Goal: Task Accomplishment & Management: Complete application form

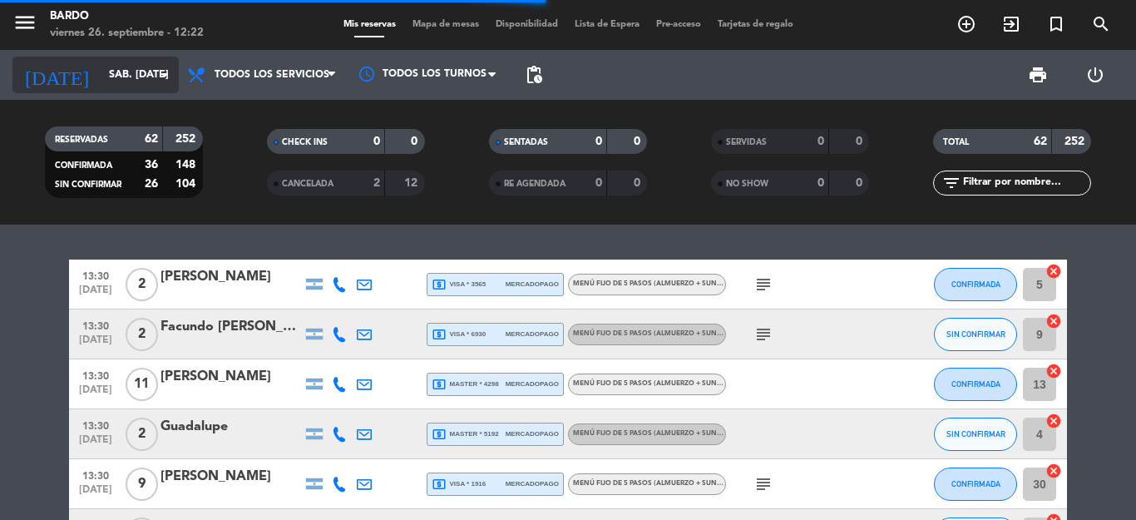
click at [157, 74] on icon "arrow_drop_down" at bounding box center [165, 75] width 20 height 20
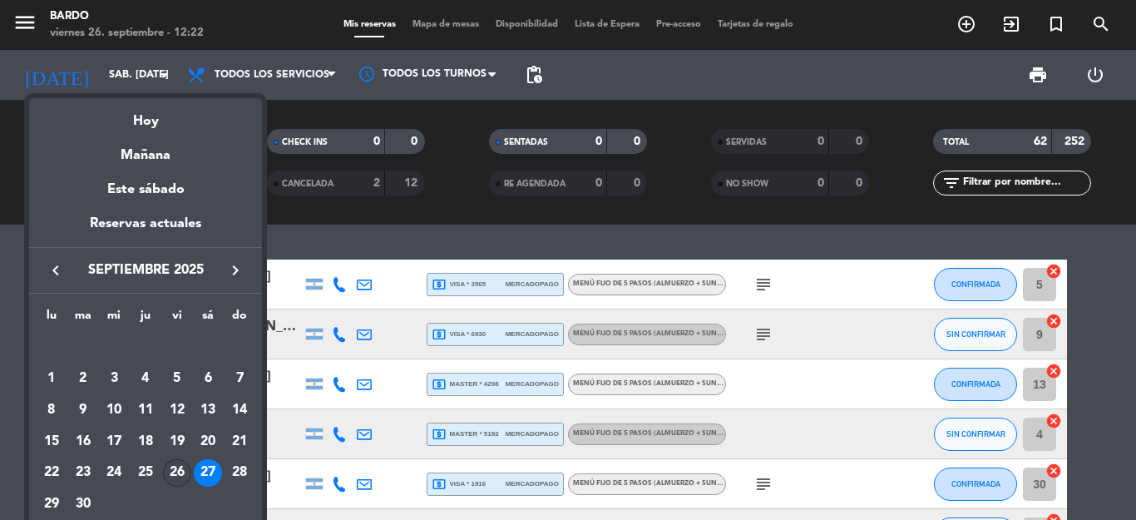
click at [174, 462] on div "26" at bounding box center [177, 473] width 28 height 28
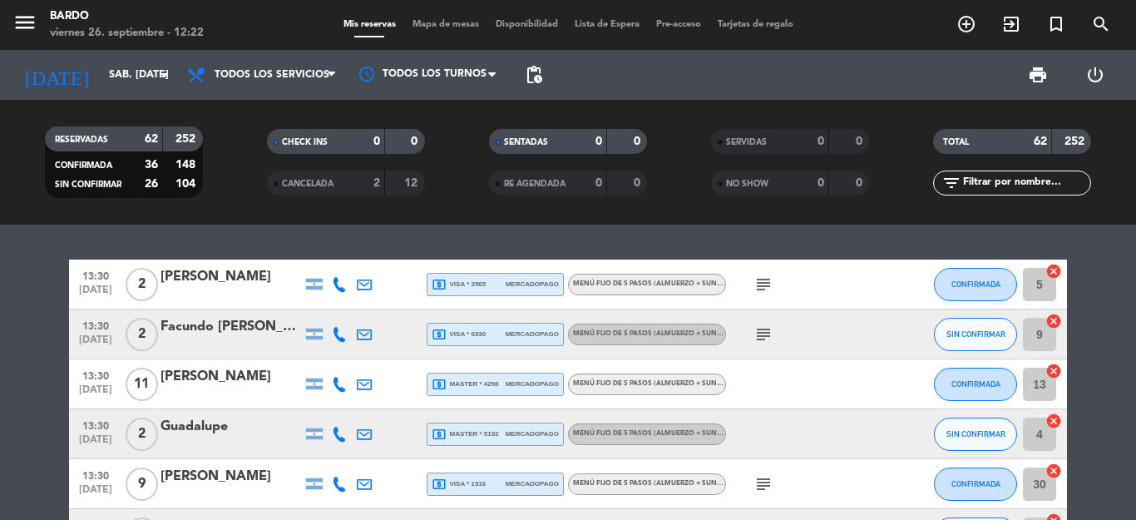
type input "vie. [DATE]"
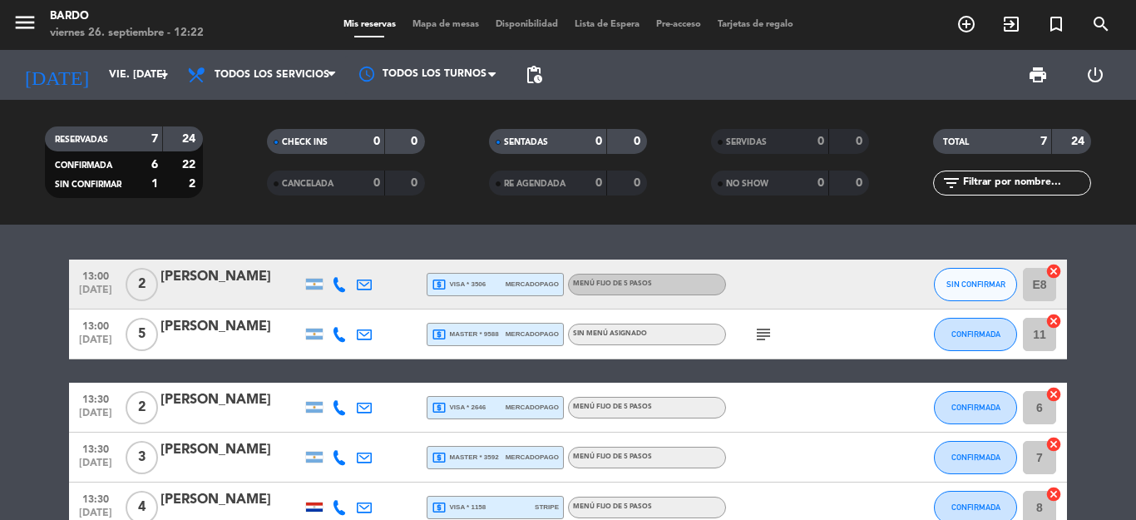
click at [756, 336] on icon "subject" at bounding box center [763, 334] width 20 height 20
click at [758, 339] on icon "subject" at bounding box center [763, 334] width 20 height 20
click at [527, 341] on div "local_atm master * 9588 mercadopago" at bounding box center [495, 334] width 127 height 22
click at [944, 341] on button "CONFIRMADA" at bounding box center [975, 334] width 83 height 33
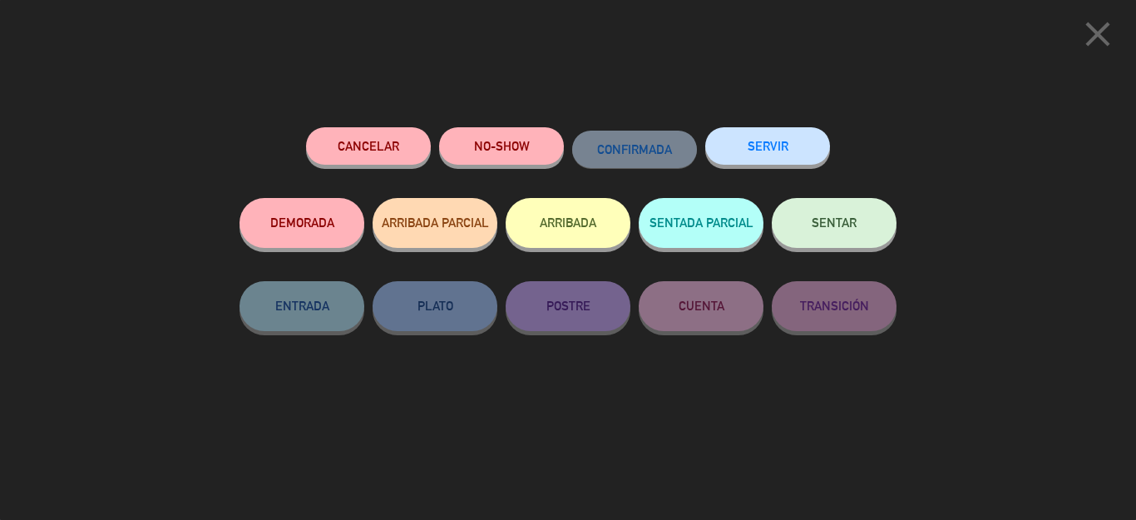
click at [577, 215] on button "ARRIBADA" at bounding box center [568, 223] width 125 height 50
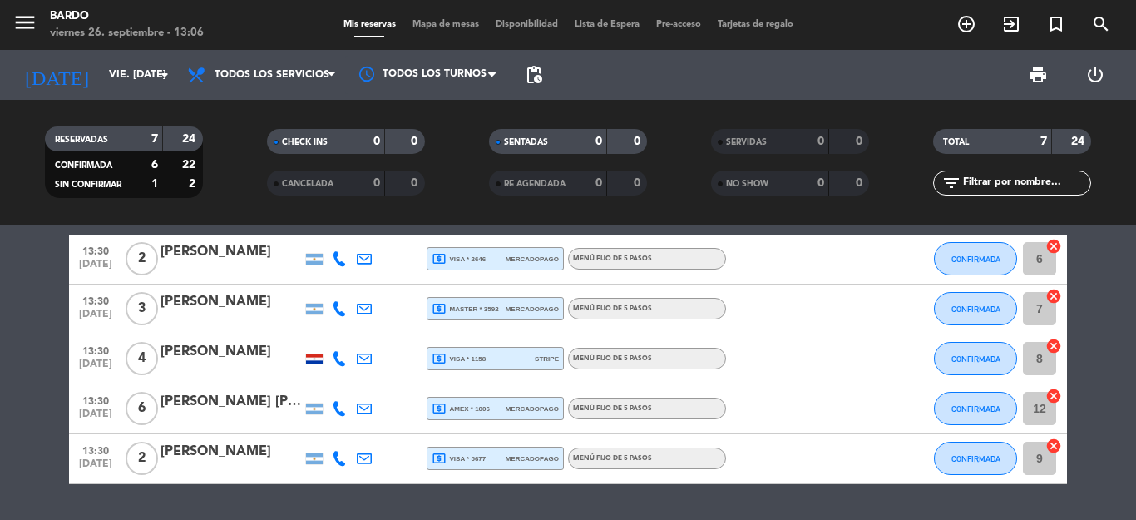
scroll to position [289, 0]
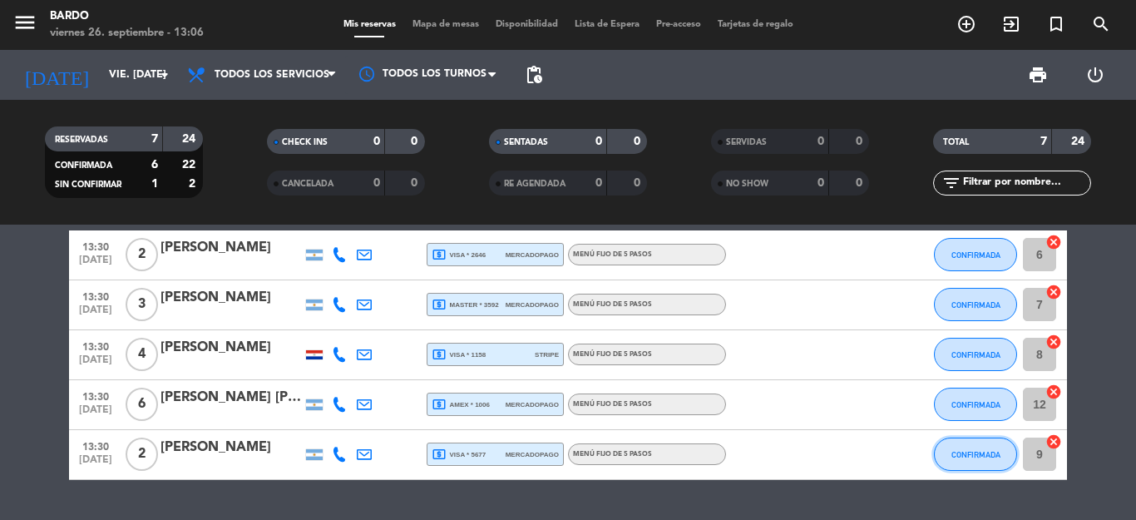
click at [994, 453] on button "CONFIRMADA" at bounding box center [975, 453] width 83 height 33
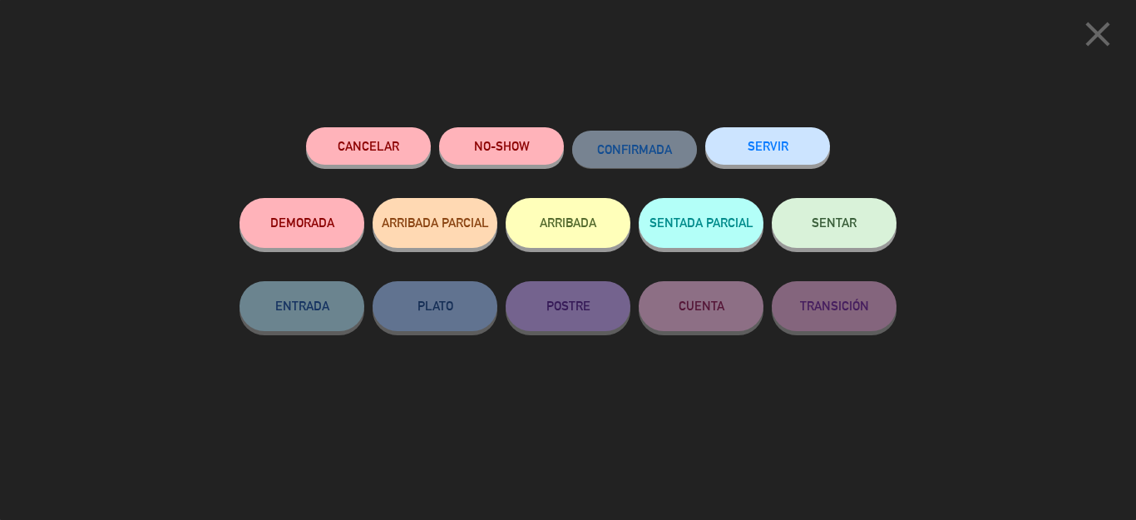
click at [580, 228] on button "ARRIBADA" at bounding box center [568, 223] width 125 height 50
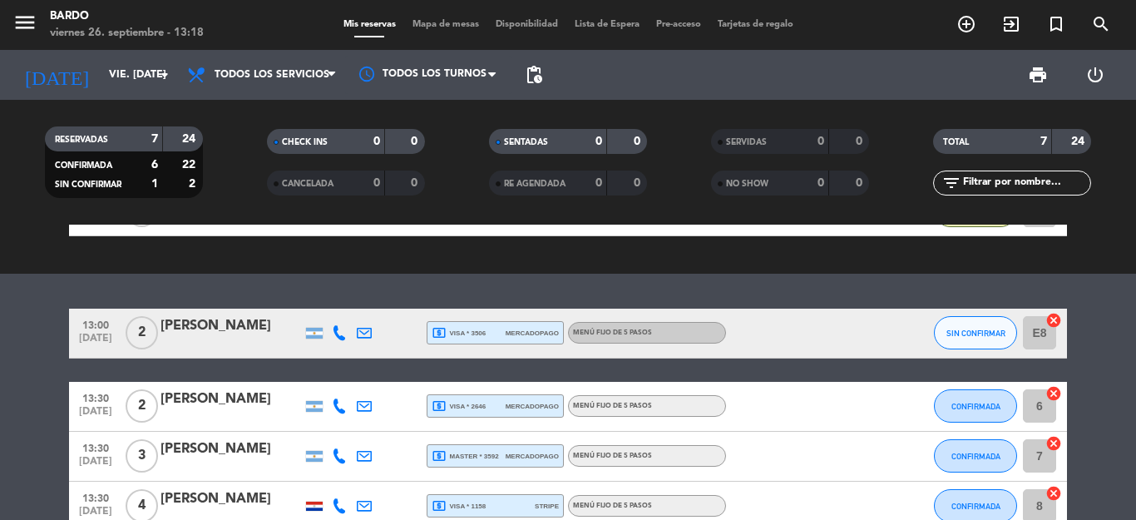
scroll to position [205, 0]
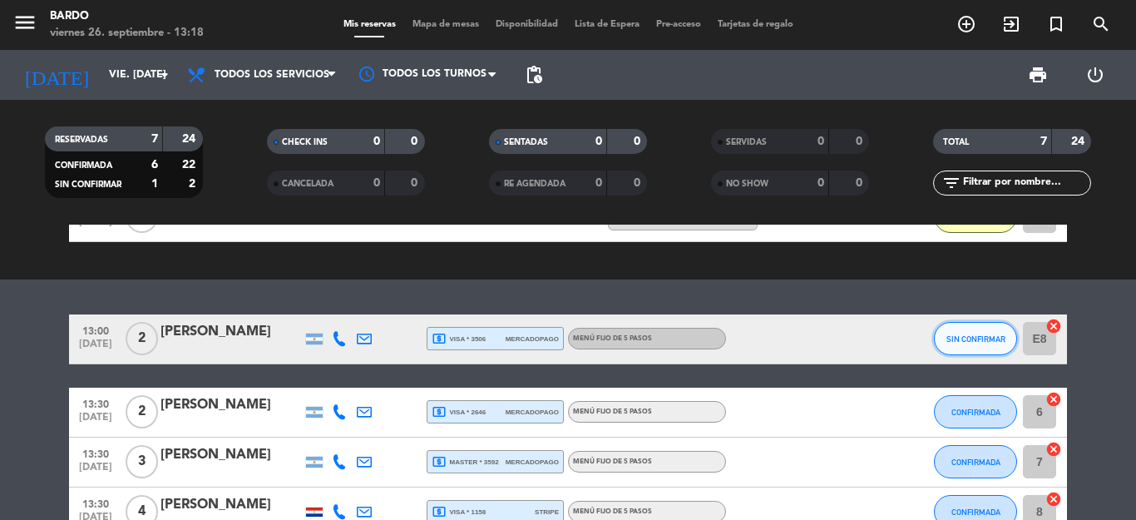
click at [936, 335] on button "SIN CONFIRMAR" at bounding box center [975, 338] width 83 height 33
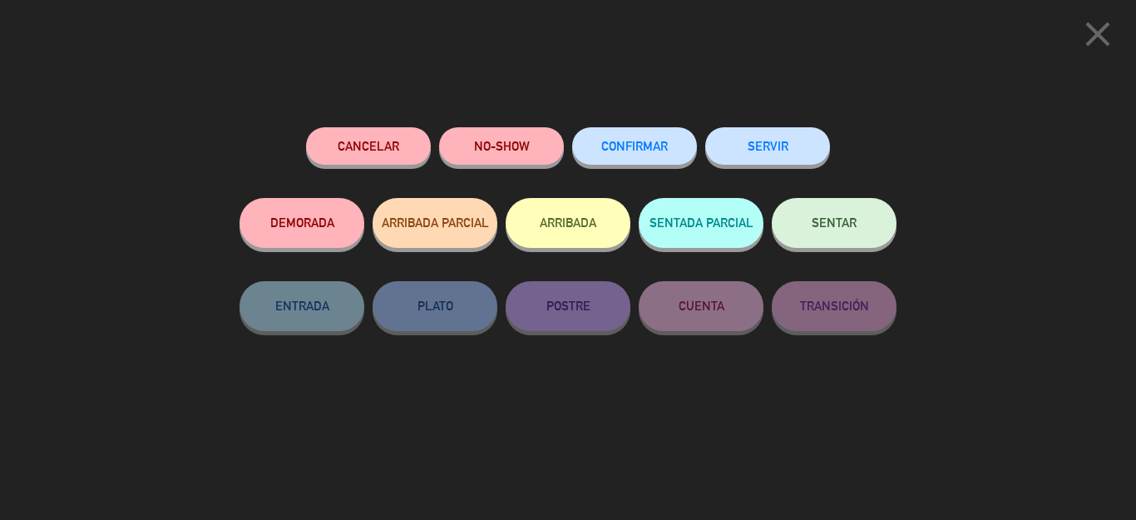
click at [581, 213] on button "ARRIBADA" at bounding box center [568, 223] width 125 height 50
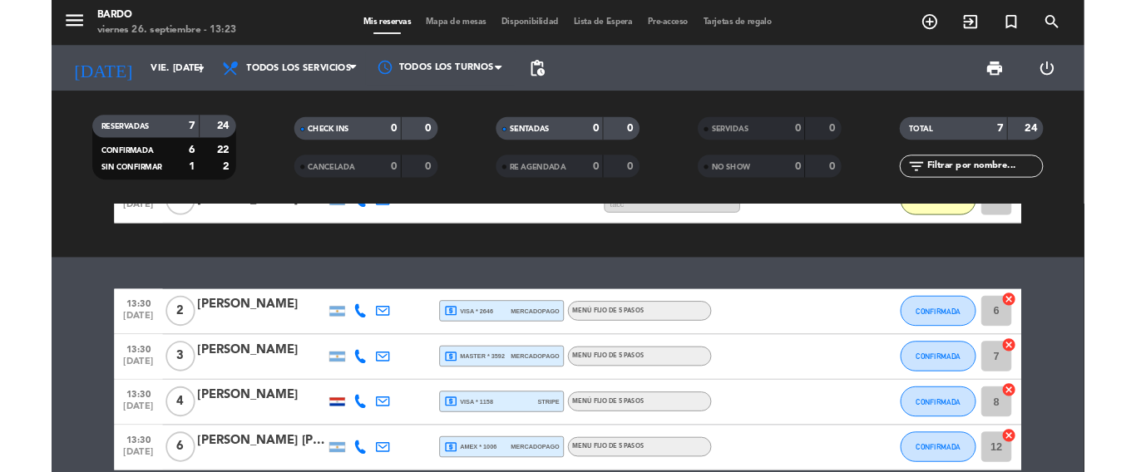
scroll to position [267, 0]
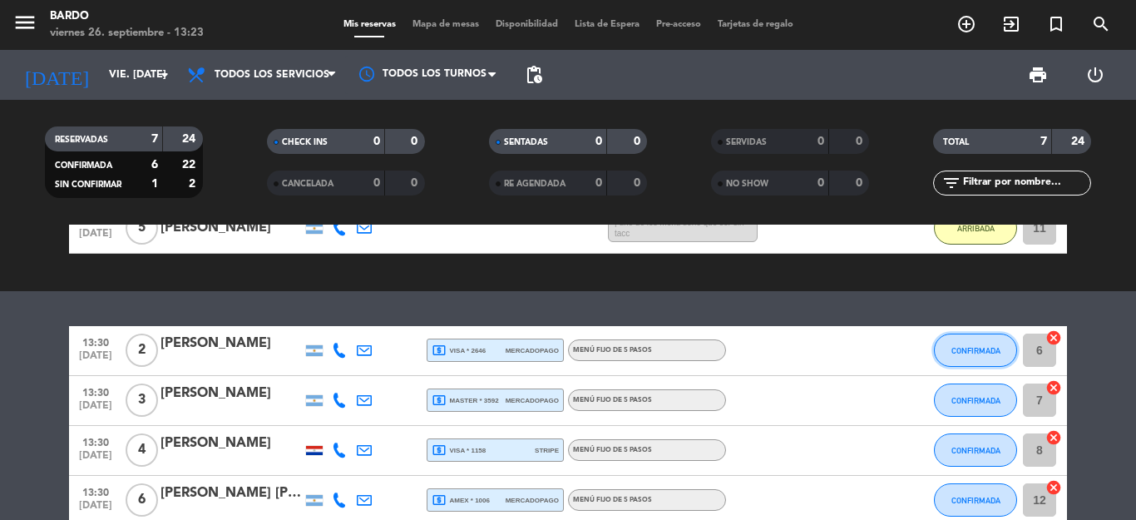
click at [989, 357] on button "CONFIRMADA" at bounding box center [975, 349] width 83 height 33
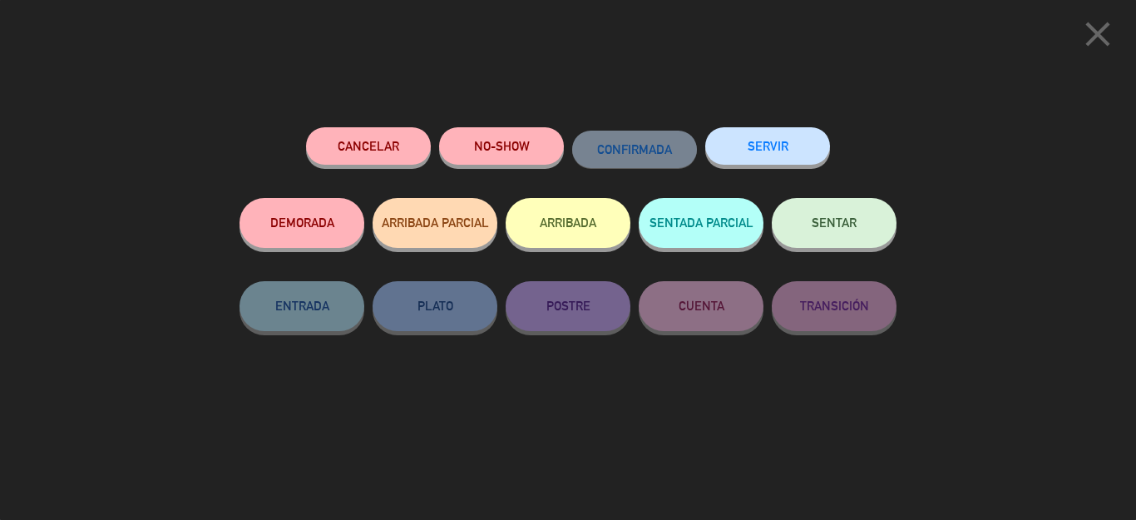
click at [560, 223] on button "ARRIBADA" at bounding box center [568, 223] width 125 height 50
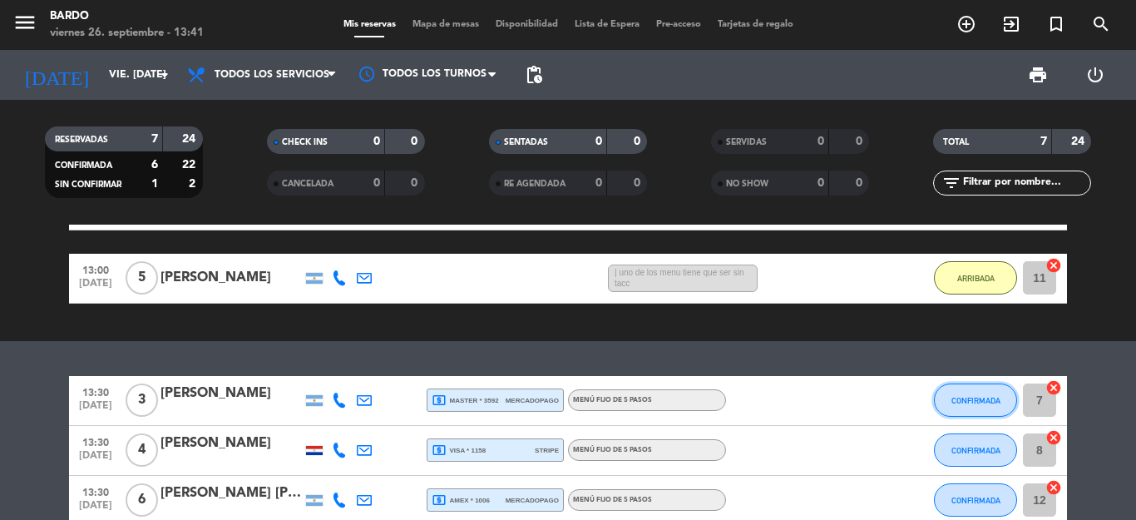
click at [966, 388] on button "CONFIRMADA" at bounding box center [975, 399] width 83 height 33
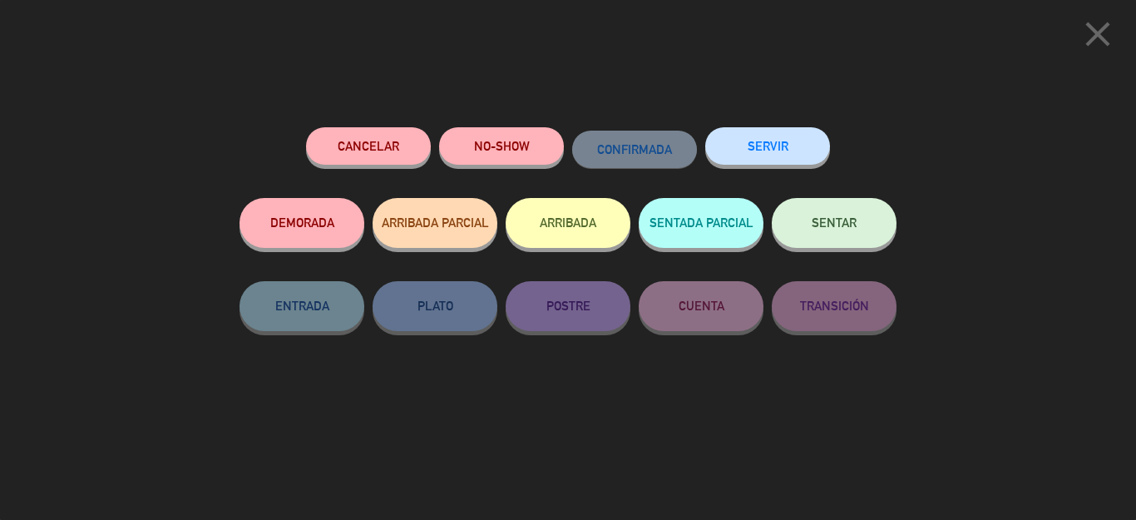
click at [560, 239] on button "ARRIBADA" at bounding box center [568, 223] width 125 height 50
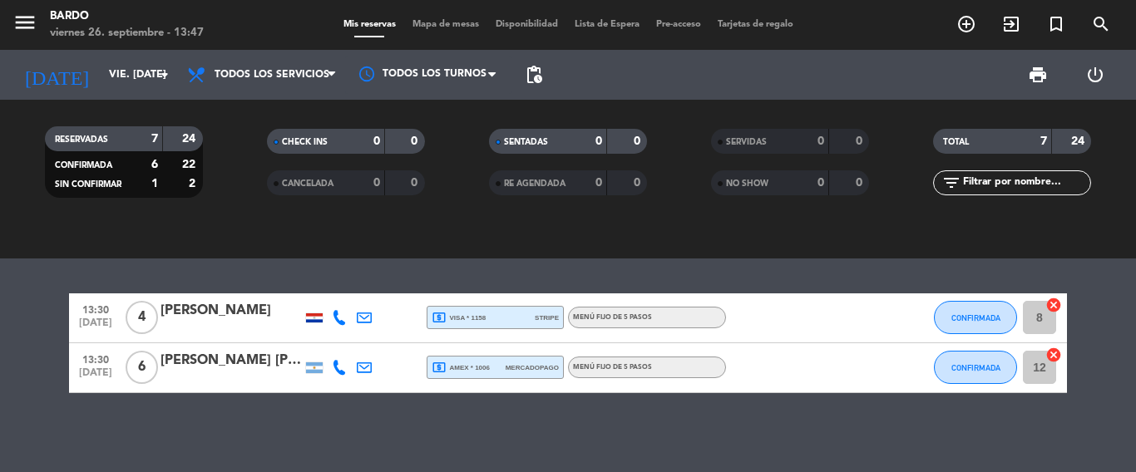
scroll to position [427, 0]
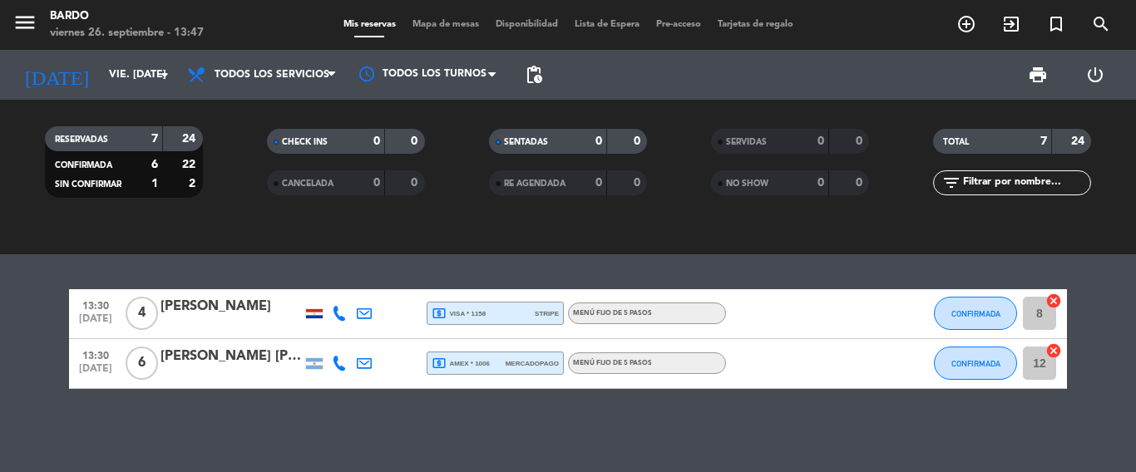
drag, startPoint x: 234, startPoint y: 365, endPoint x: 183, endPoint y: 368, distance: 50.8
click at [183, 368] on div at bounding box center [230, 374] width 141 height 13
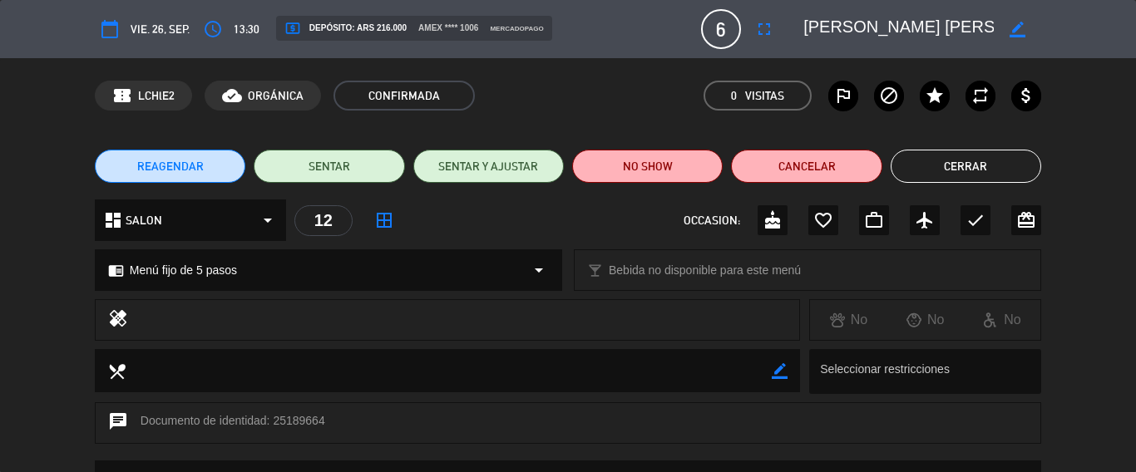
click at [977, 180] on button "Cerrar" at bounding box center [966, 166] width 151 height 33
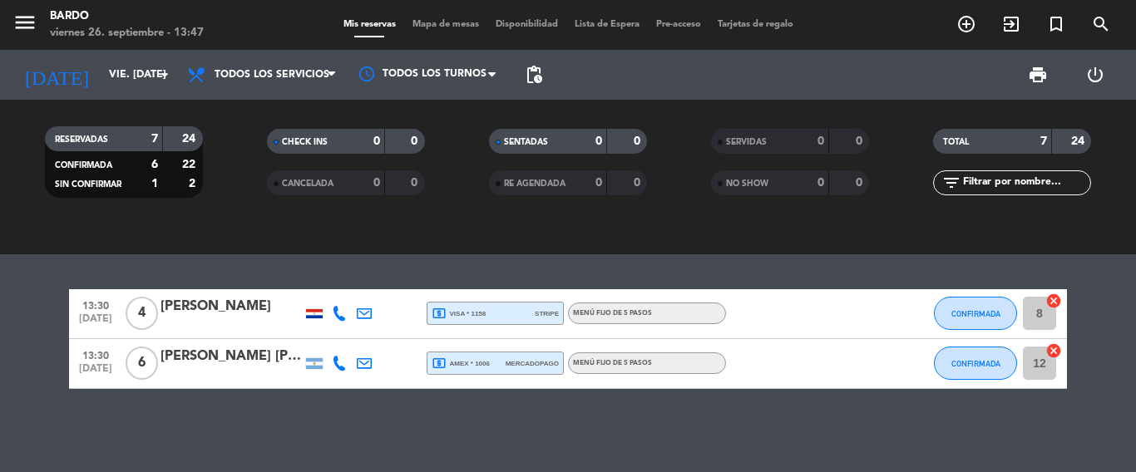
scroll to position [381, 0]
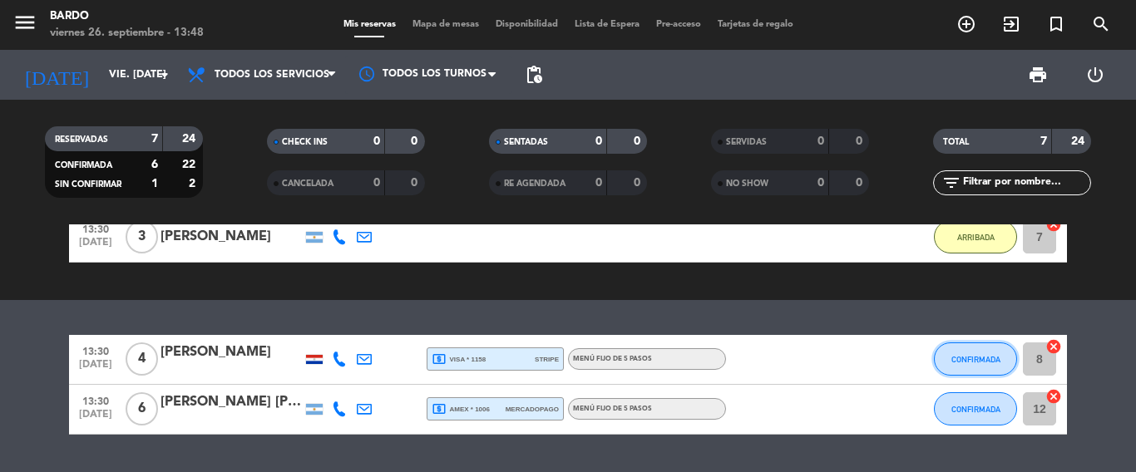
click at [968, 362] on span "CONFIRMADA" at bounding box center [975, 359] width 49 height 9
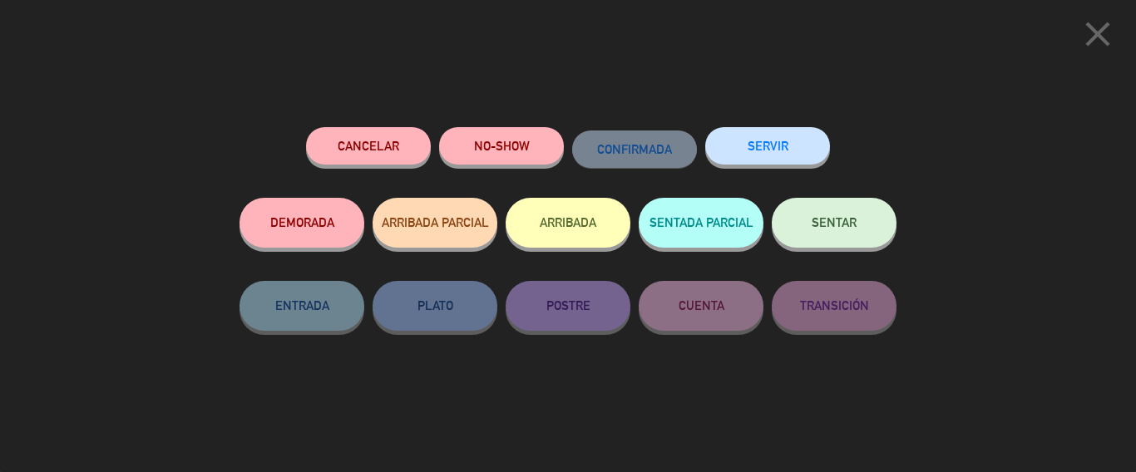
click at [552, 225] on button "ARRIBADA" at bounding box center [568, 223] width 125 height 50
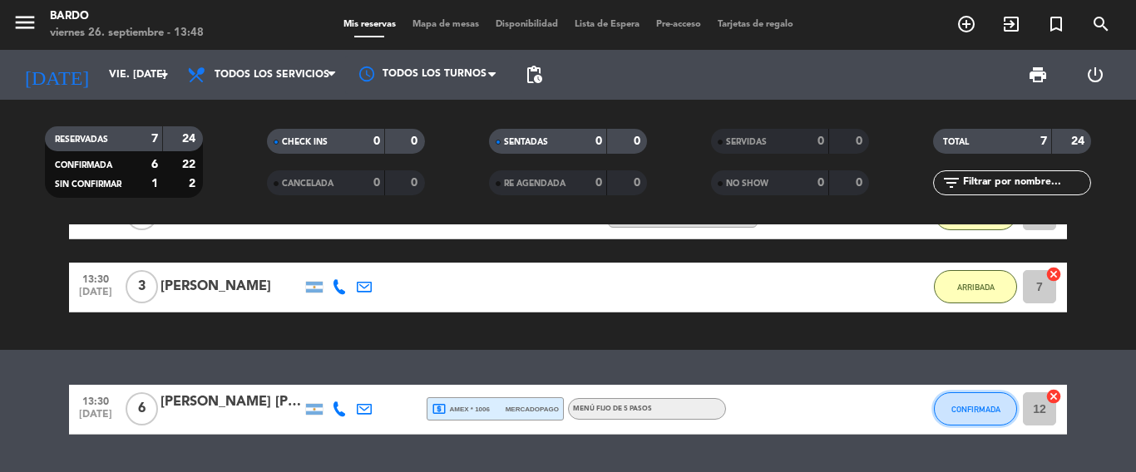
click at [970, 403] on button "CONFIRMADA" at bounding box center [975, 408] width 83 height 33
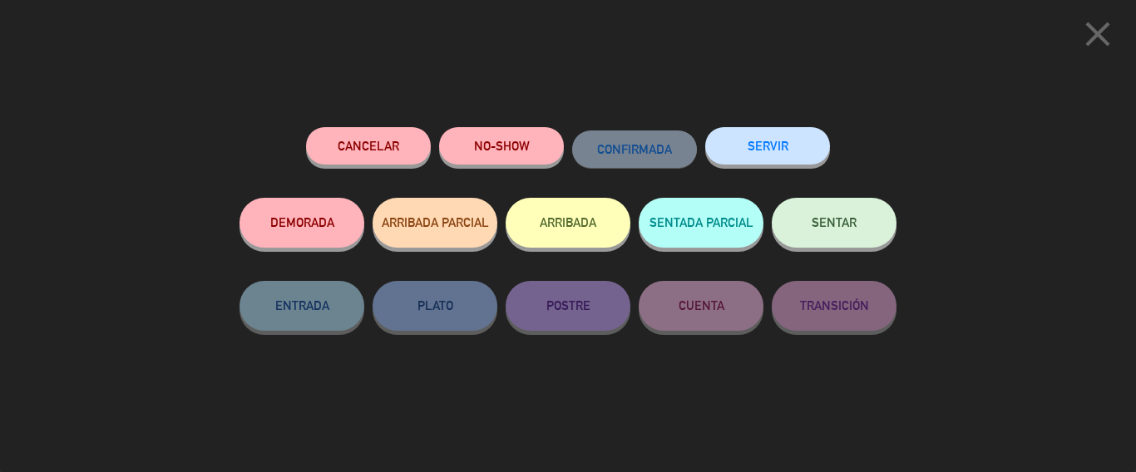
click at [581, 225] on button "ARRIBADA" at bounding box center [568, 223] width 125 height 50
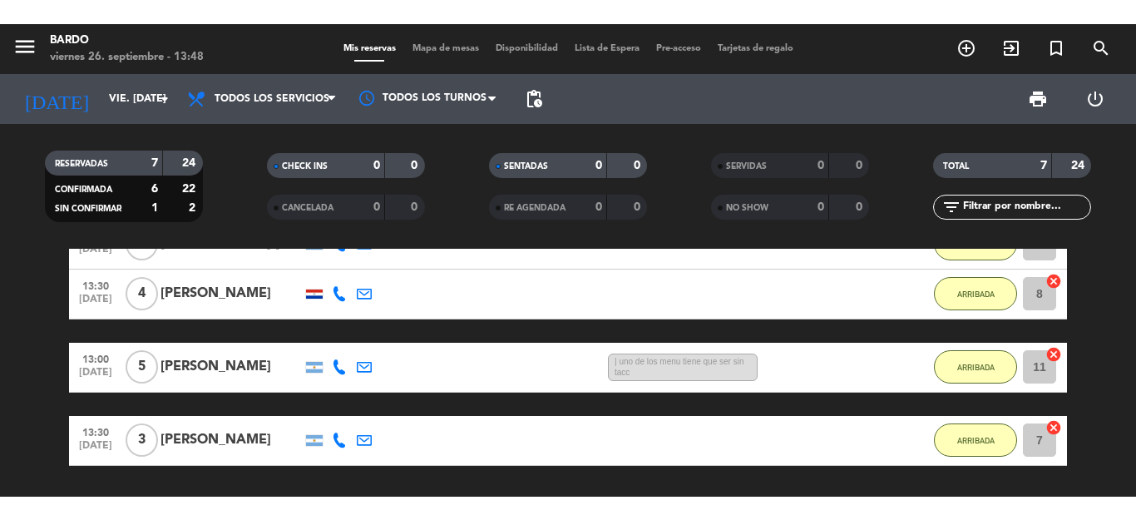
scroll to position [289, 0]
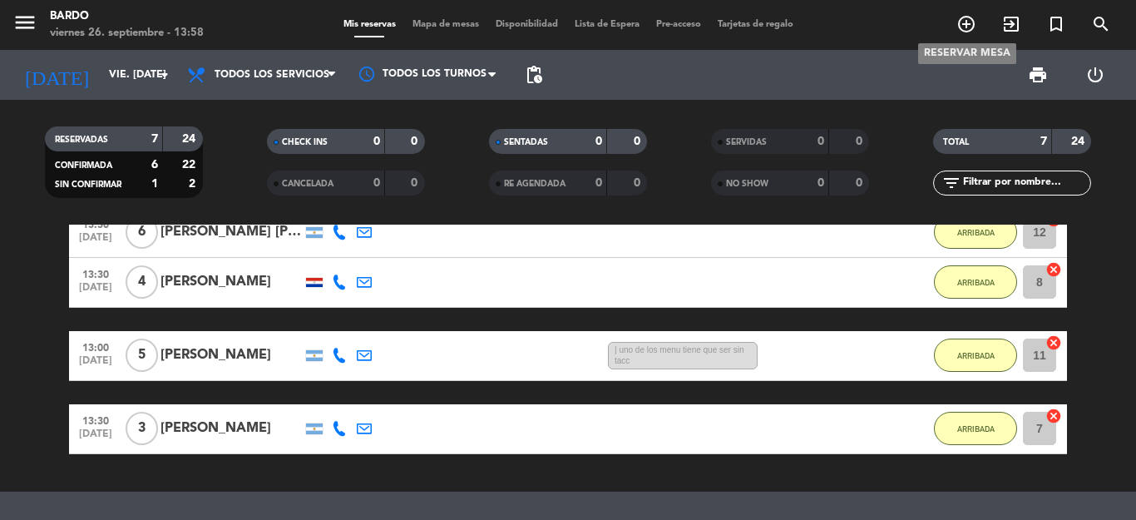
click at [961, 28] on icon "add_circle_outline" at bounding box center [966, 24] width 20 height 20
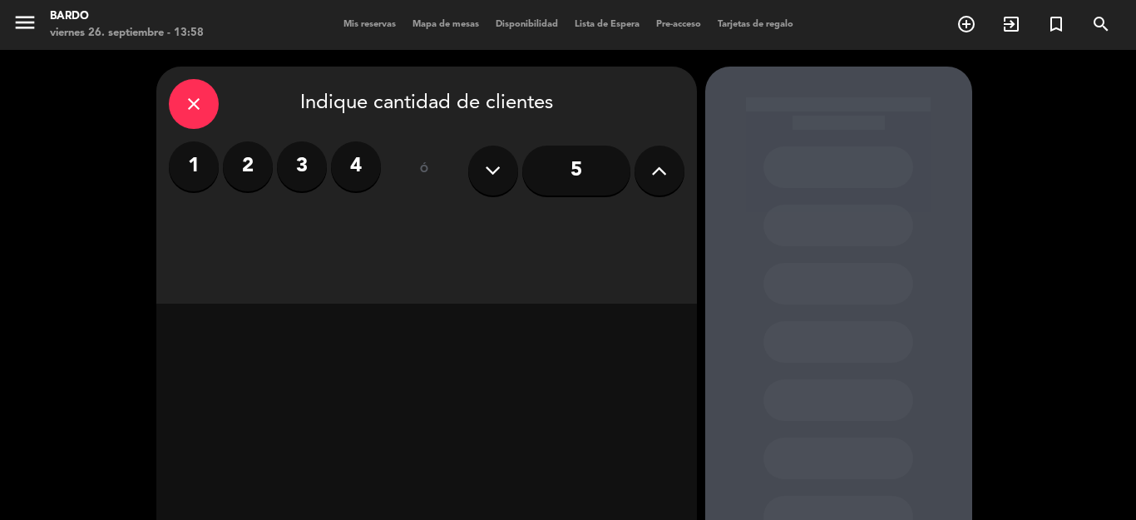
click at [196, 159] on label "1" at bounding box center [194, 166] width 50 height 50
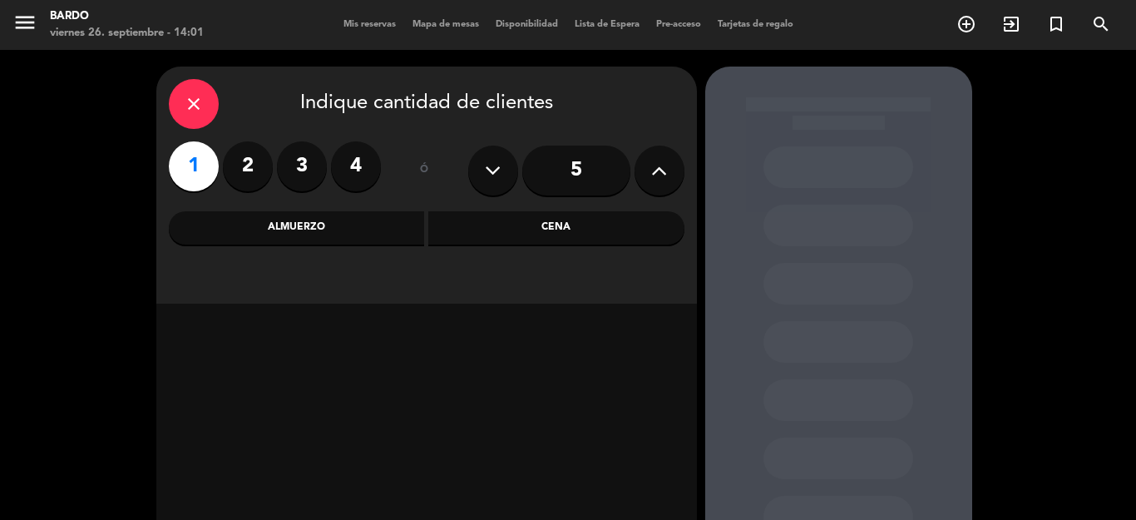
click at [546, 220] on div "Cena" at bounding box center [556, 227] width 256 height 33
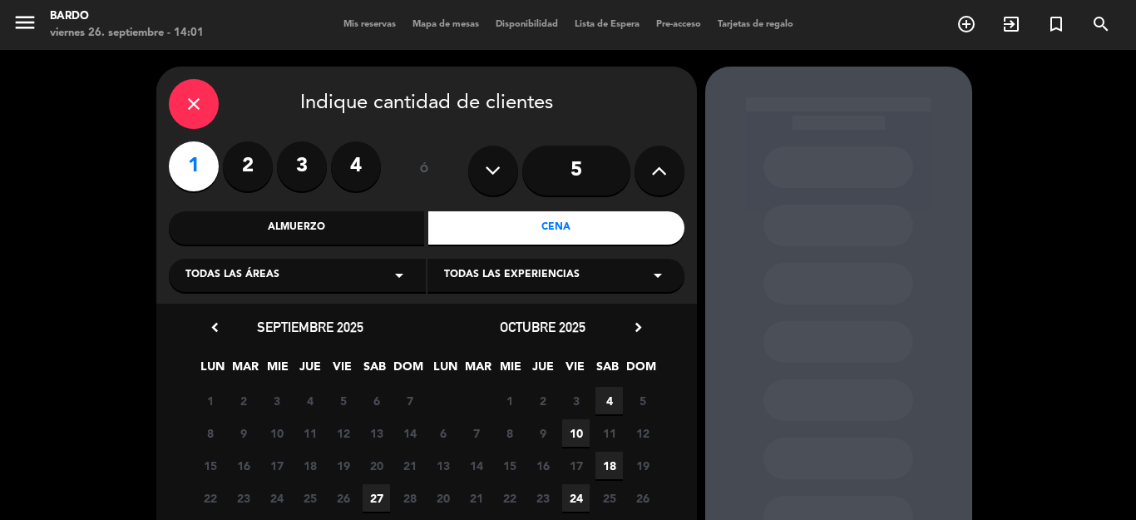
click at [370, 492] on span "27" at bounding box center [376, 497] width 27 height 27
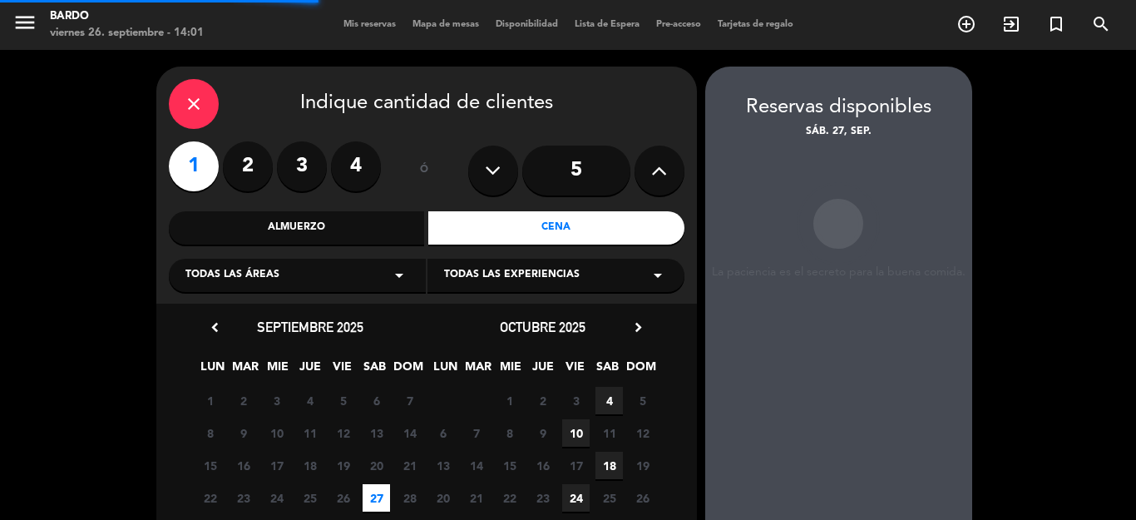
scroll to position [67, 0]
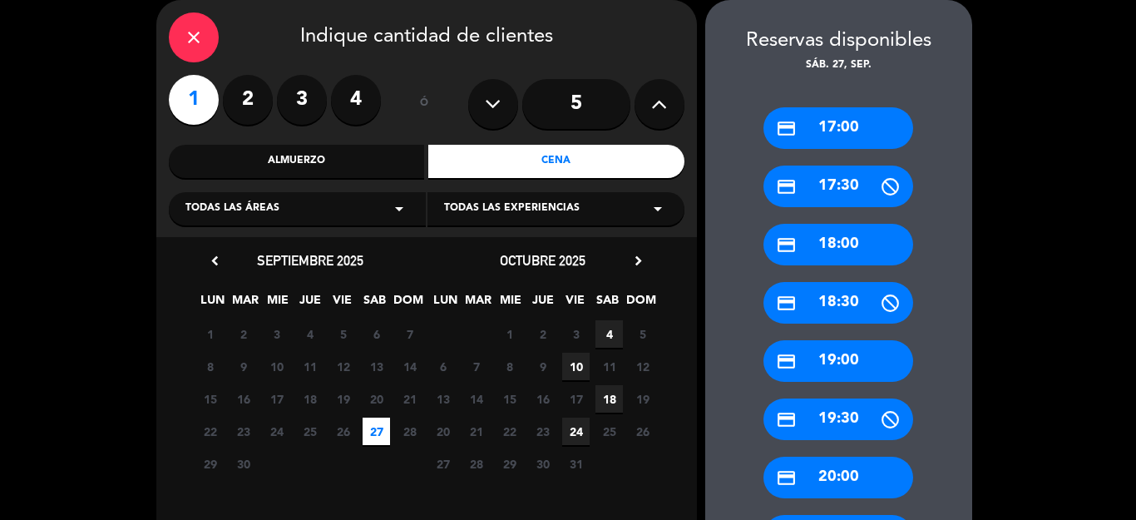
click at [802, 135] on div "credit_card 17:00" at bounding box center [838, 128] width 150 height 42
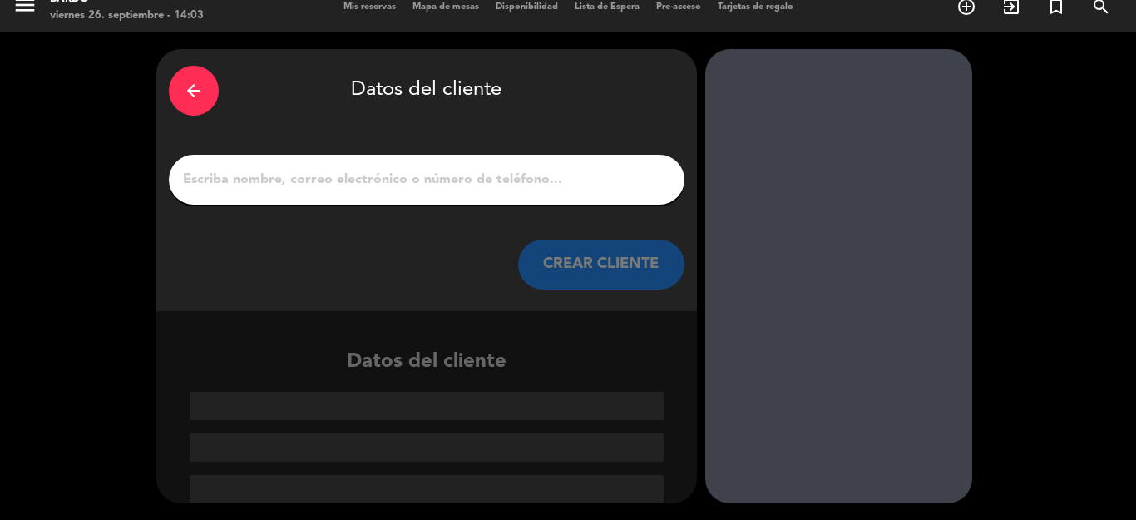
scroll to position [17, 0]
click at [442, 185] on input "1" at bounding box center [426, 179] width 491 height 23
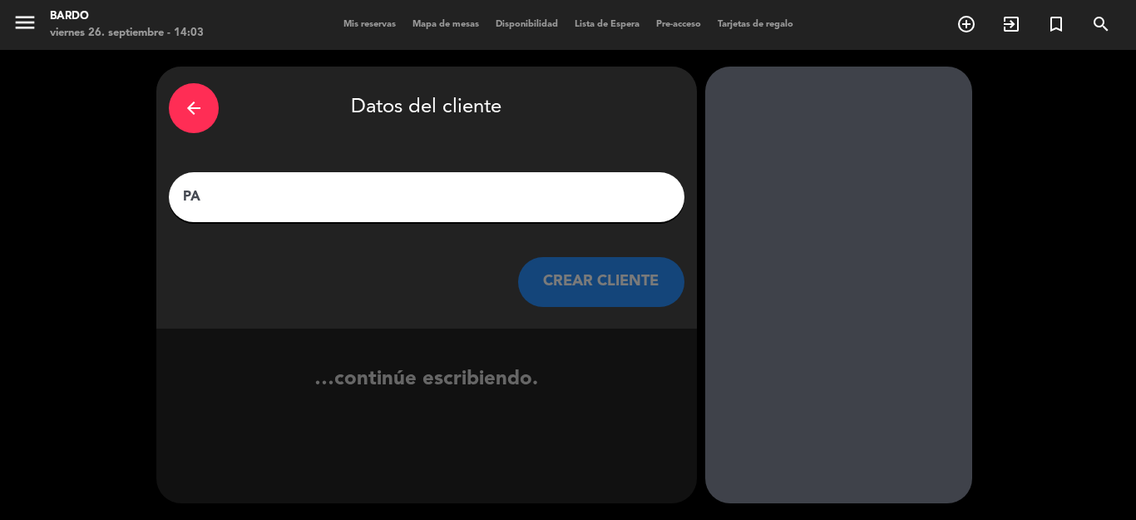
scroll to position [0, 0]
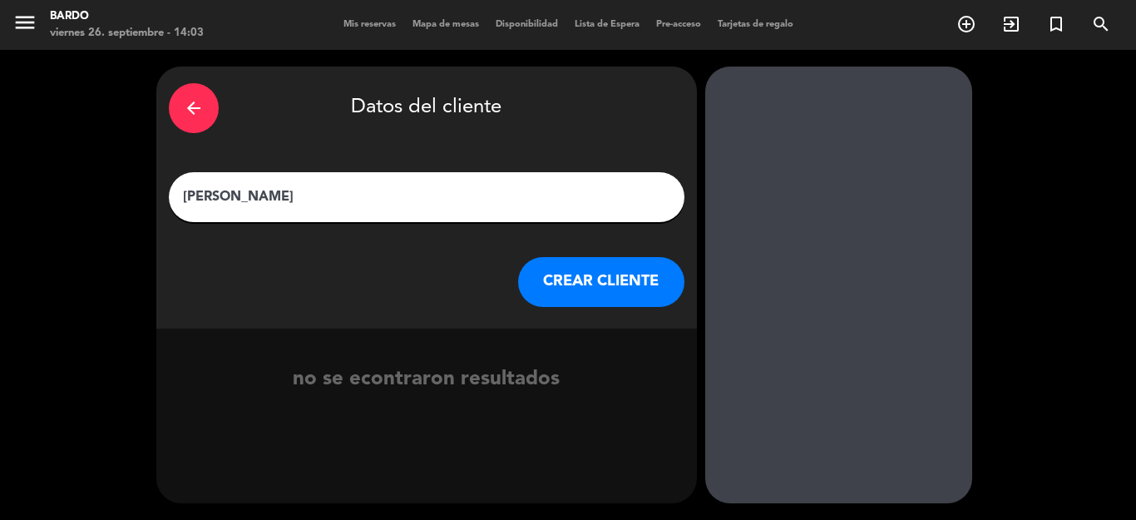
type input "[PERSON_NAME]"
click at [572, 274] on button "CREAR CLIENTE" at bounding box center [601, 282] width 166 height 50
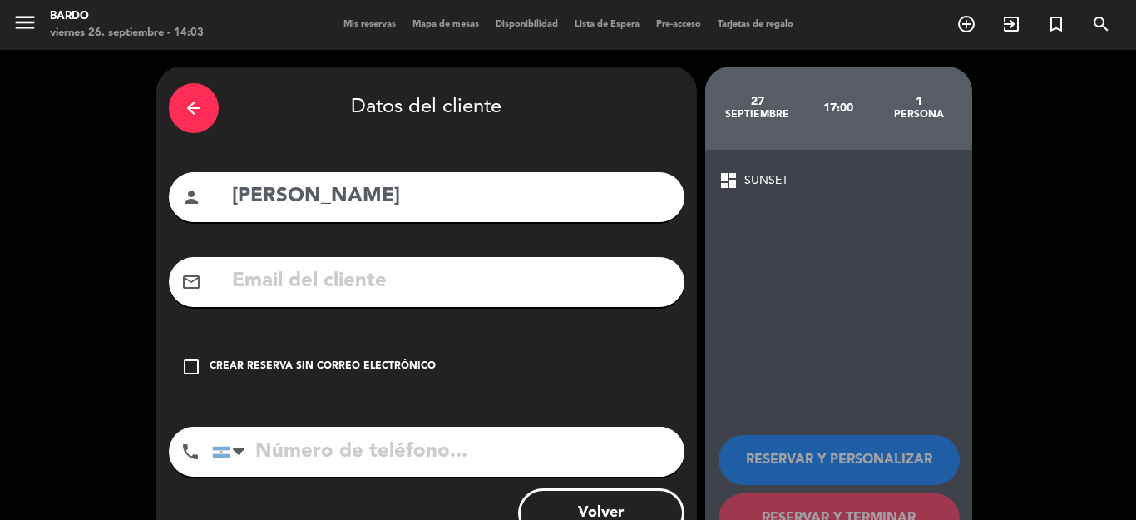
click at [251, 364] on div "Crear reserva sin correo electrónico" at bounding box center [323, 366] width 226 height 17
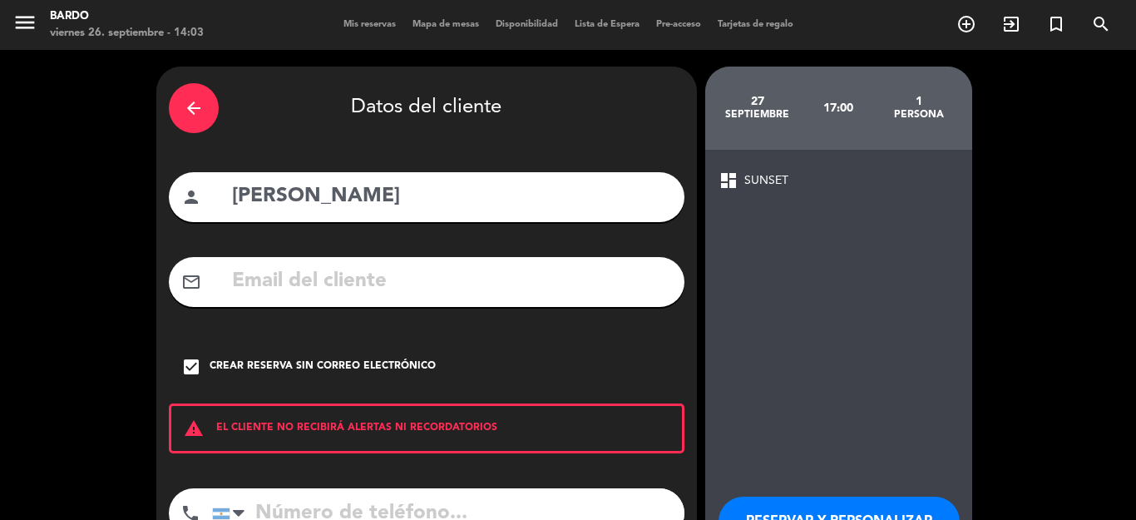
click at [778, 510] on button "RESERVAR Y PERSONALIZAR" at bounding box center [838, 521] width 241 height 50
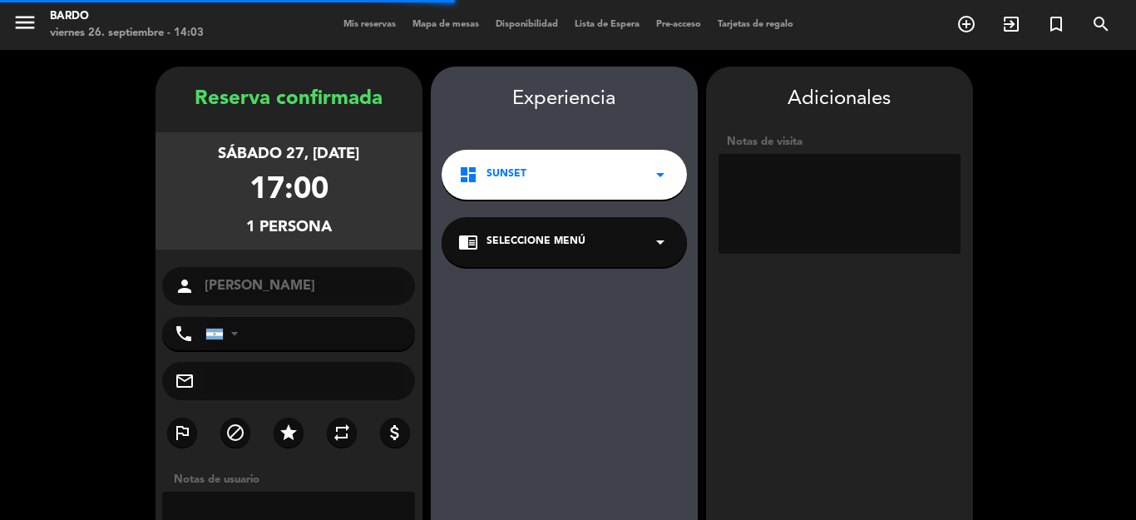
scroll to position [67, 0]
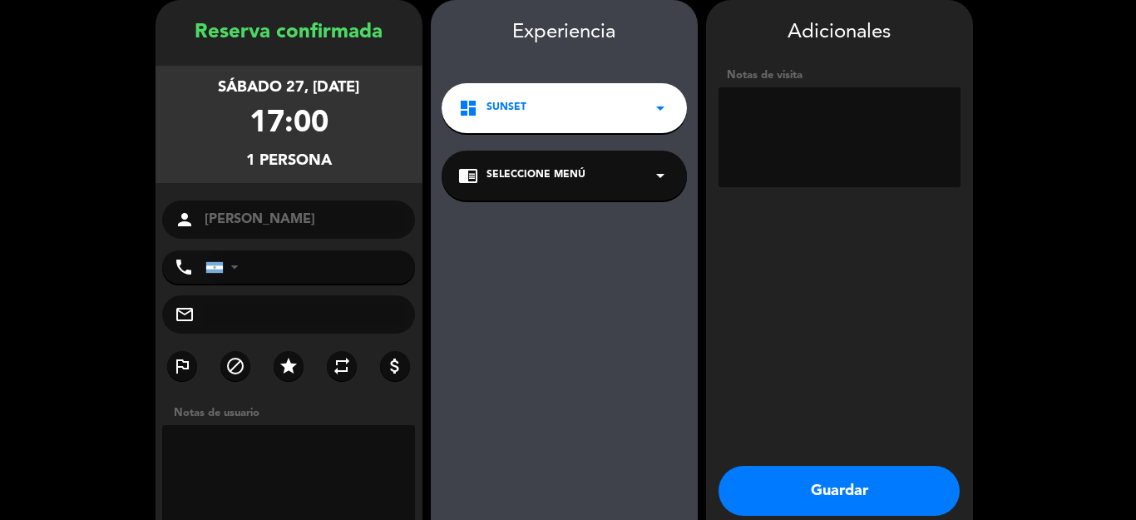
click at [302, 441] on textarea at bounding box center [289, 475] width 254 height 100
type textarea "FREE"
click at [777, 483] on button "Guardar" at bounding box center [838, 491] width 241 height 50
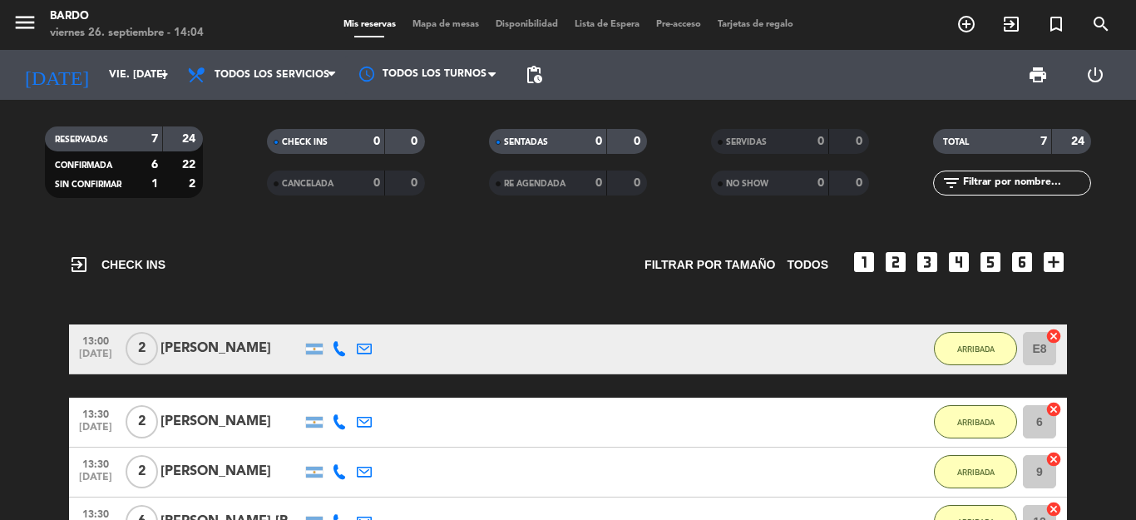
click at [958, 260] on icon "looks_4" at bounding box center [958, 262] width 27 height 27
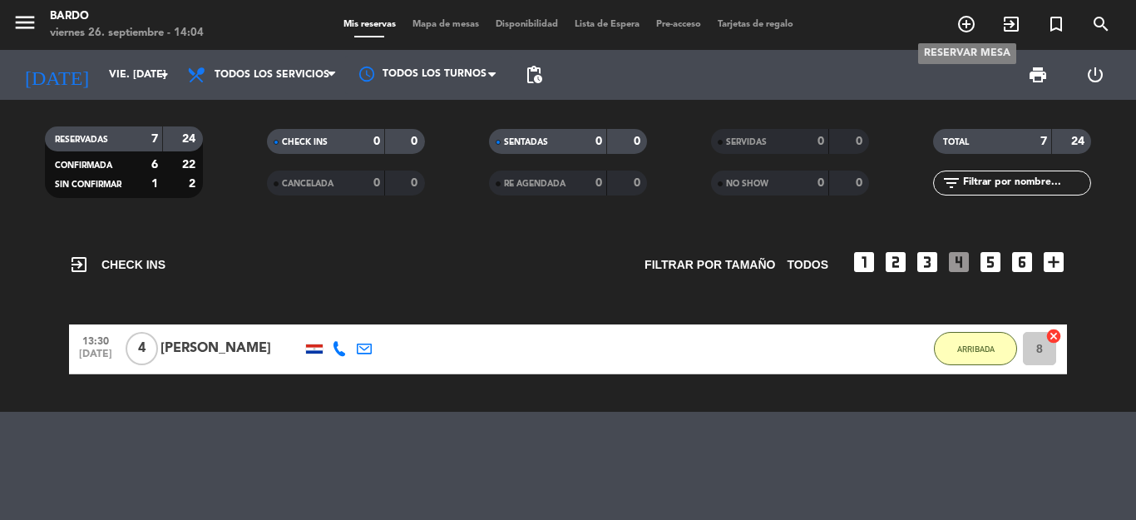
click at [960, 24] on icon "add_circle_outline" at bounding box center [966, 24] width 20 height 20
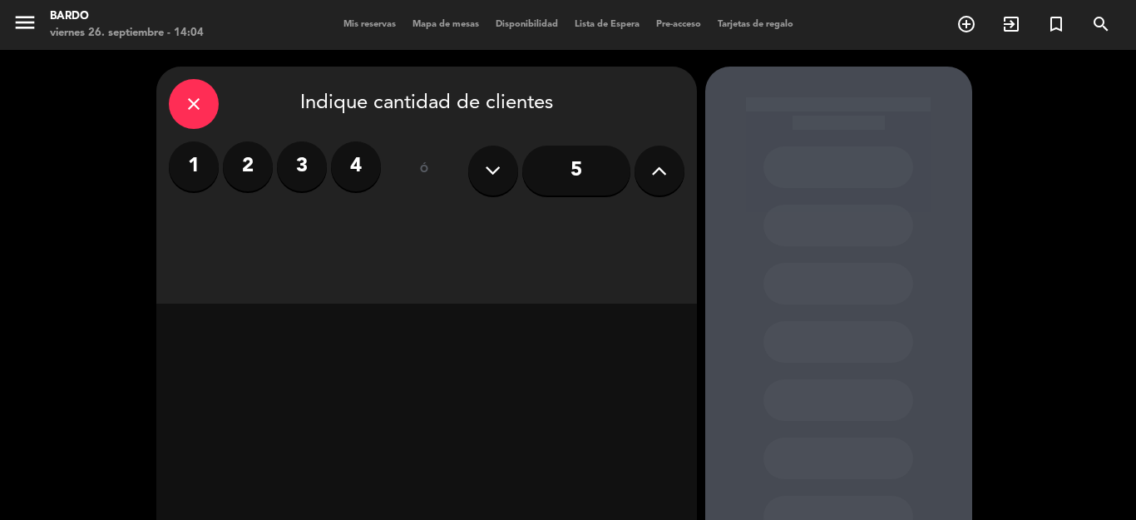
click at [359, 162] on label "4" at bounding box center [356, 166] width 50 height 50
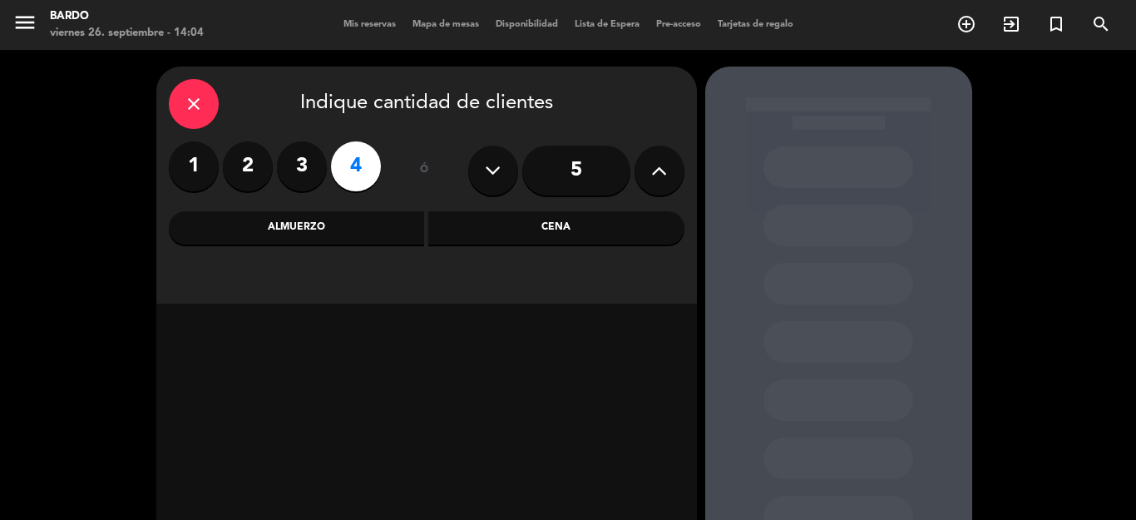
click at [368, 220] on div "Almuerzo" at bounding box center [297, 227] width 256 height 33
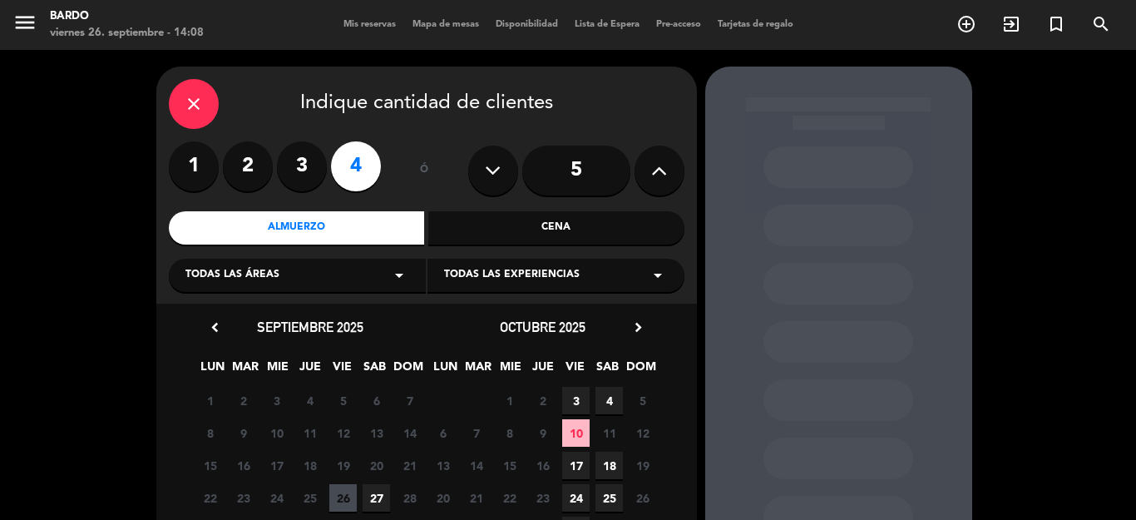
click at [371, 498] on span "27" at bounding box center [376, 497] width 27 height 27
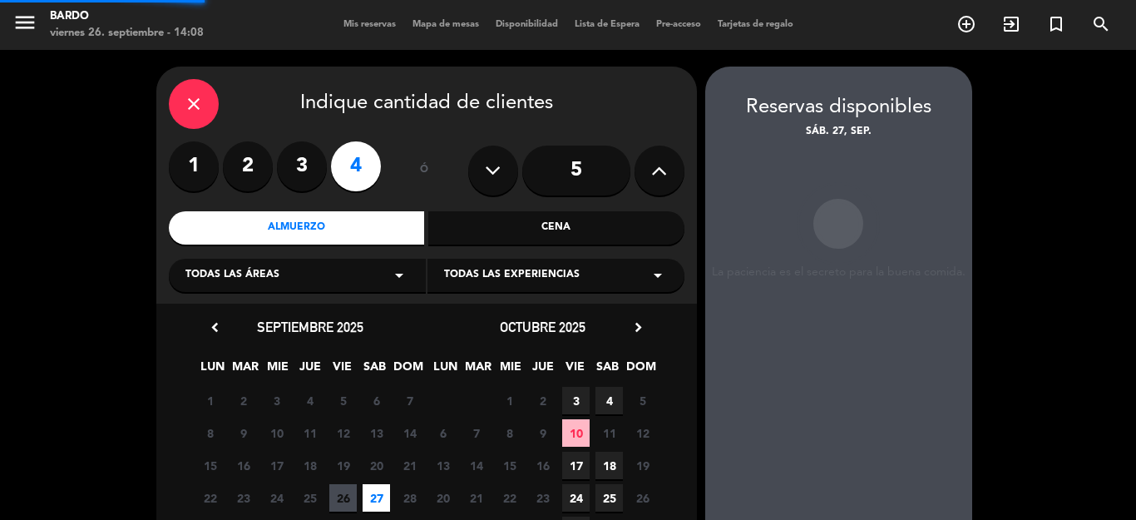
scroll to position [67, 0]
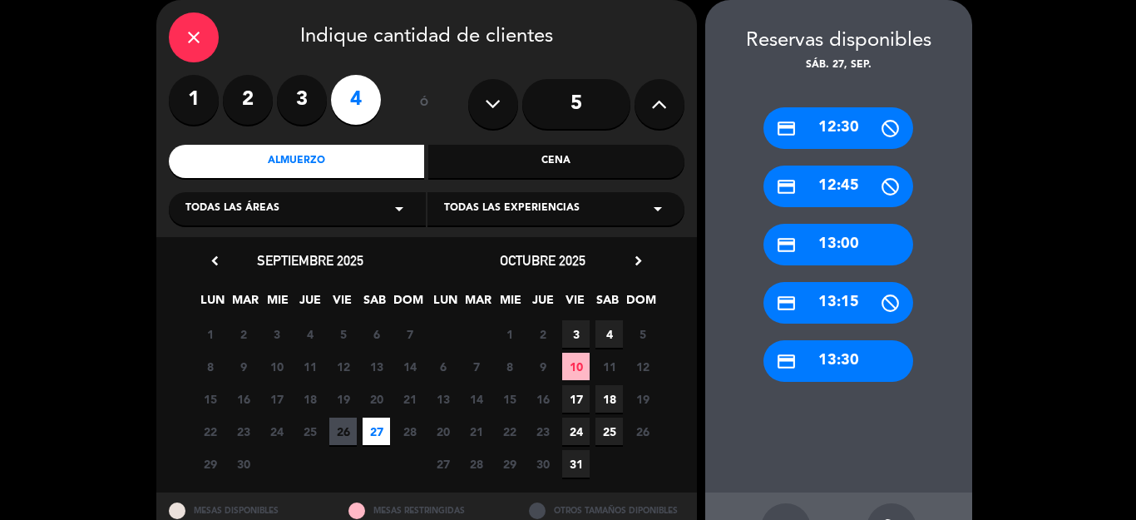
click at [333, 432] on span "26" at bounding box center [342, 430] width 27 height 27
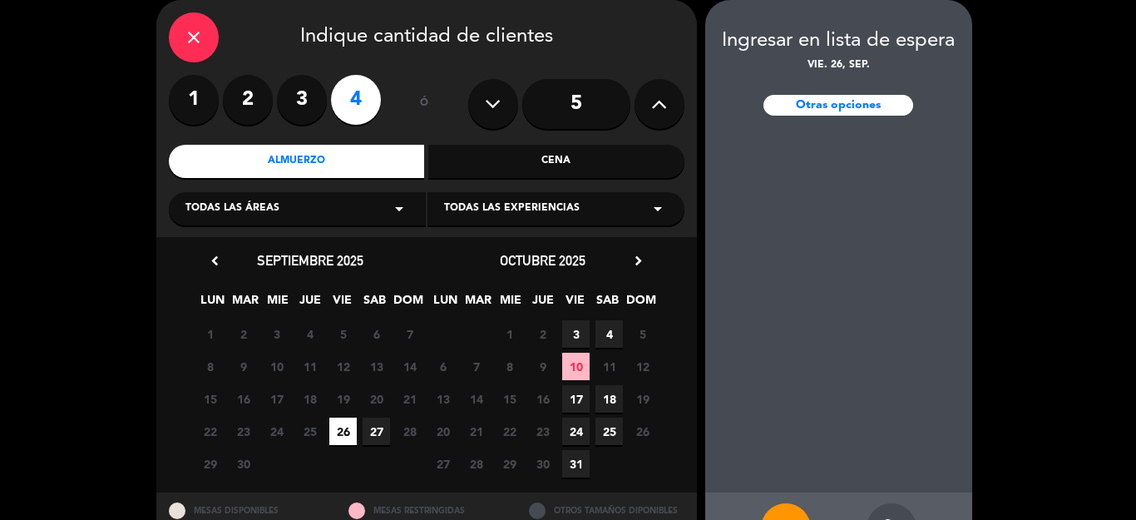
scroll to position [126, 0]
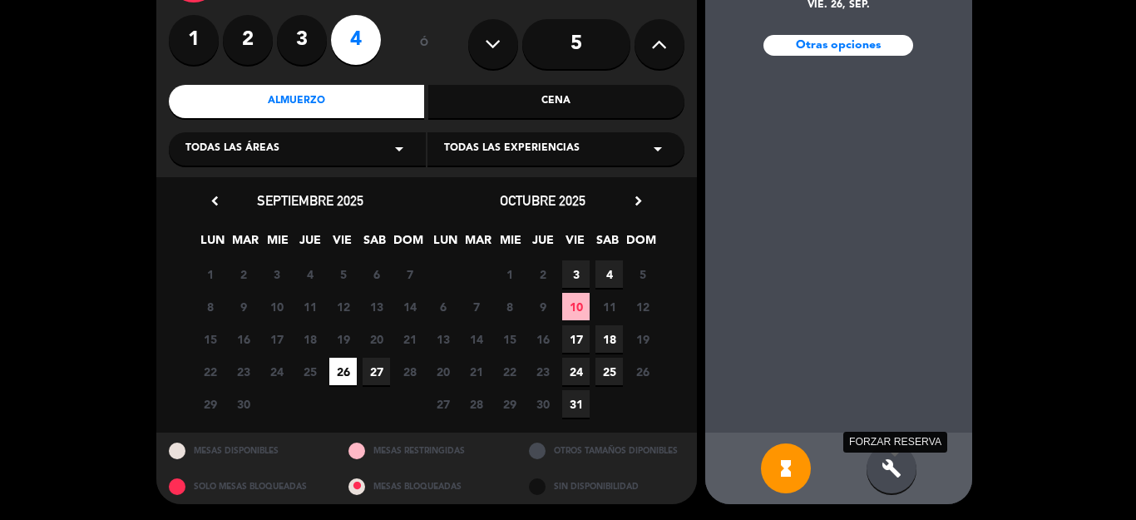
click at [891, 472] on icon "build" at bounding box center [891, 468] width 20 height 20
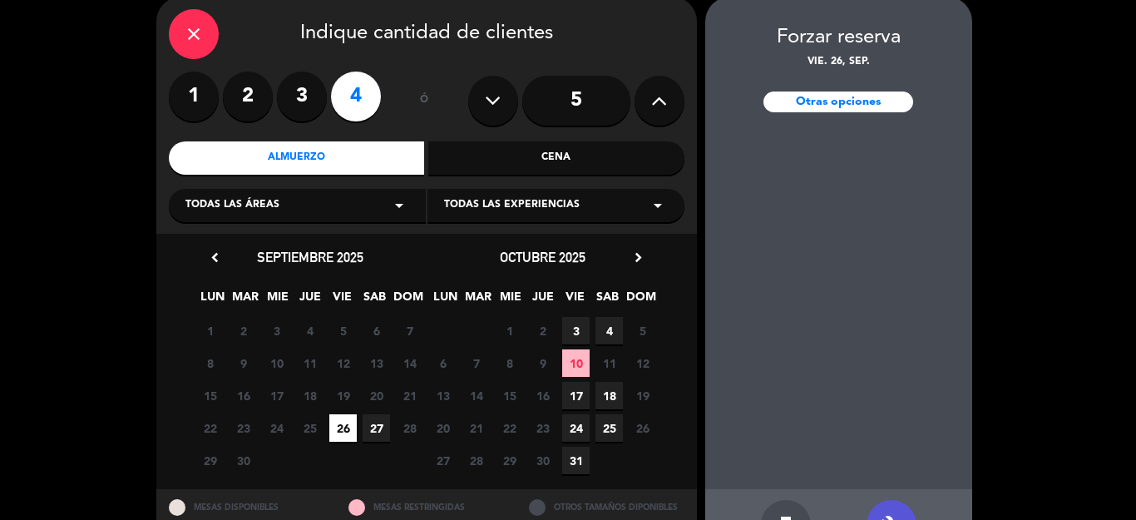
scroll to position [24, 0]
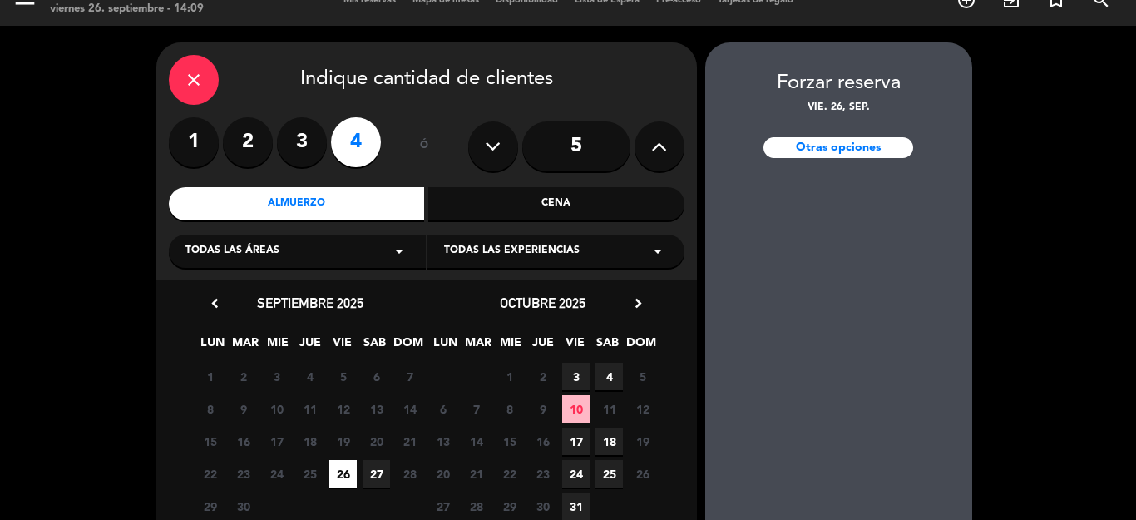
click at [185, 87] on icon "close" at bounding box center [194, 80] width 20 height 20
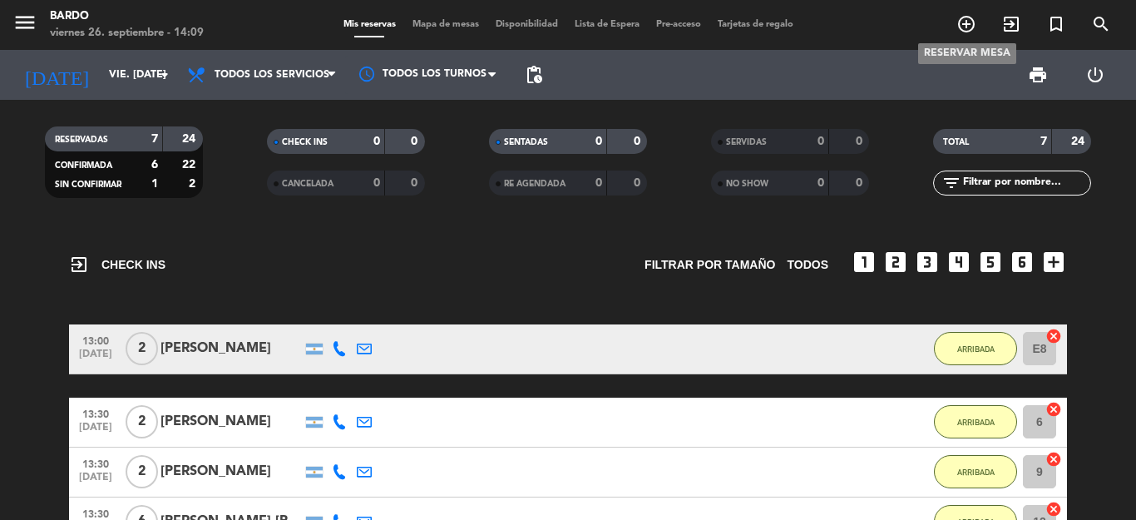
click at [961, 18] on icon "add_circle_outline" at bounding box center [966, 24] width 20 height 20
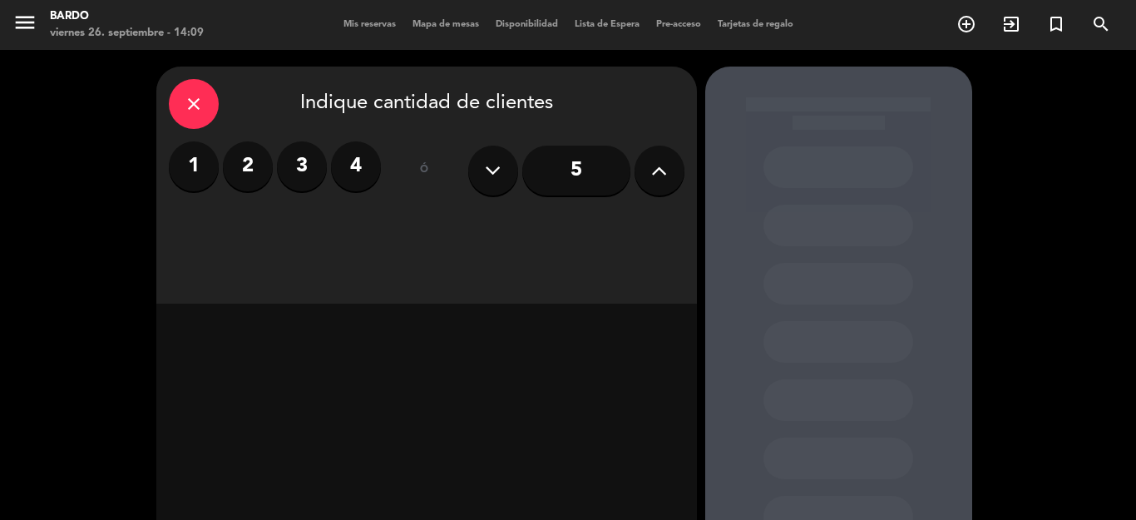
click at [197, 158] on label "1" at bounding box center [194, 166] width 50 height 50
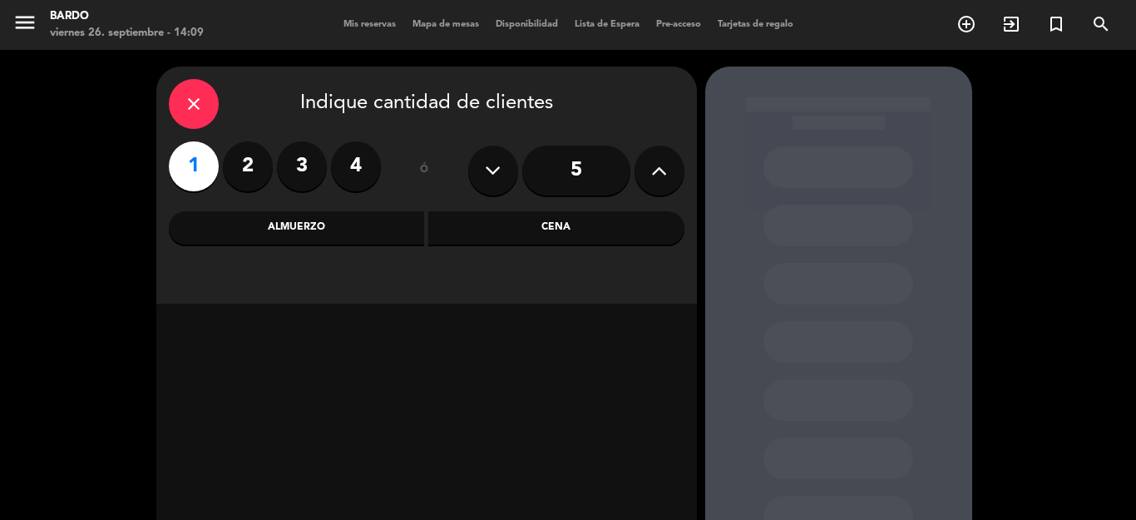
click at [471, 219] on div "Cena" at bounding box center [556, 227] width 256 height 33
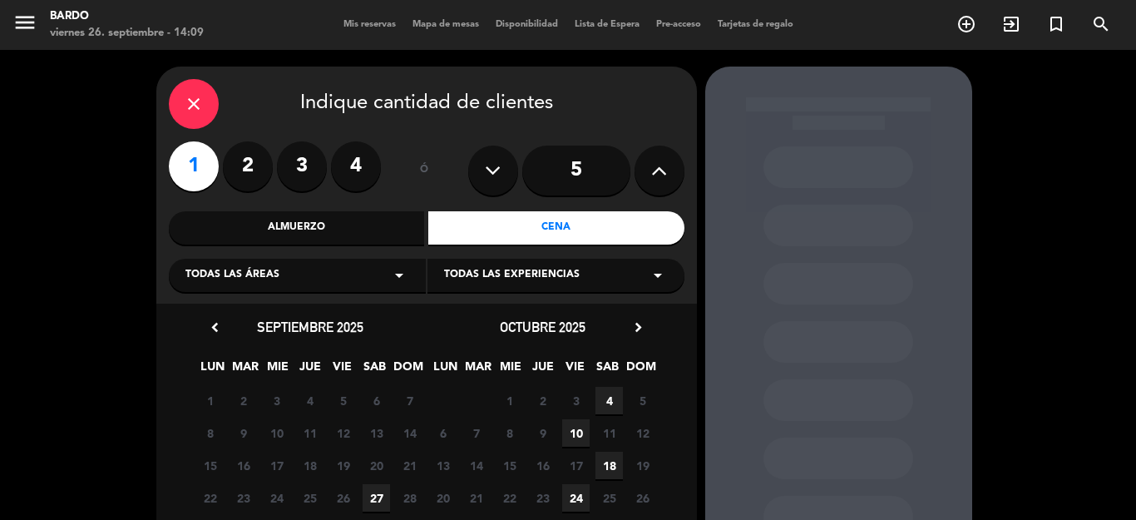
click at [369, 493] on span "27" at bounding box center [376, 497] width 27 height 27
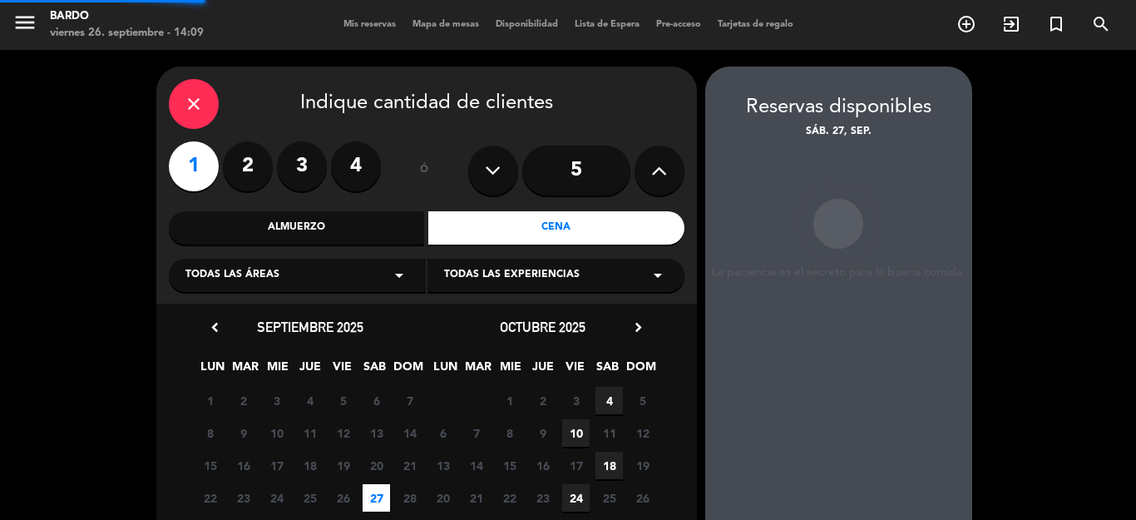
scroll to position [67, 0]
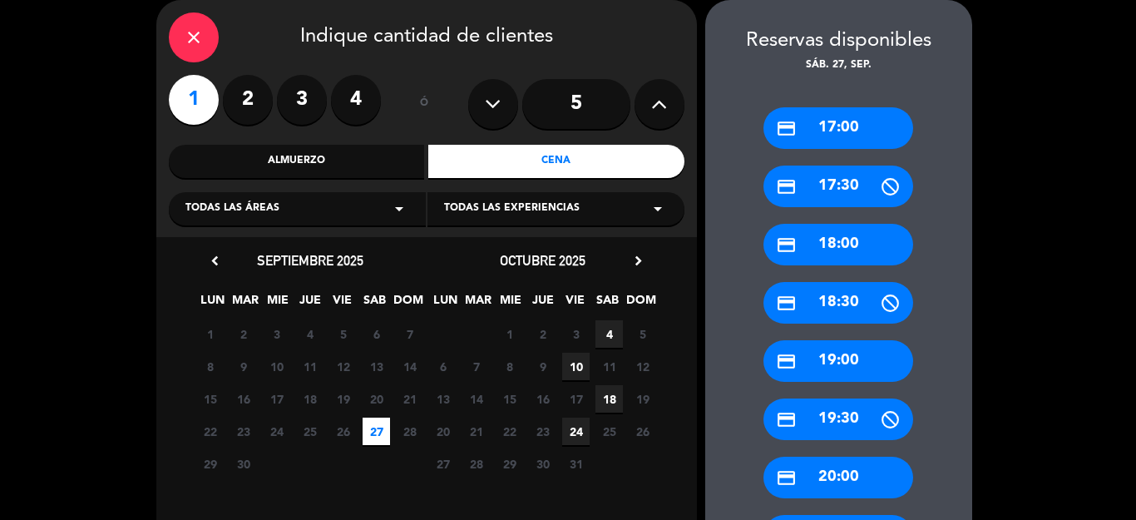
click at [834, 182] on div "credit_card 17:30" at bounding box center [838, 186] width 150 height 42
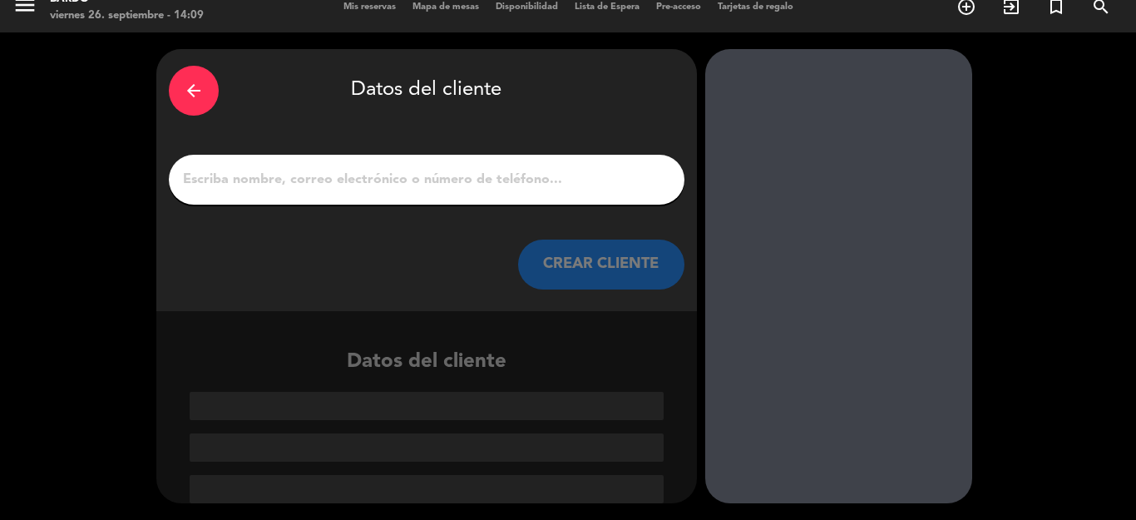
click at [331, 187] on input "1" at bounding box center [426, 179] width 491 height 23
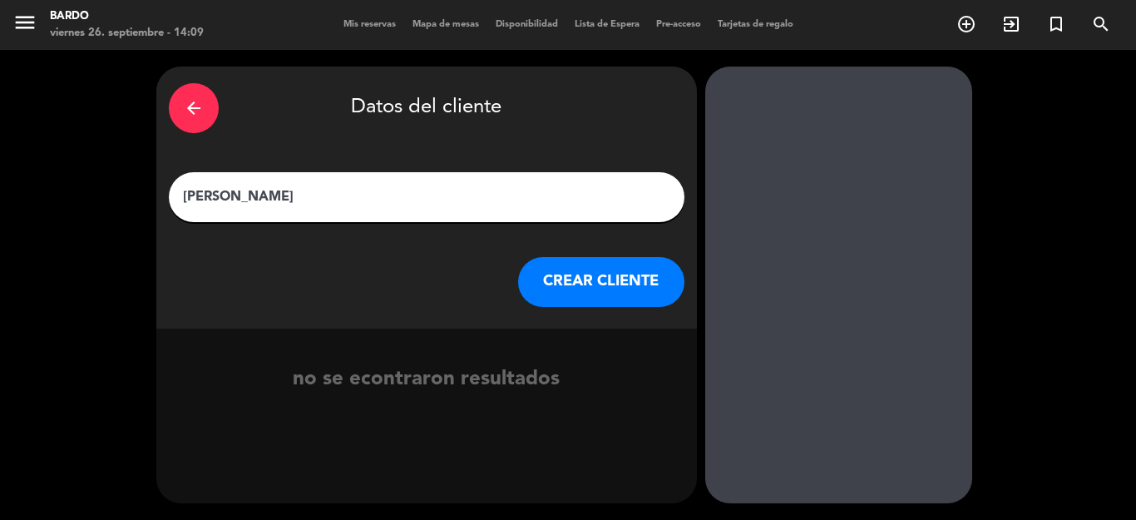
type input "[PERSON_NAME]"
click at [555, 275] on button "CREAR CLIENTE" at bounding box center [601, 282] width 166 height 50
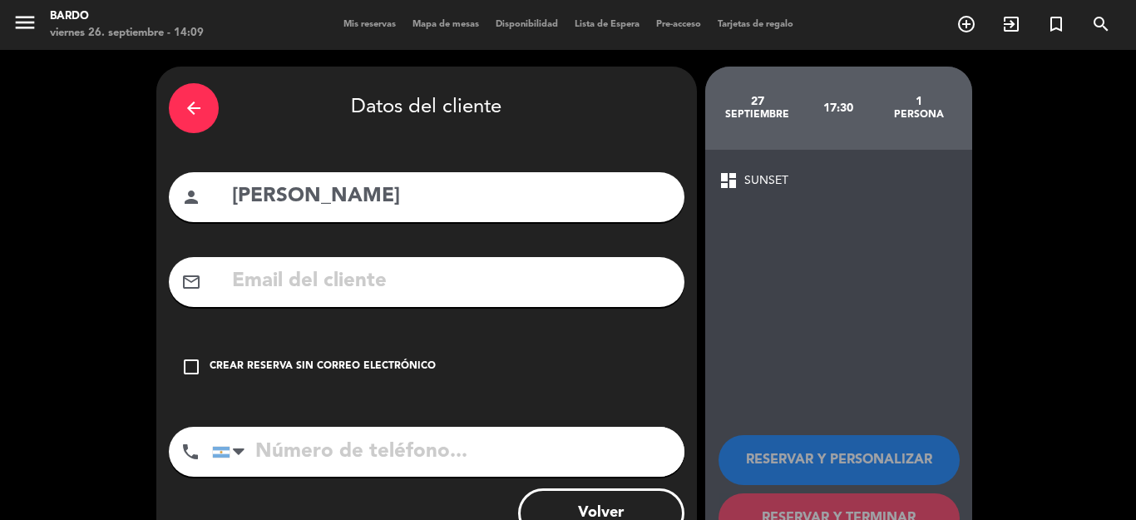
click at [326, 372] on div "Crear reserva sin correo electrónico" at bounding box center [323, 366] width 226 height 17
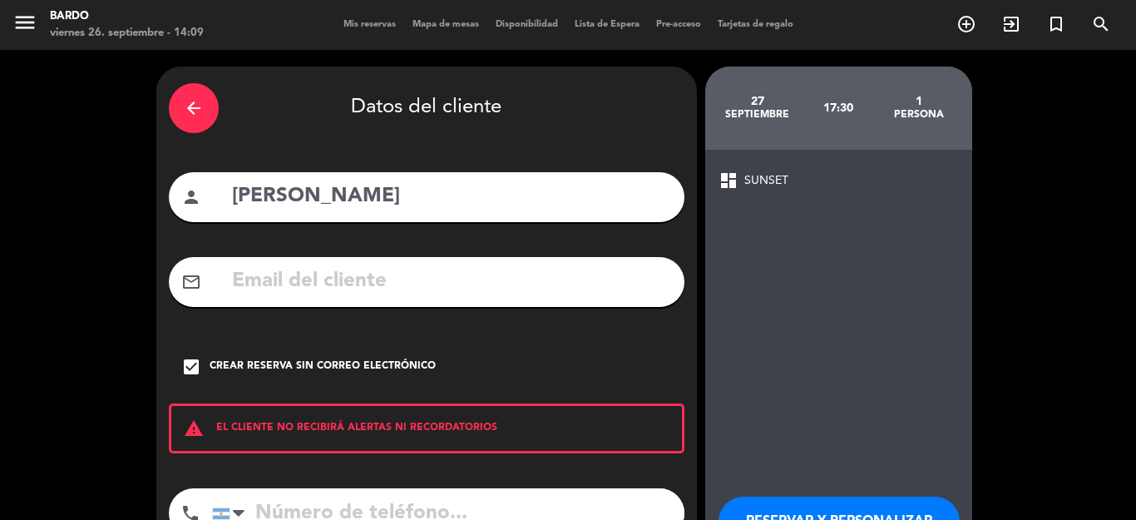
click at [729, 502] on button "RESERVAR Y PERSONALIZAR" at bounding box center [838, 521] width 241 height 50
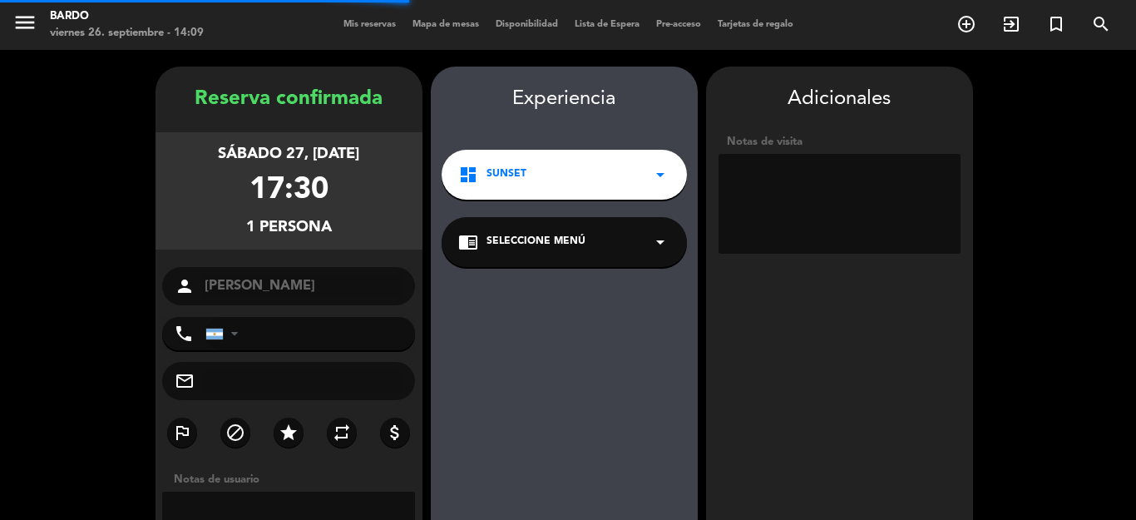
scroll to position [67, 0]
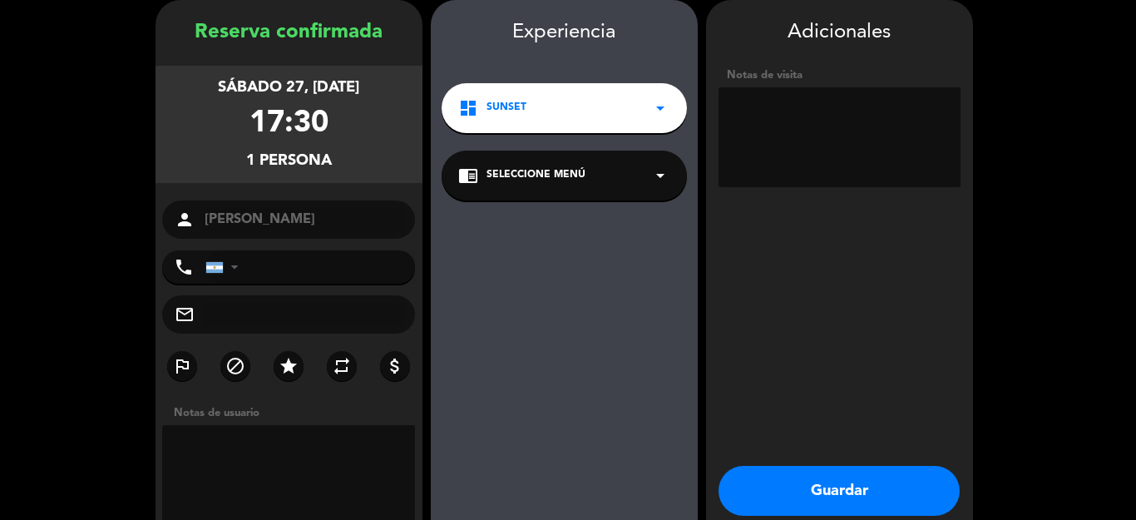
click at [235, 459] on textarea at bounding box center [289, 475] width 254 height 100
type textarea "FREE"
click at [754, 481] on button "Guardar" at bounding box center [838, 491] width 241 height 50
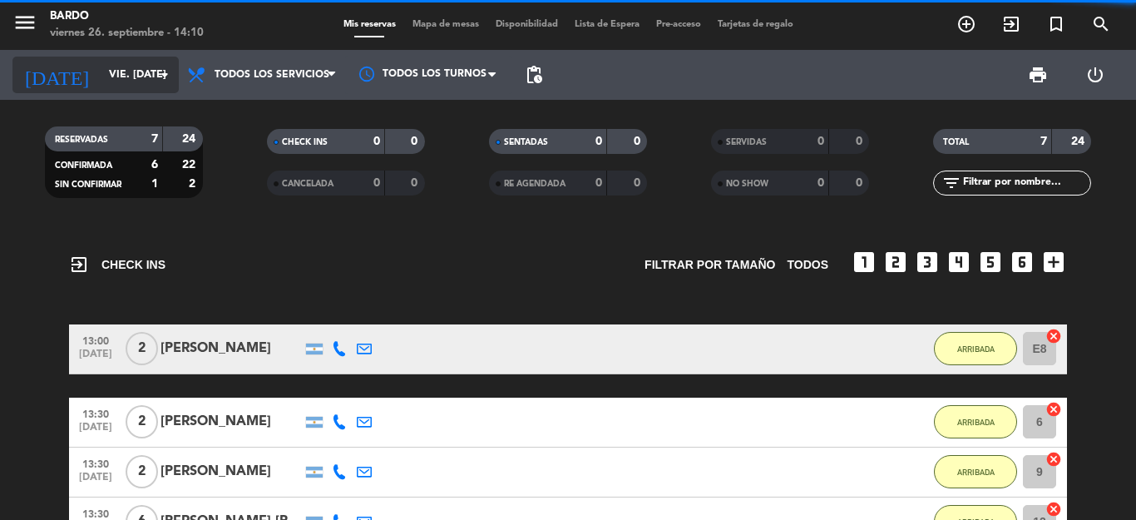
click at [166, 73] on icon "arrow_drop_down" at bounding box center [165, 75] width 20 height 20
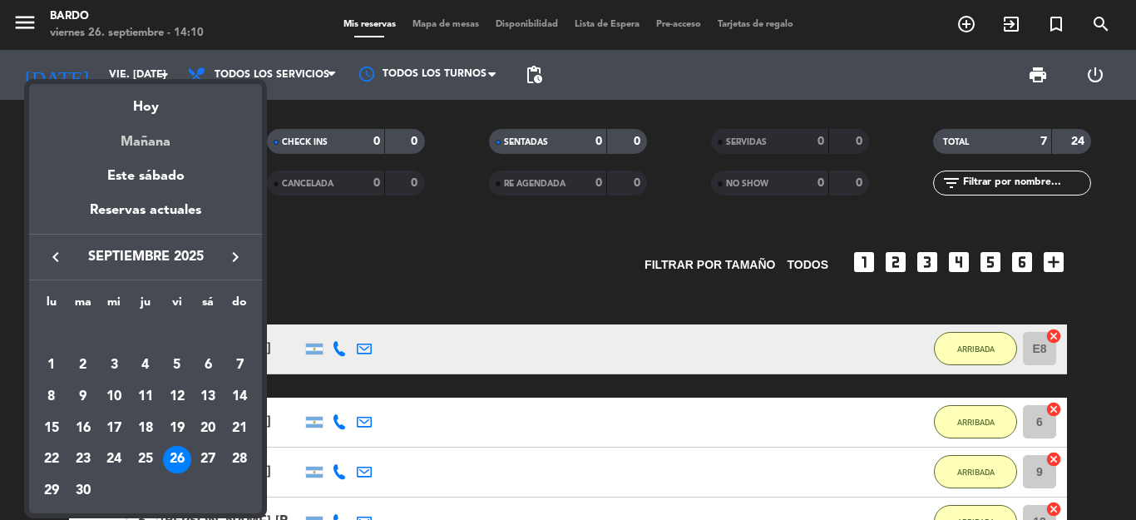
click at [138, 146] on div "Mañana" at bounding box center [145, 136] width 233 height 34
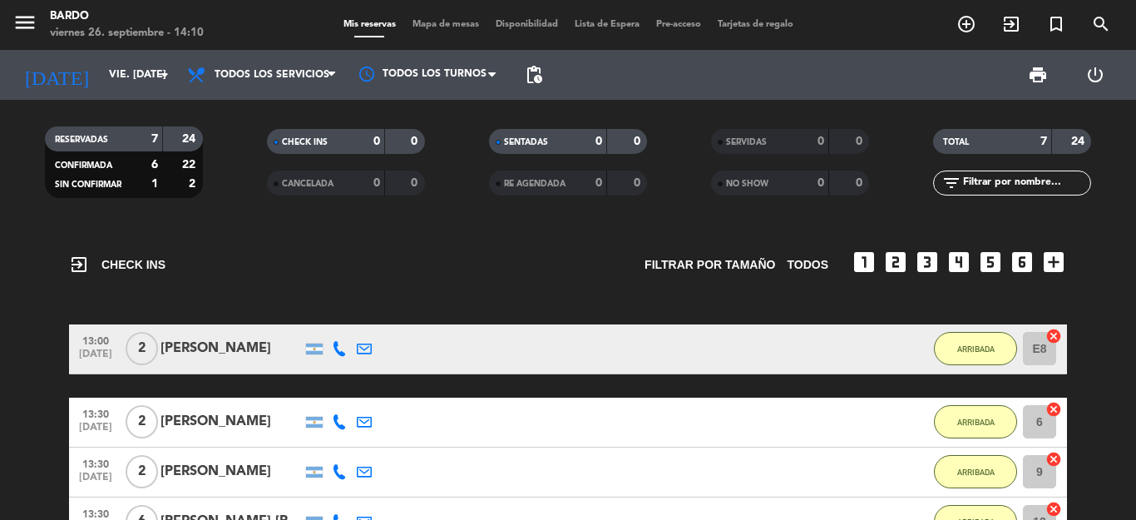
type input "sáb. [DATE]"
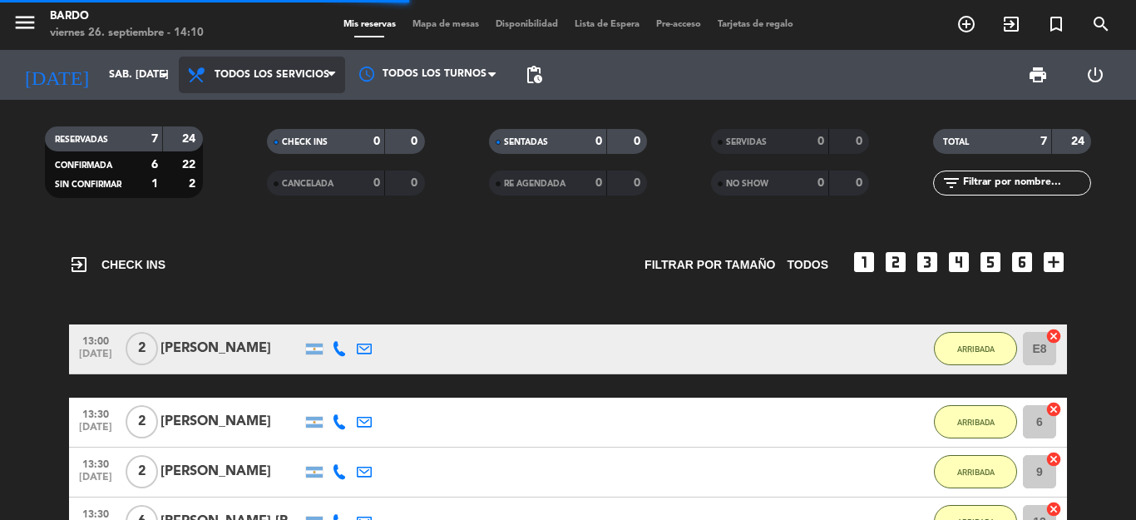
click at [292, 70] on span "Todos los servicios" at bounding box center [272, 75] width 115 height 12
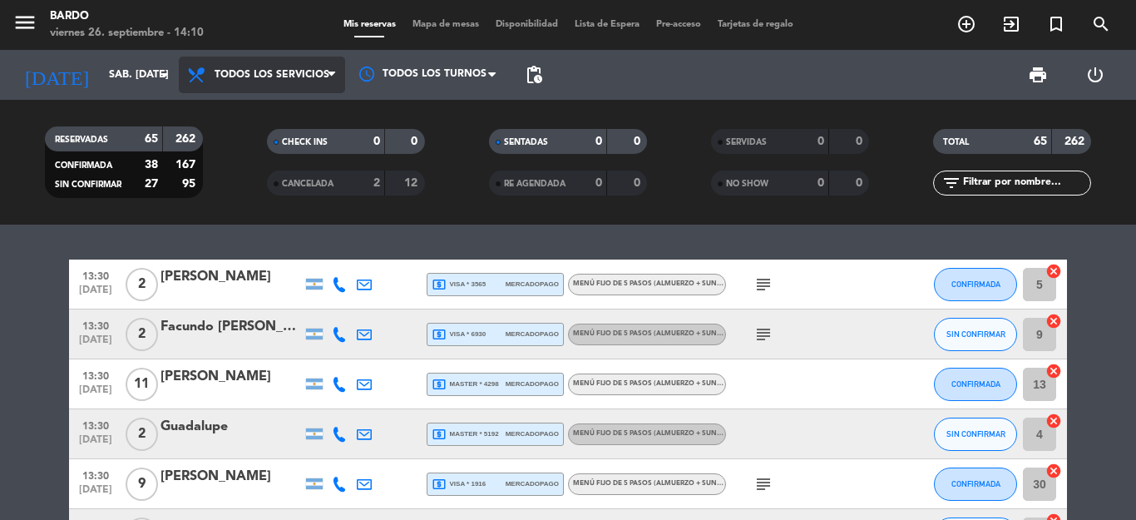
click at [278, 74] on span "Todos los servicios" at bounding box center [272, 75] width 115 height 12
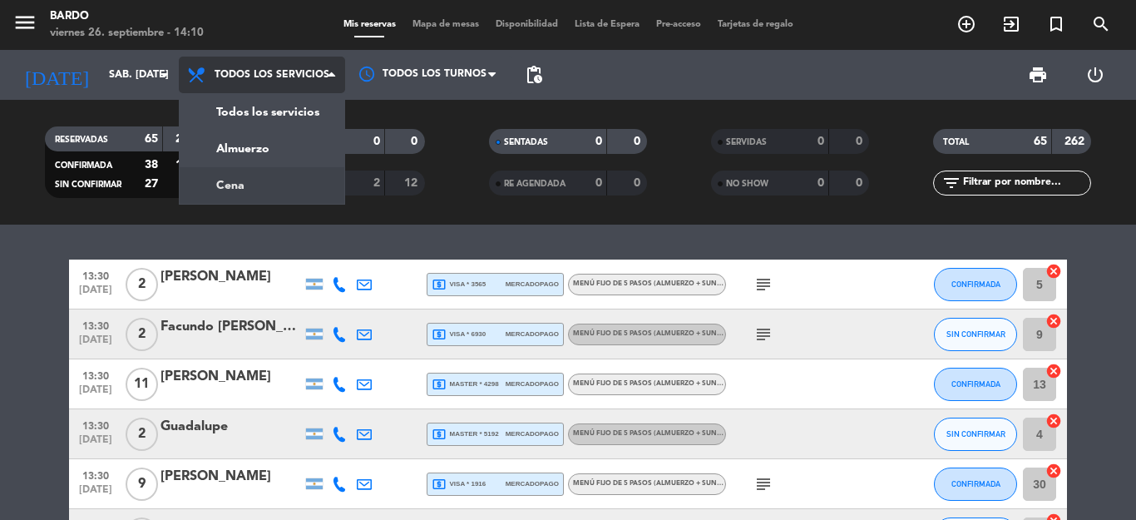
click at [225, 188] on div "menu [PERSON_NAME] 26. septiembre - 14:10 Mis reservas Mapa de mesas Disponibil…" at bounding box center [568, 112] width 1136 height 225
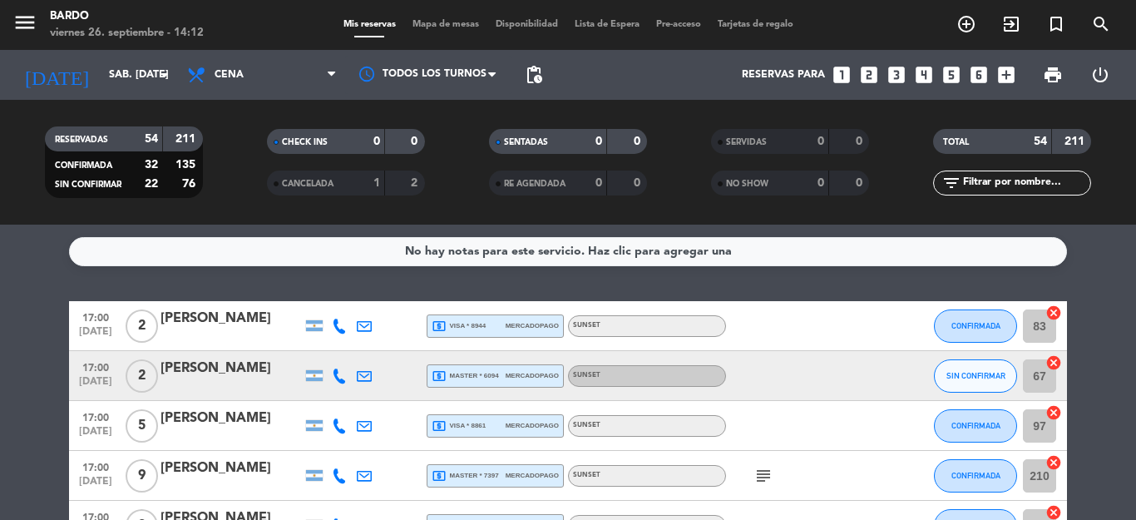
click at [975, 185] on input "text" at bounding box center [1025, 183] width 129 height 18
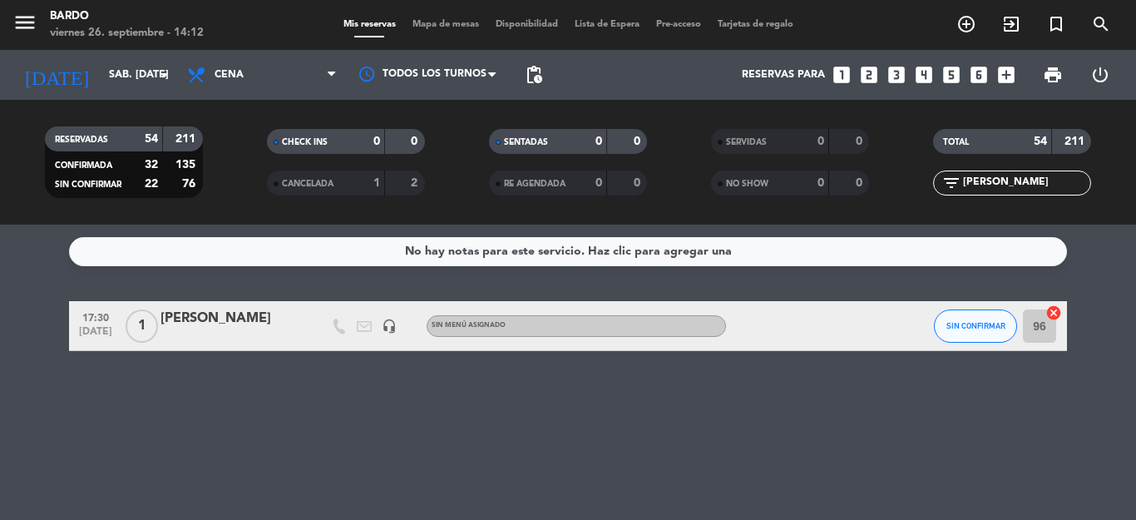
type input "[PERSON_NAME]"
click at [289, 325] on div "[PERSON_NAME]" at bounding box center [230, 319] width 141 height 22
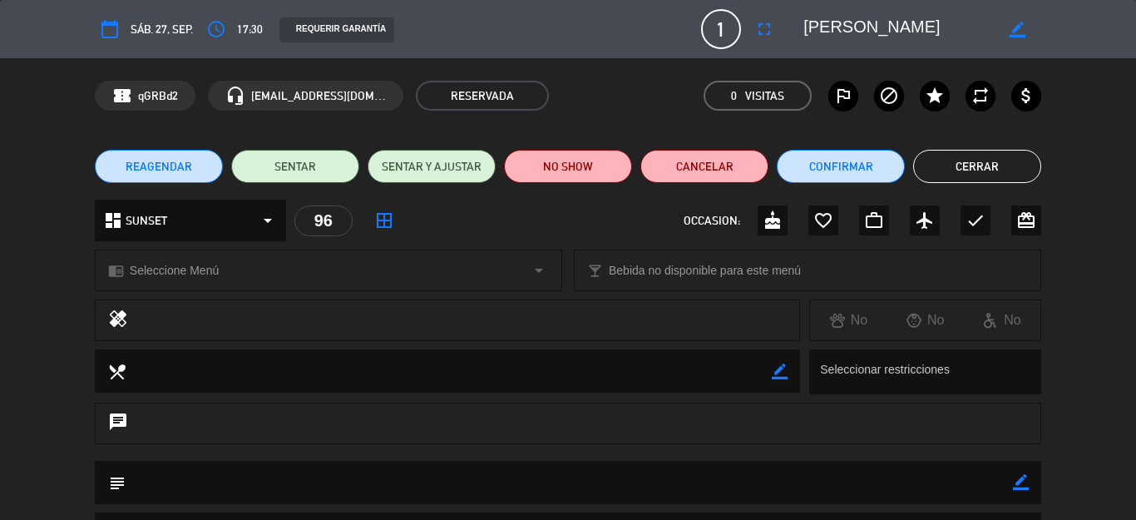
click at [1013, 480] on icon "border_color" at bounding box center [1021, 482] width 16 height 16
drag, startPoint x: 531, startPoint y: 483, endPoint x: 513, endPoint y: 481, distance: 18.4
click at [513, 481] on textarea at bounding box center [569, 482] width 887 height 42
type textarea "n"
type textarea "free"
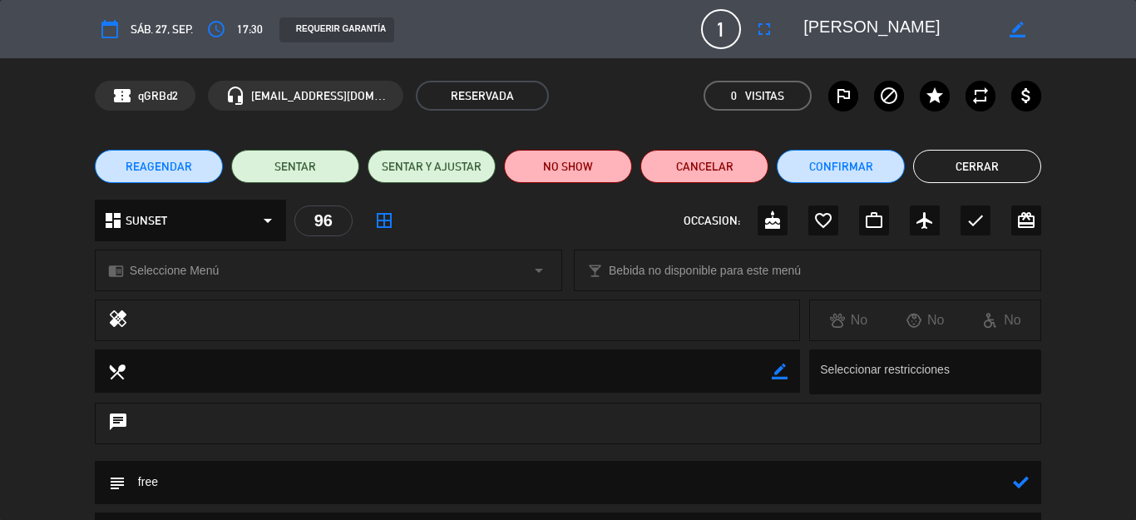
click at [1013, 482] on icon at bounding box center [1021, 482] width 16 height 16
click at [944, 161] on button "Cerrar" at bounding box center [977, 166] width 128 height 33
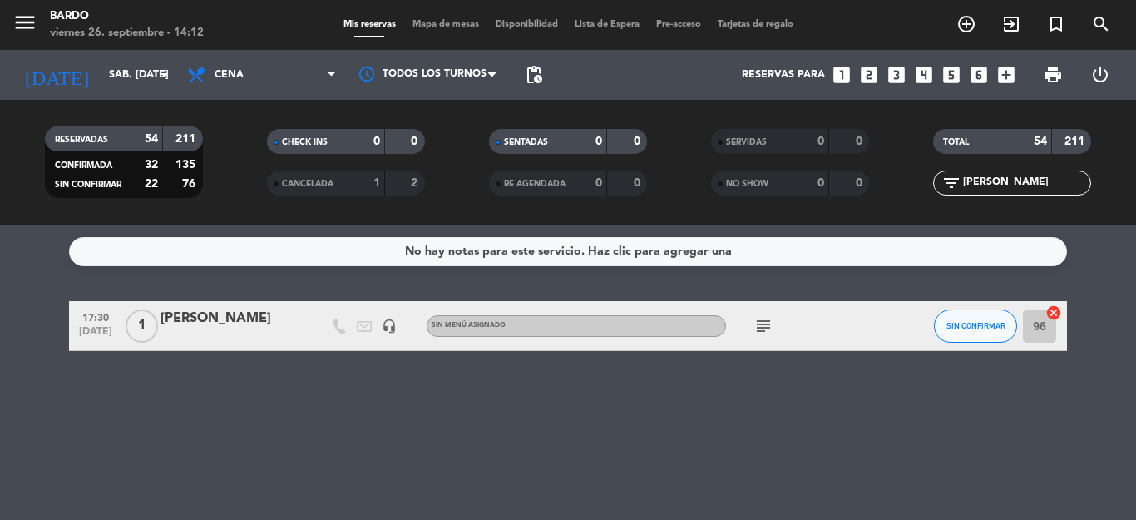
click at [835, 75] on icon "looks_one" at bounding box center [842, 75] width 22 height 22
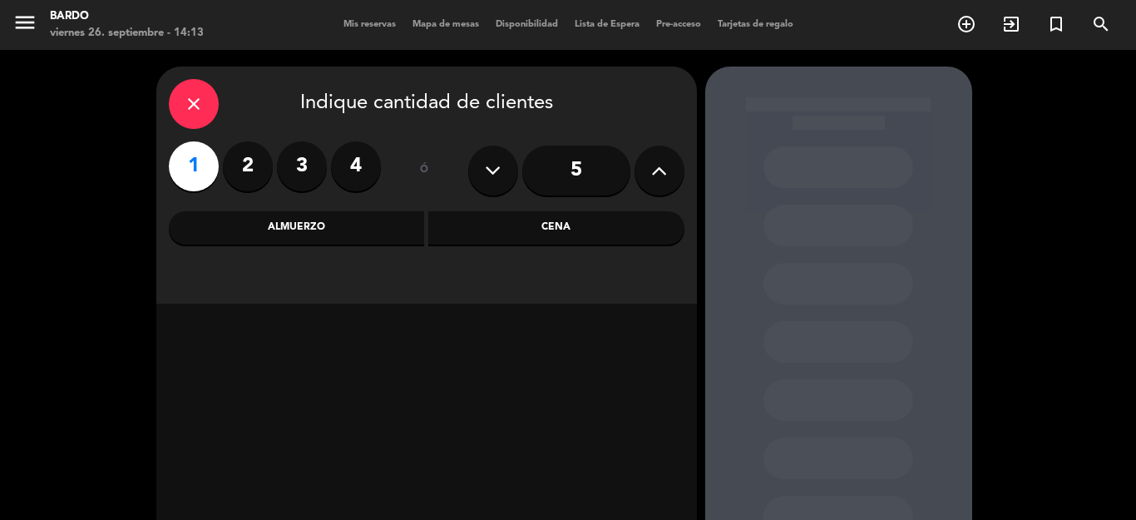
click at [490, 213] on div "Cena" at bounding box center [556, 227] width 256 height 33
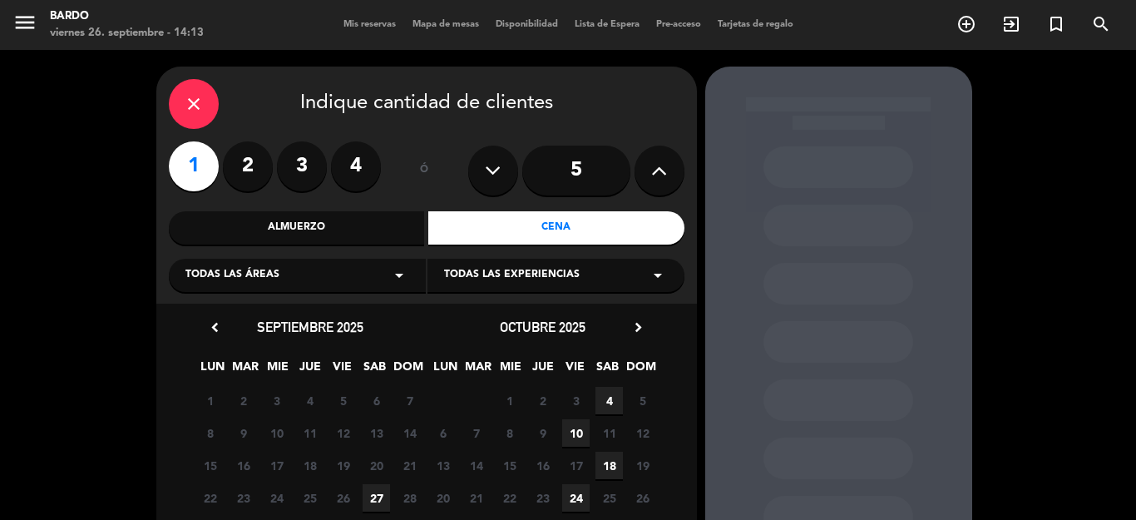
click at [376, 486] on span "27" at bounding box center [376, 497] width 27 height 27
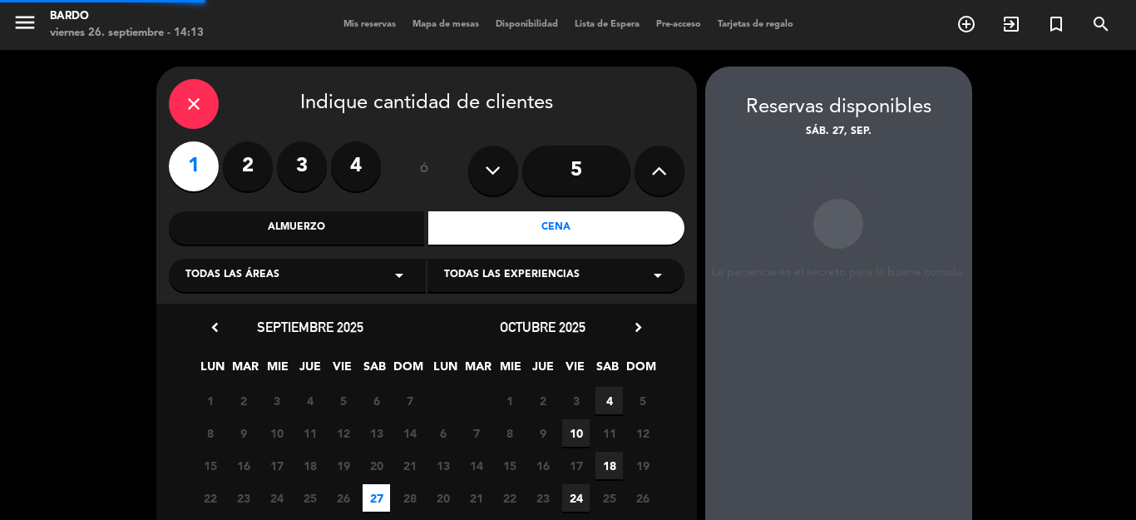
scroll to position [67, 0]
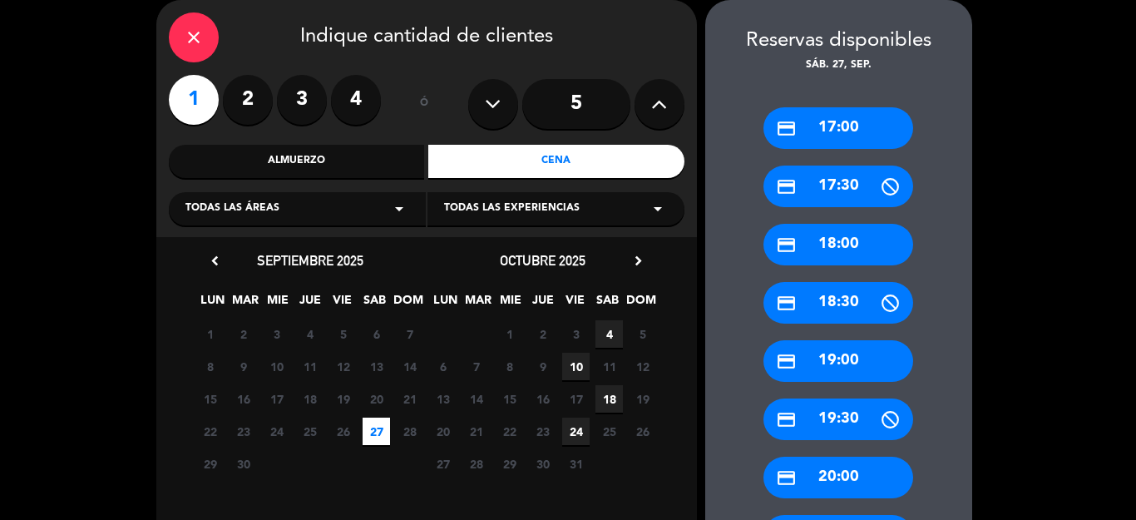
click at [812, 125] on div "credit_card 17:00" at bounding box center [838, 128] width 150 height 42
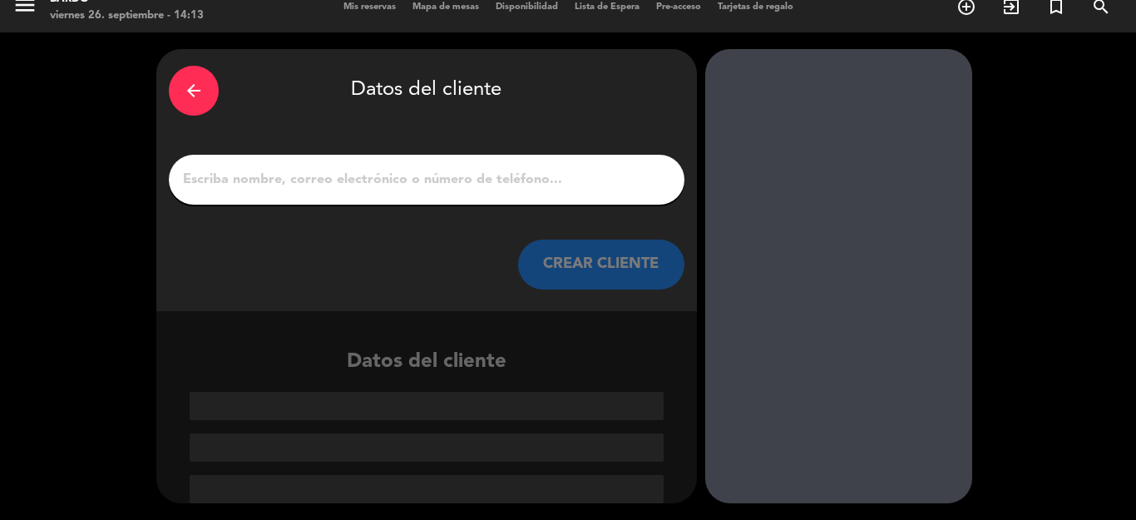
scroll to position [17, 0]
click at [412, 173] on input "1" at bounding box center [426, 179] width 491 height 23
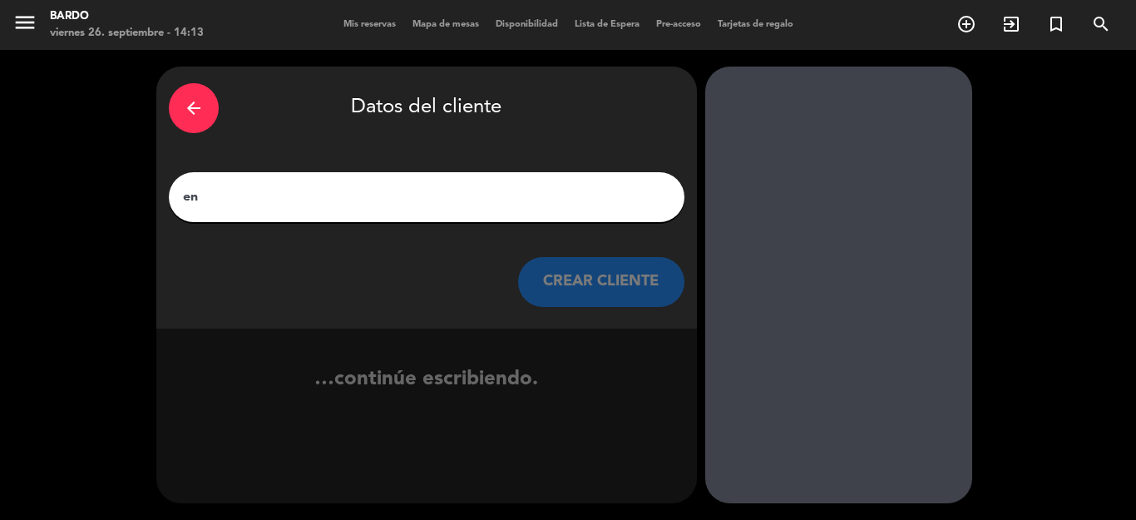
scroll to position [0, 0]
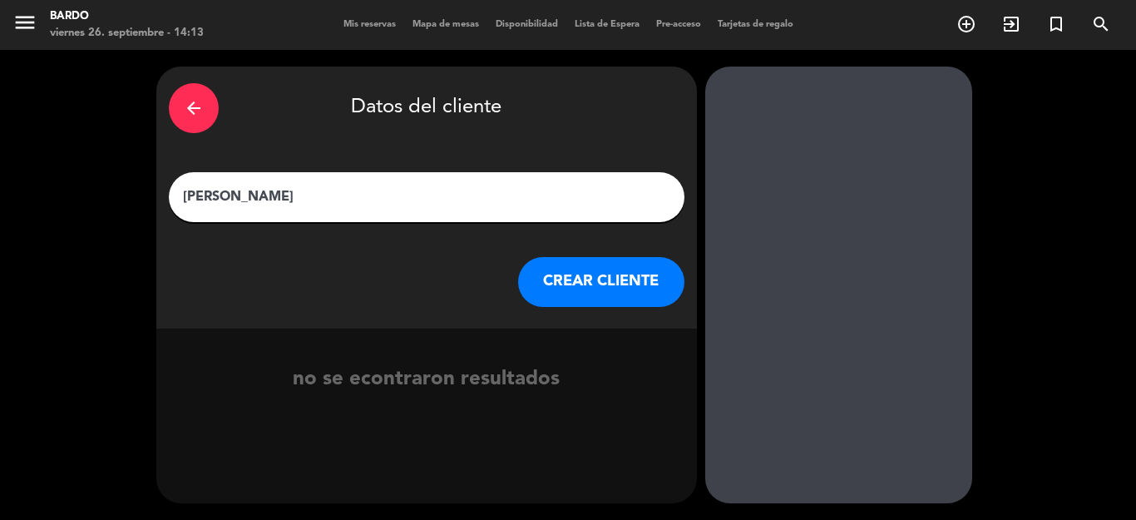
type input "[PERSON_NAME]"
click at [547, 281] on button "CREAR CLIENTE" at bounding box center [601, 282] width 166 height 50
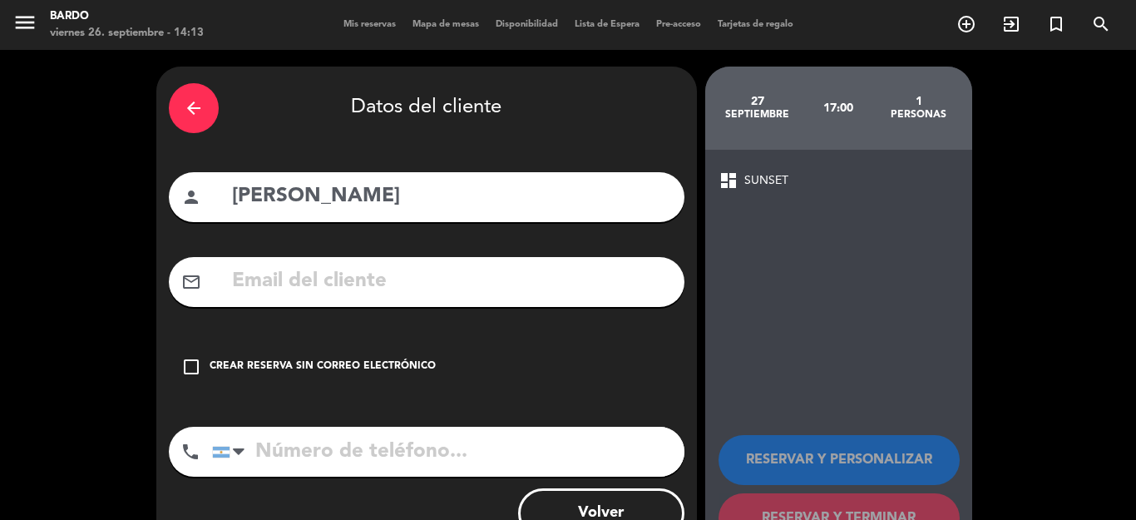
click at [259, 376] on div "check_box_outline_blank Crear reserva sin correo electrónico" at bounding box center [427, 367] width 516 height 50
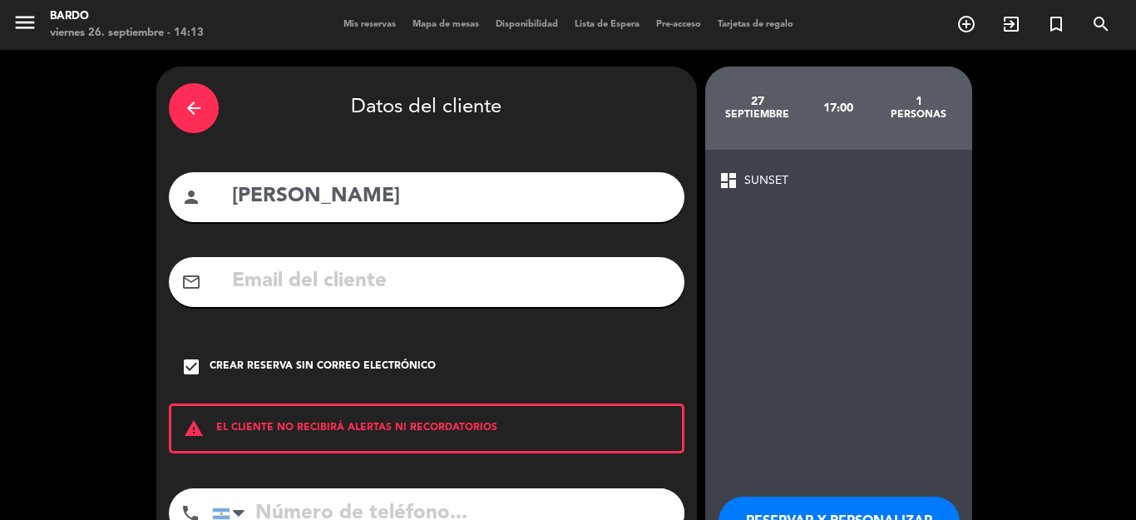
click at [795, 510] on button "RESERVAR Y PERSONALIZAR" at bounding box center [838, 521] width 241 height 50
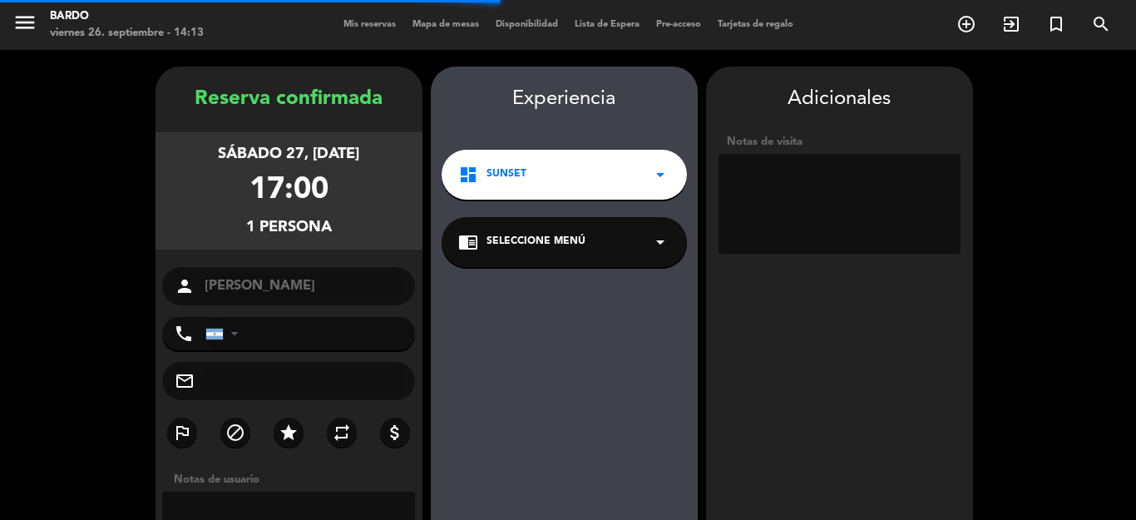
scroll to position [67, 0]
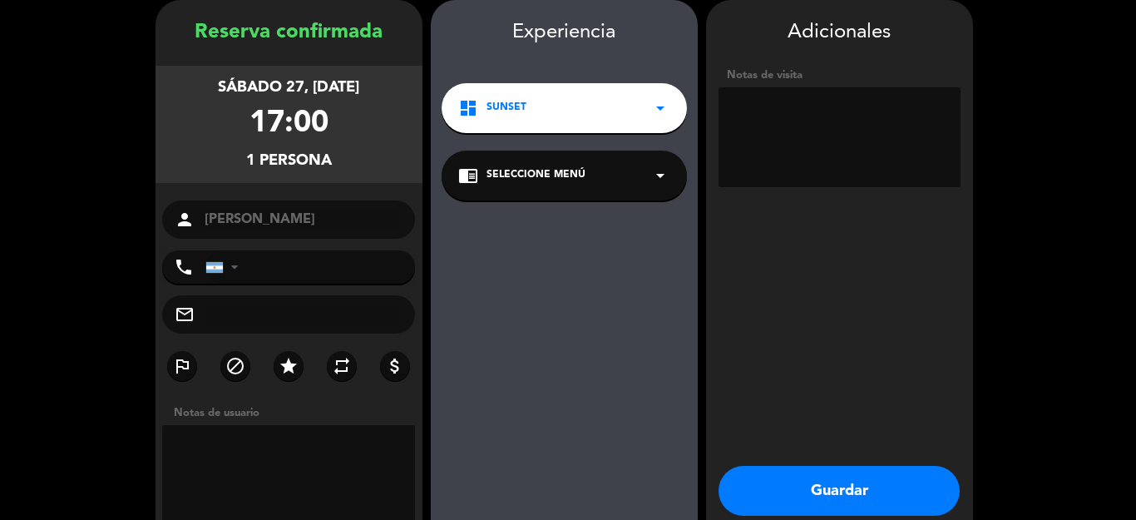
click at [787, 154] on textarea at bounding box center [839, 137] width 242 height 100
type textarea "free"
click at [347, 456] on textarea at bounding box center [289, 475] width 254 height 100
type textarea "free"
click at [772, 473] on button "Guardar" at bounding box center [838, 491] width 241 height 50
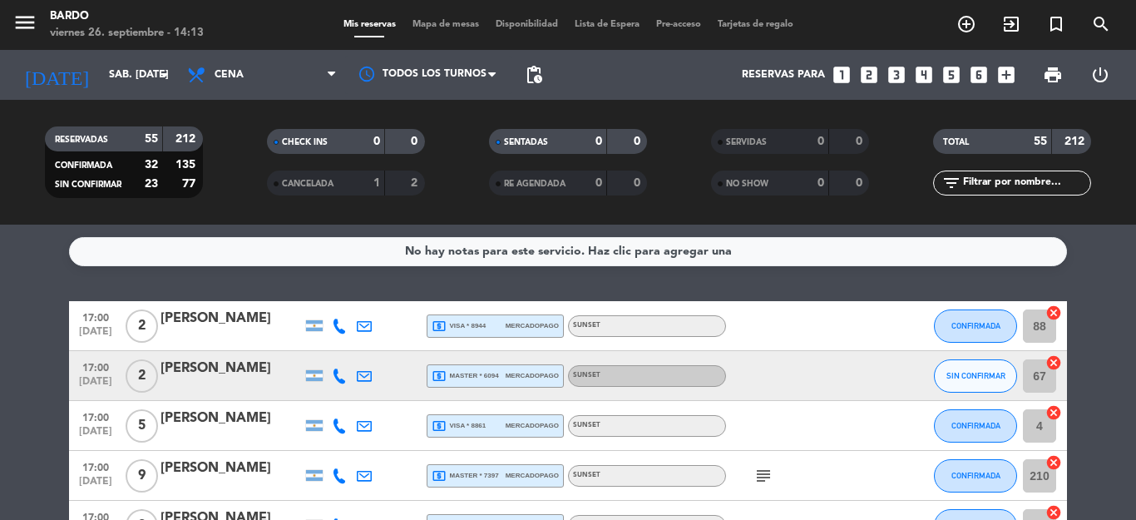
click at [845, 70] on icon "looks_one" at bounding box center [842, 75] width 22 height 22
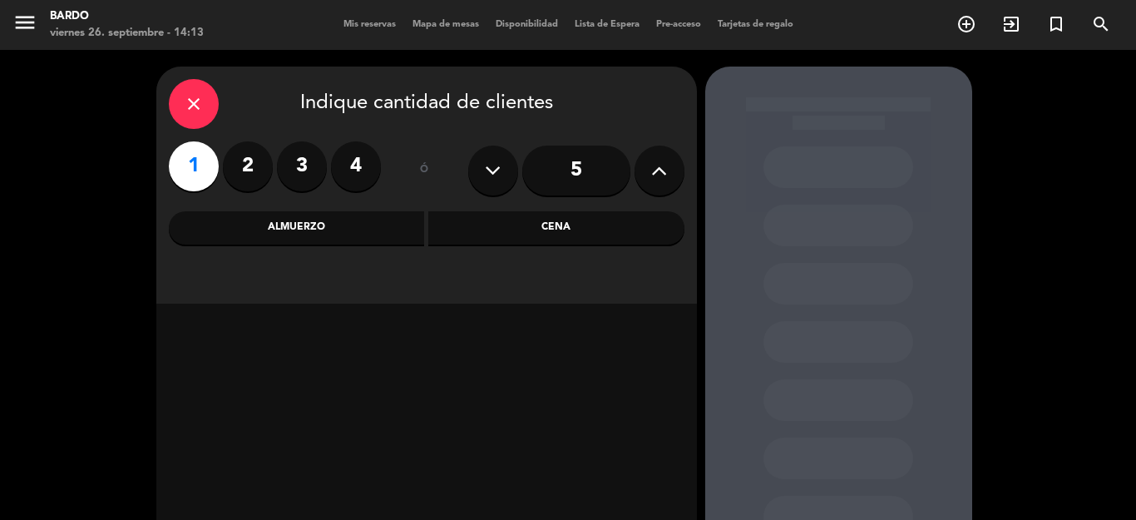
click at [350, 234] on div "Almuerzo" at bounding box center [297, 227] width 256 height 33
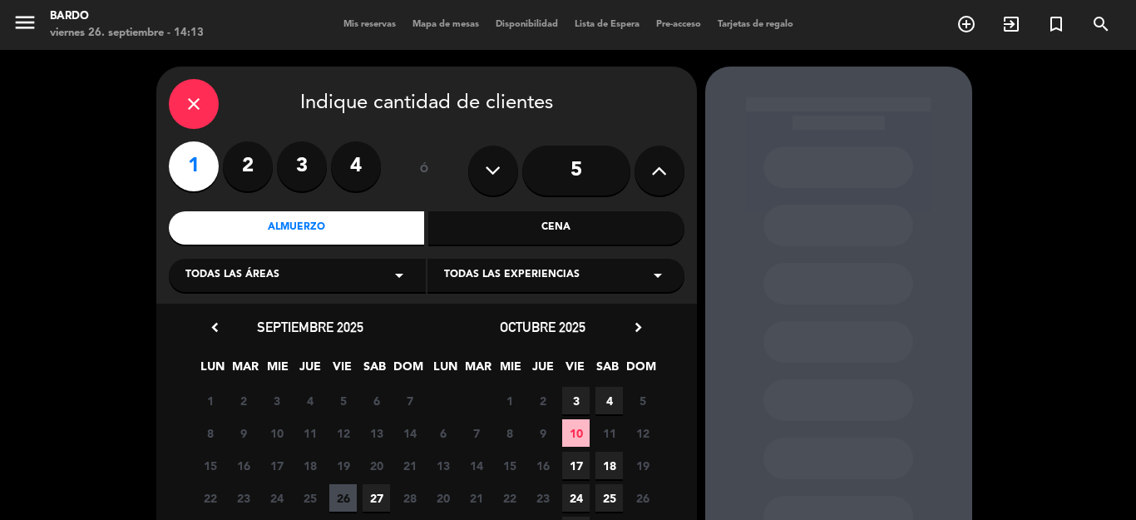
click at [371, 498] on span "27" at bounding box center [376, 497] width 27 height 27
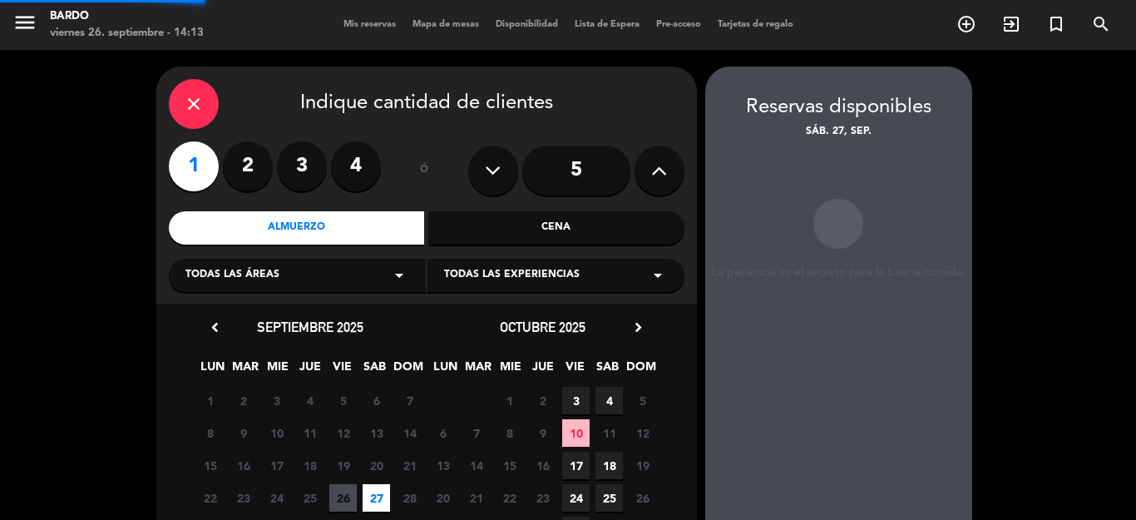
scroll to position [67, 0]
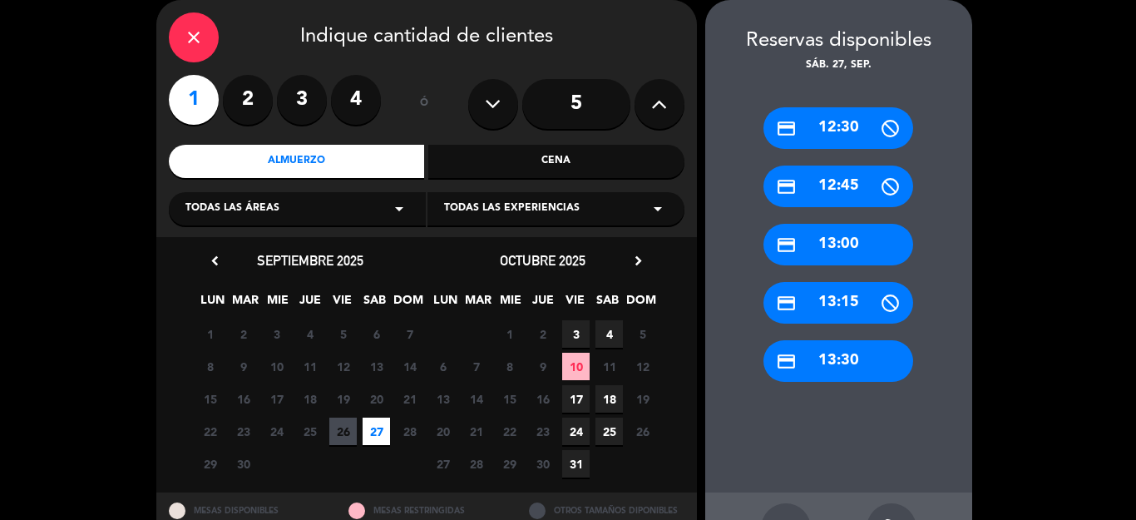
click at [452, 160] on div "Cena" at bounding box center [556, 161] width 256 height 33
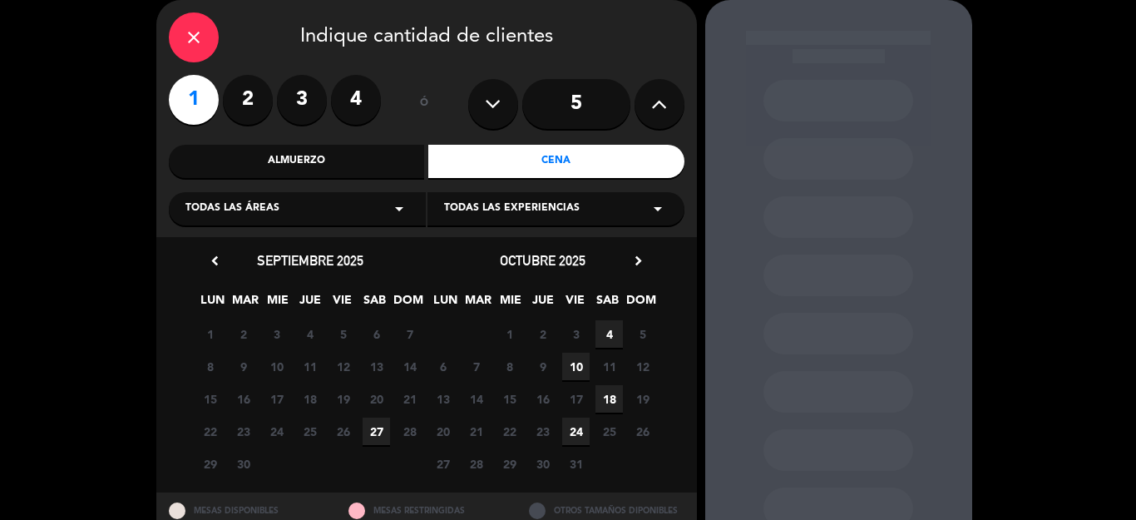
click at [374, 430] on span "27" at bounding box center [376, 430] width 27 height 27
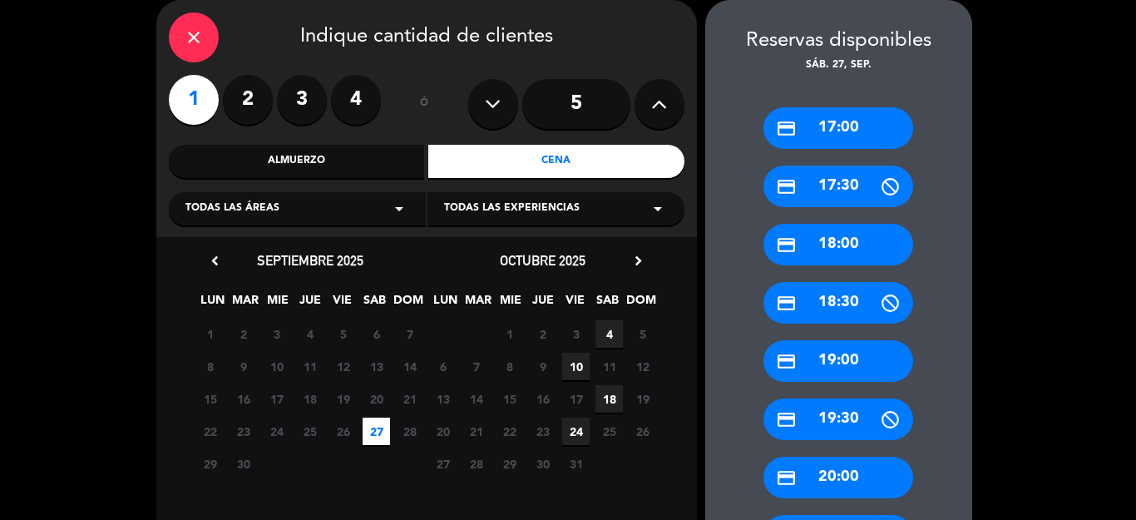
click at [835, 128] on div "credit_card 17:00" at bounding box center [838, 128] width 150 height 42
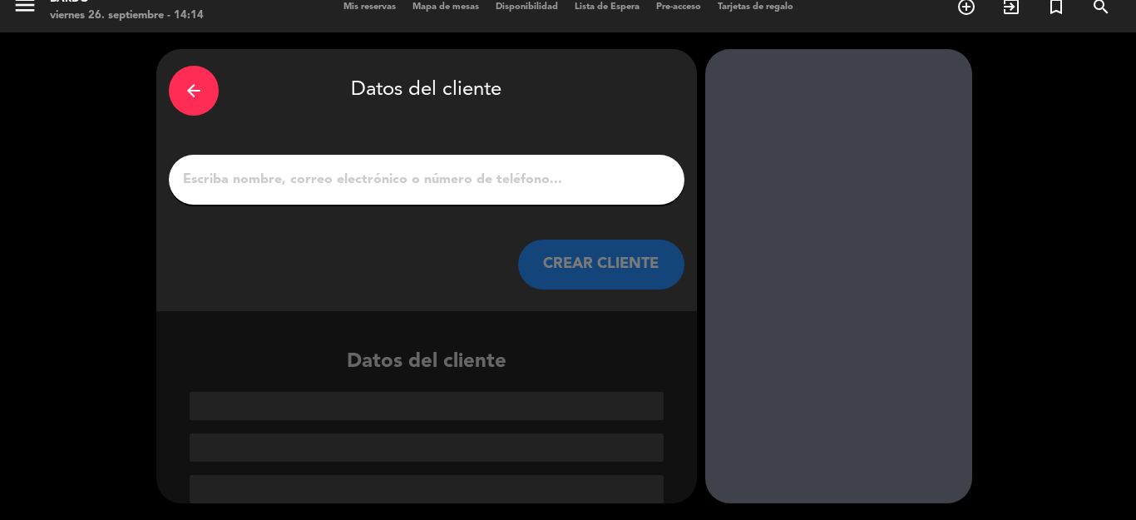
click at [515, 178] on input "1" at bounding box center [426, 179] width 491 height 23
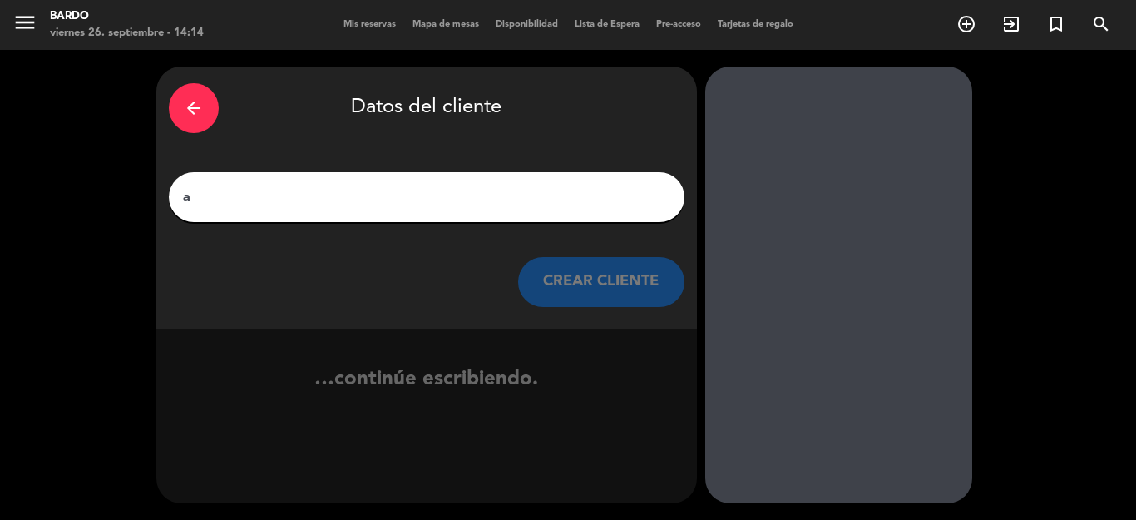
scroll to position [0, 0]
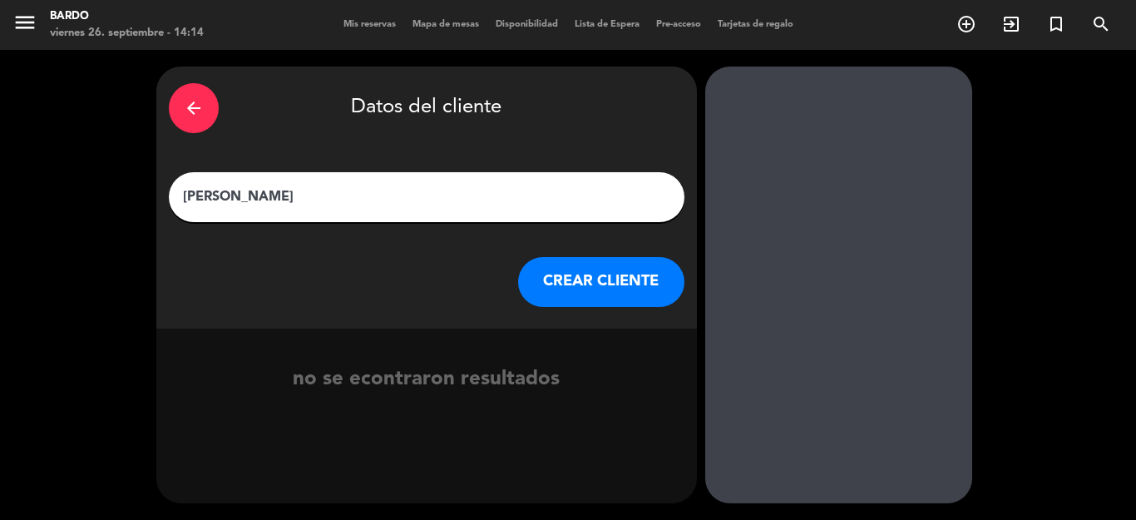
type input "[PERSON_NAME]"
click at [562, 269] on button "CREAR CLIENTE" at bounding box center [601, 282] width 166 height 50
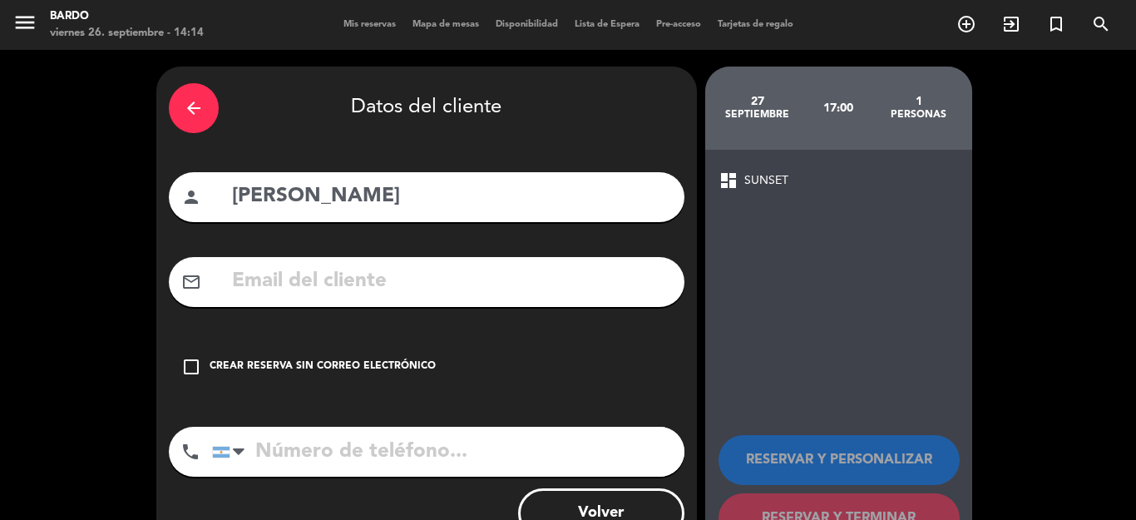
click at [343, 358] on div "Crear reserva sin correo electrónico" at bounding box center [323, 366] width 226 height 17
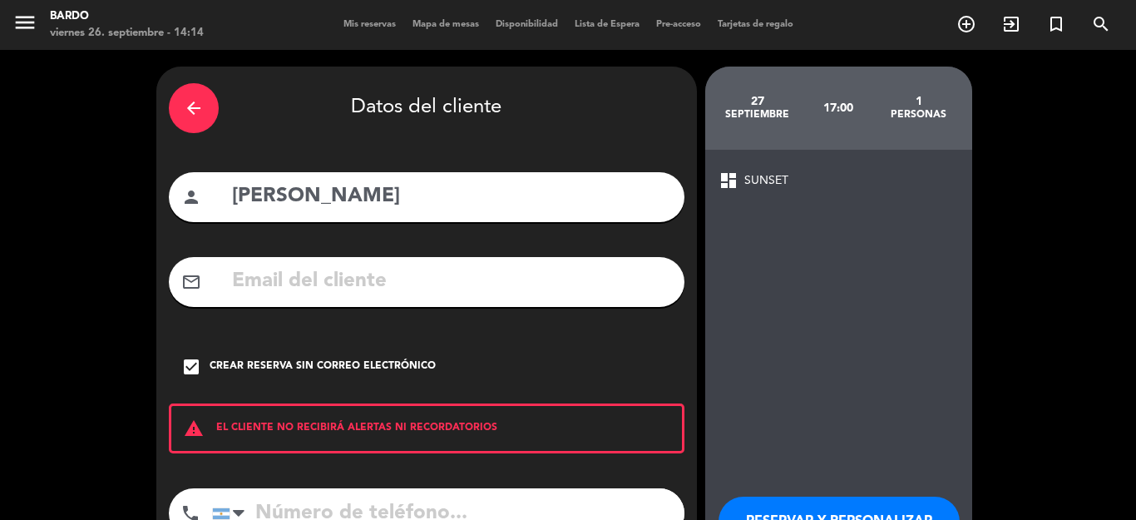
click at [840, 519] on button "RESERVAR Y PERSONALIZAR" at bounding box center [838, 521] width 241 height 50
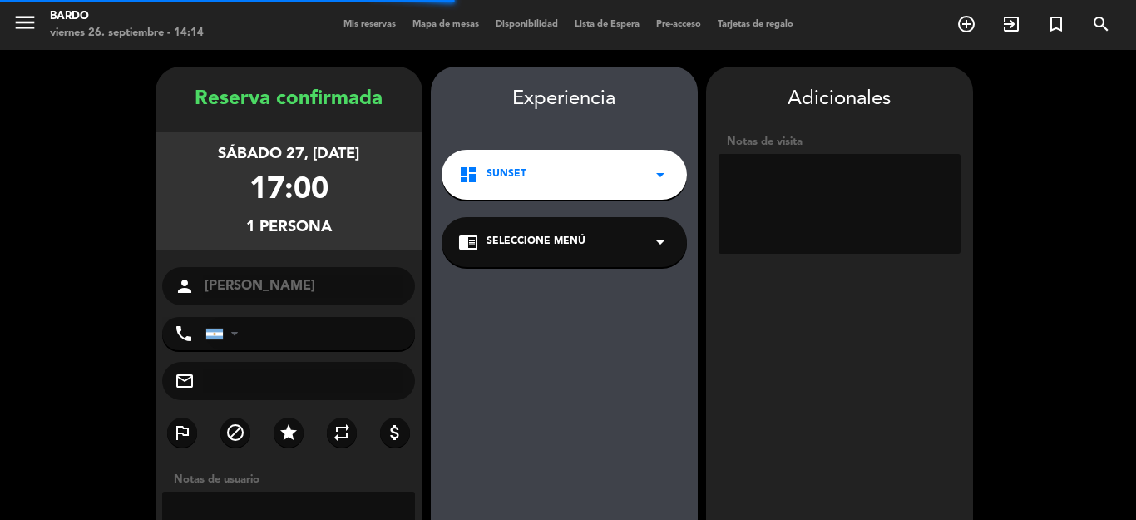
scroll to position [67, 0]
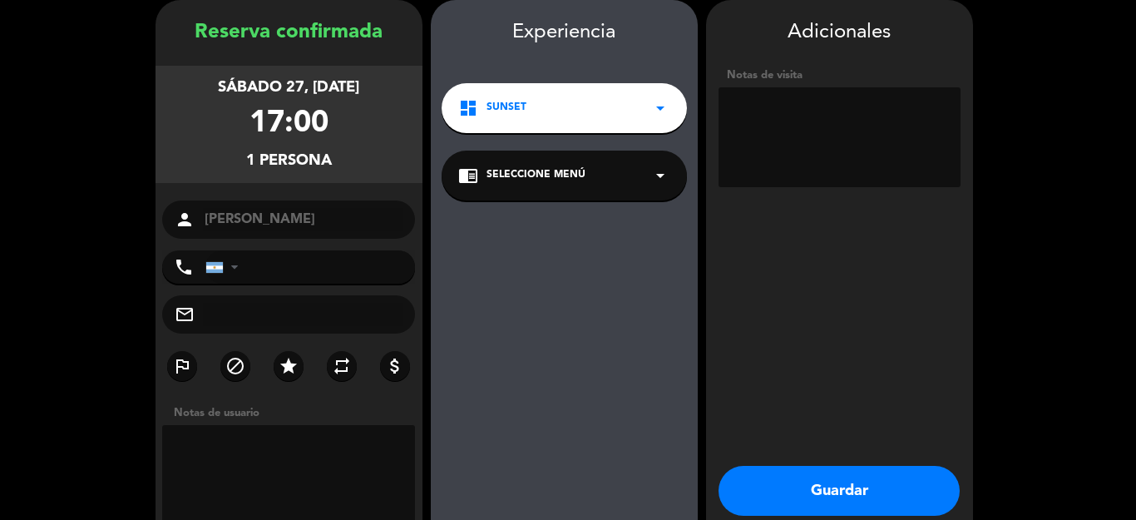
click at [763, 103] on textarea at bounding box center [839, 137] width 242 height 100
type textarea "free"
click at [338, 436] on textarea at bounding box center [289, 475] width 254 height 100
type textarea "free"
click at [733, 474] on button "Guardar" at bounding box center [838, 491] width 241 height 50
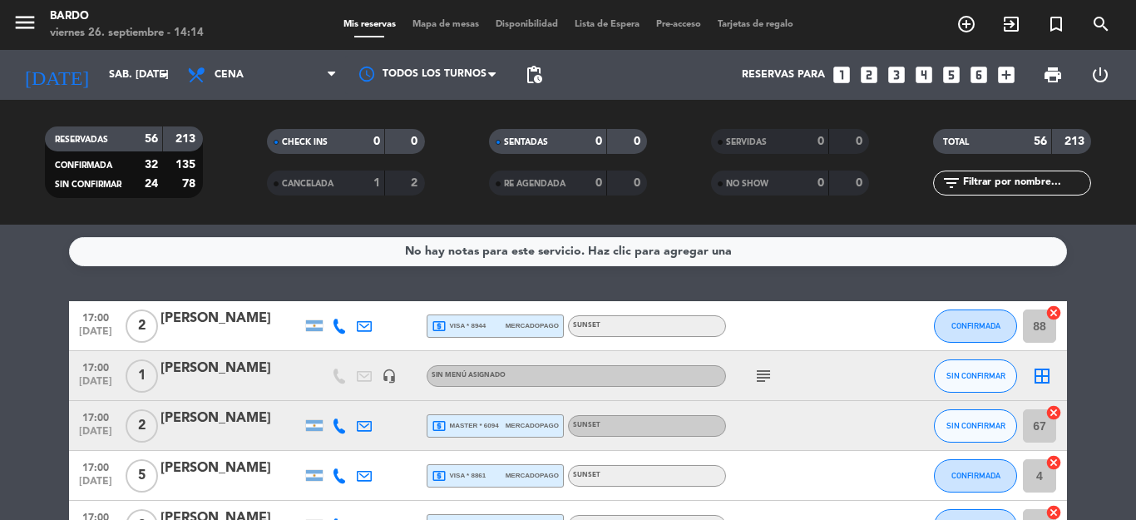
click at [842, 77] on icon "looks_one" at bounding box center [842, 75] width 22 height 22
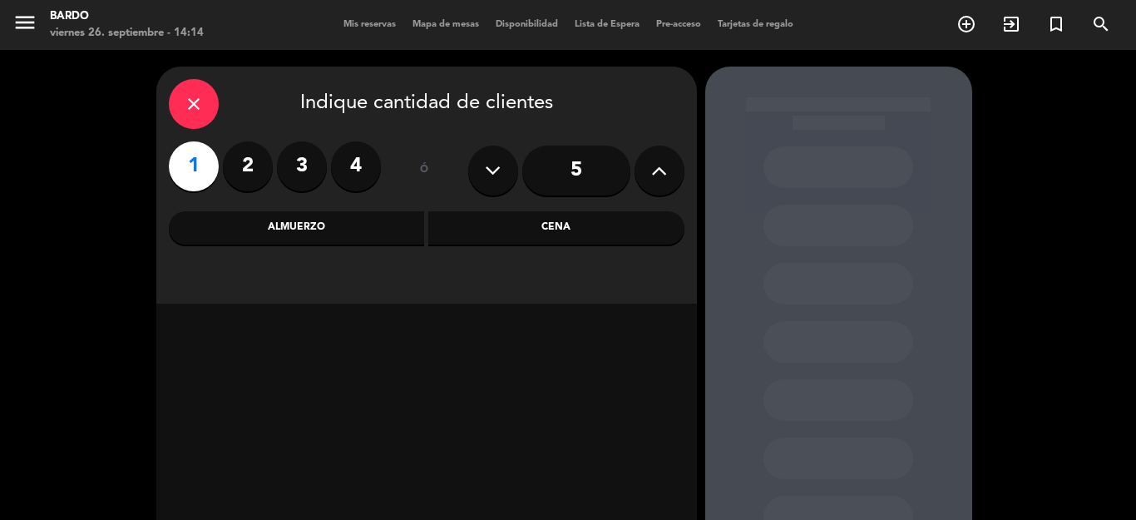
click at [509, 240] on div "Cena" at bounding box center [556, 227] width 256 height 33
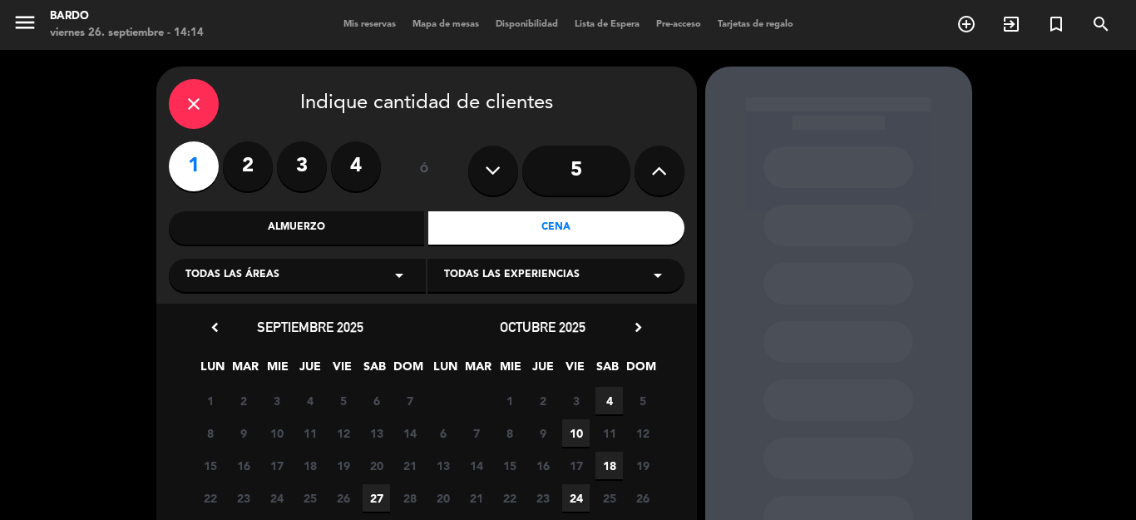
click at [366, 500] on span "27" at bounding box center [376, 497] width 27 height 27
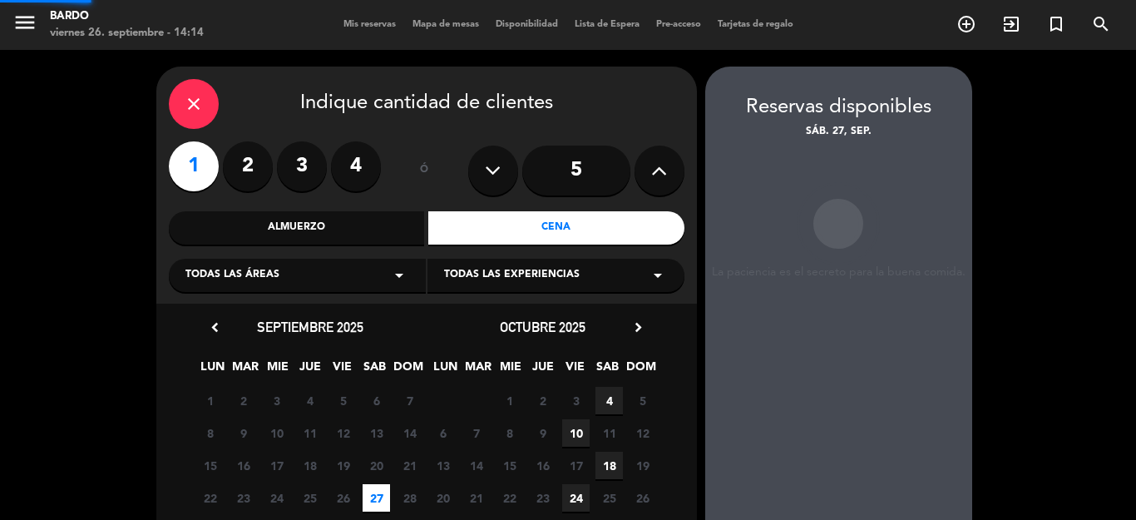
scroll to position [67, 0]
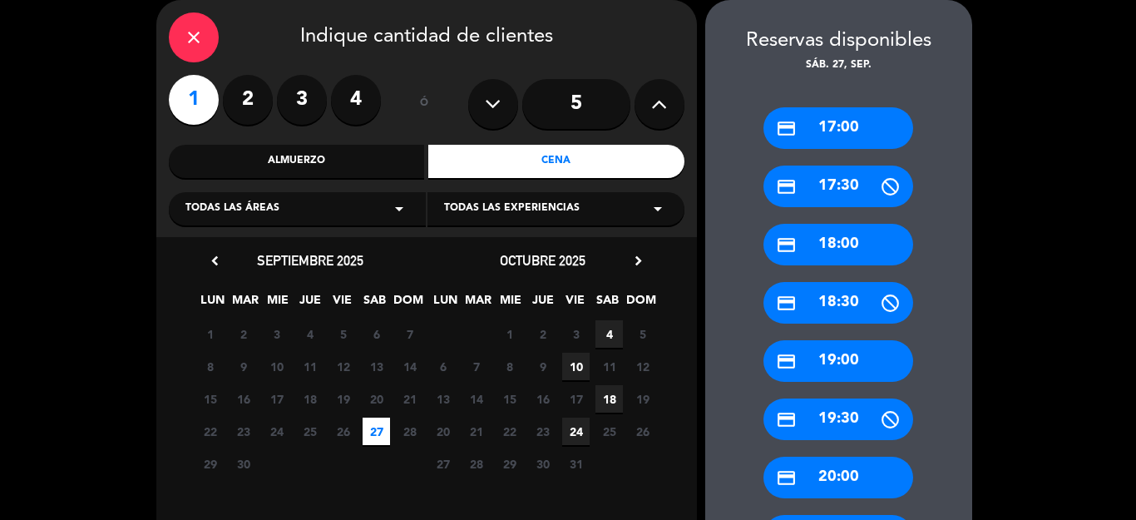
click at [790, 137] on div "credit_card 17:00" at bounding box center [838, 128] width 150 height 42
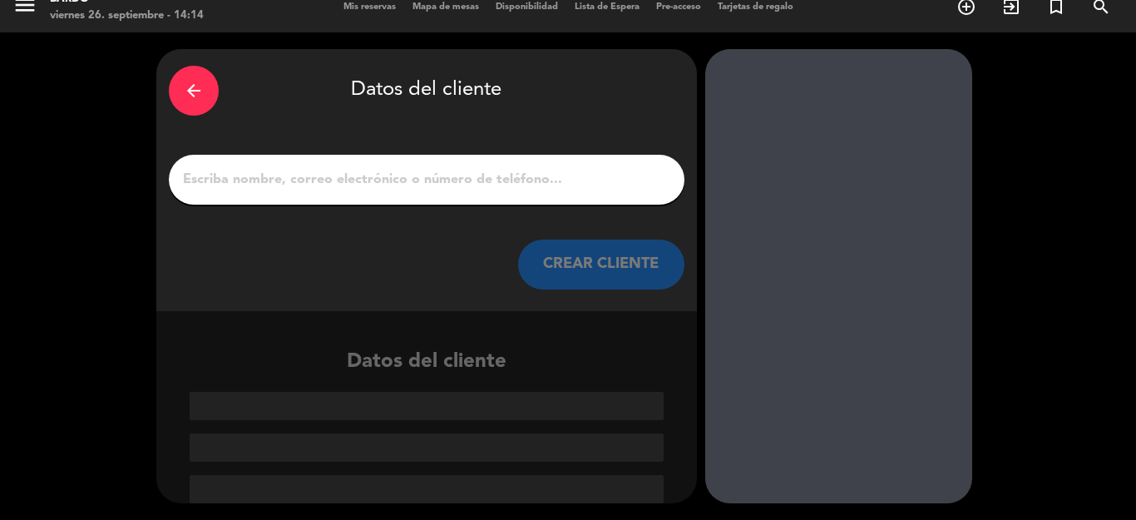
scroll to position [17, 0]
click at [366, 189] on input "1" at bounding box center [426, 179] width 491 height 23
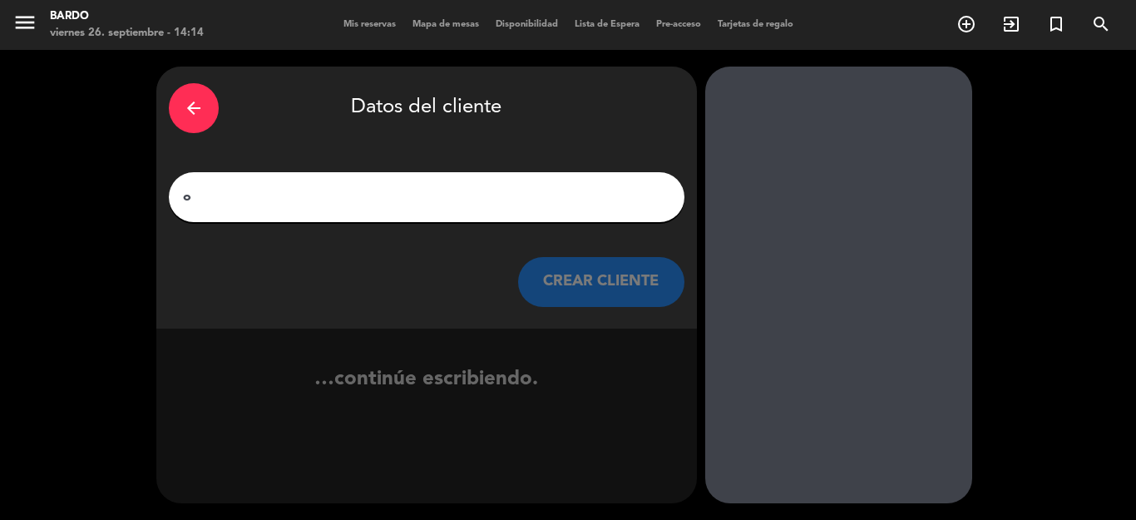
scroll to position [0, 0]
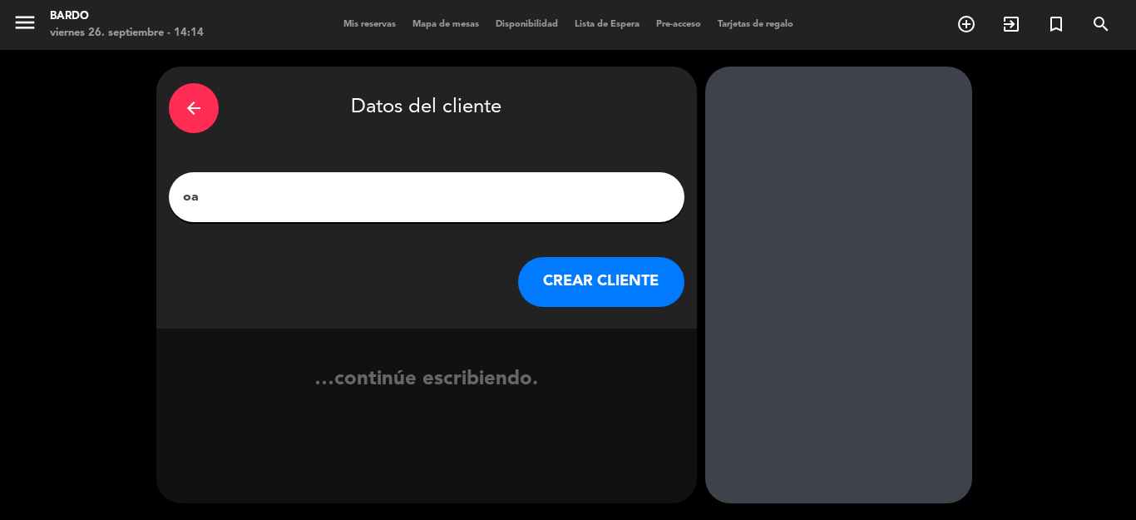
type input "o"
type input "[PERSON_NAME]"
click at [571, 278] on button "CREAR CLIENTE" at bounding box center [601, 282] width 166 height 50
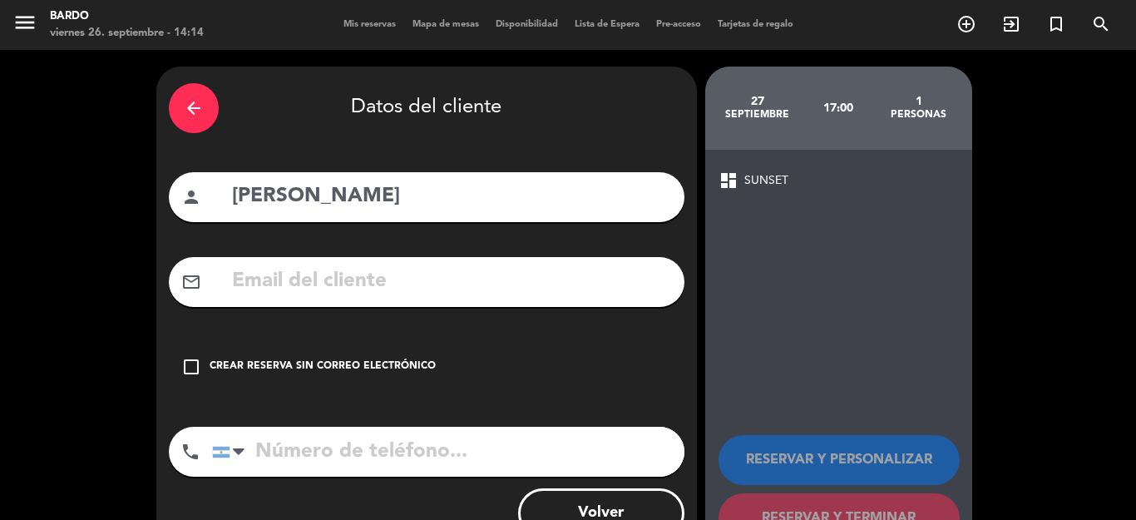
click at [317, 368] on div "Crear reserva sin correo electrónico" at bounding box center [323, 366] width 226 height 17
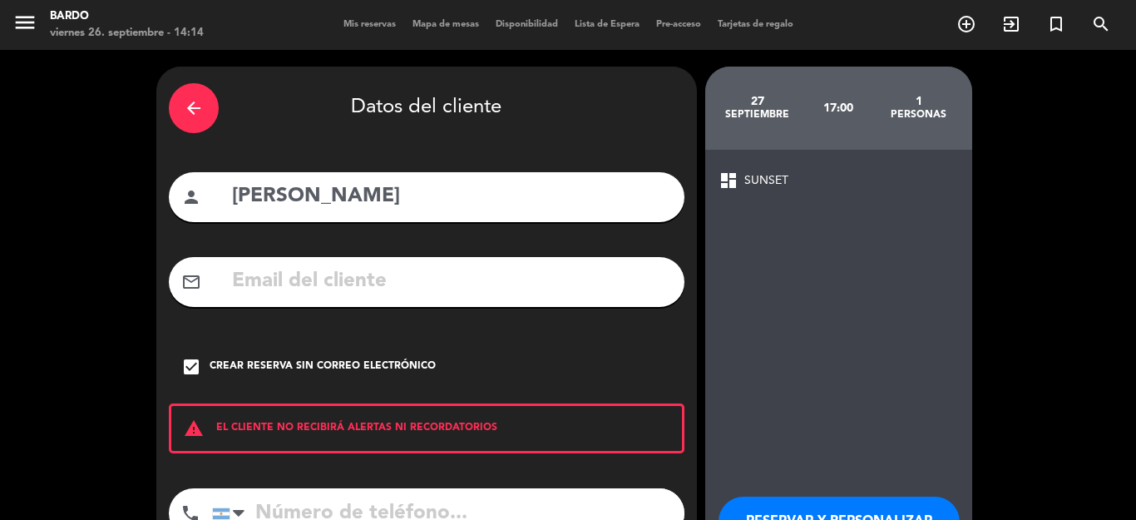
click at [753, 506] on button "RESERVAR Y PERSONALIZAR" at bounding box center [838, 521] width 241 height 50
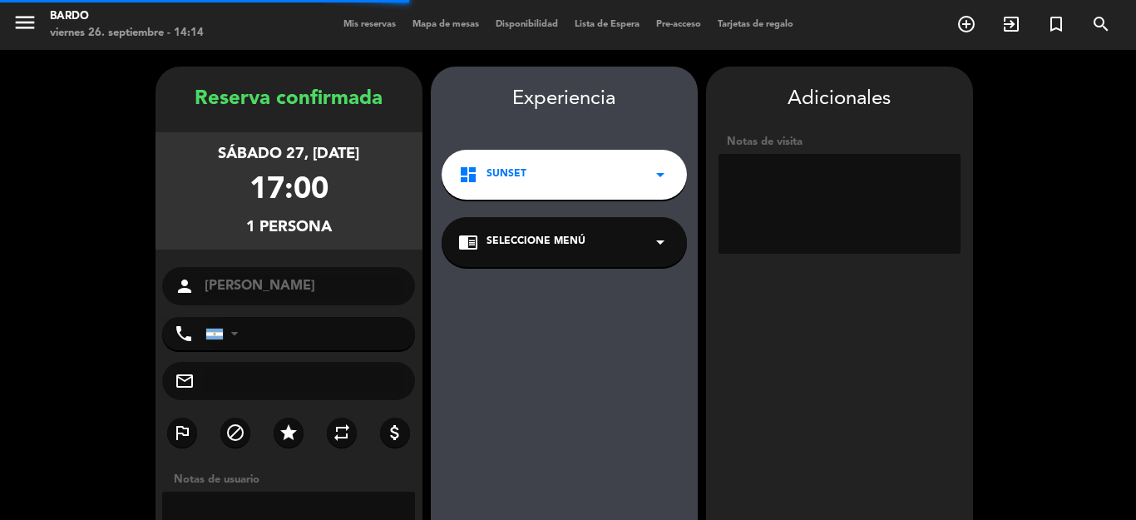
scroll to position [67, 0]
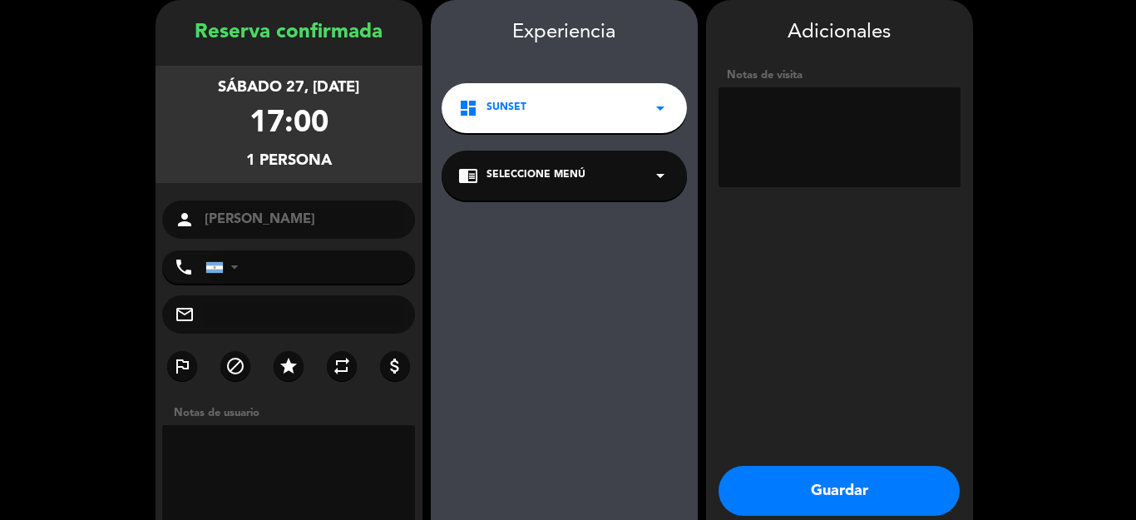
click at [289, 450] on textarea at bounding box center [289, 475] width 254 height 100
type textarea "free"
click at [752, 151] on textarea at bounding box center [839, 137] width 242 height 100
type textarea "free"
click at [811, 474] on button "Guardar" at bounding box center [838, 491] width 241 height 50
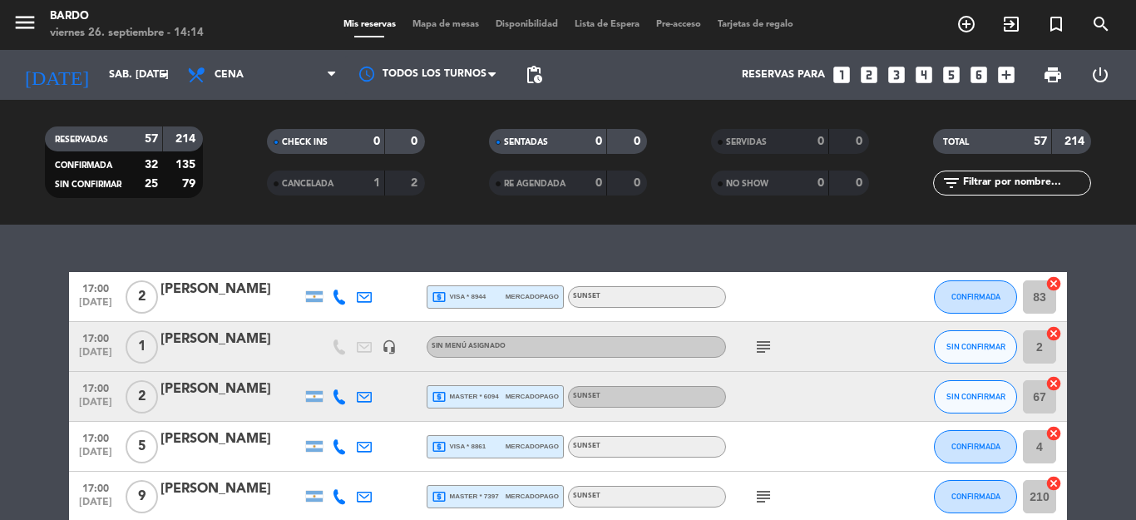
click at [895, 76] on icon "looks_3" at bounding box center [897, 75] width 22 height 22
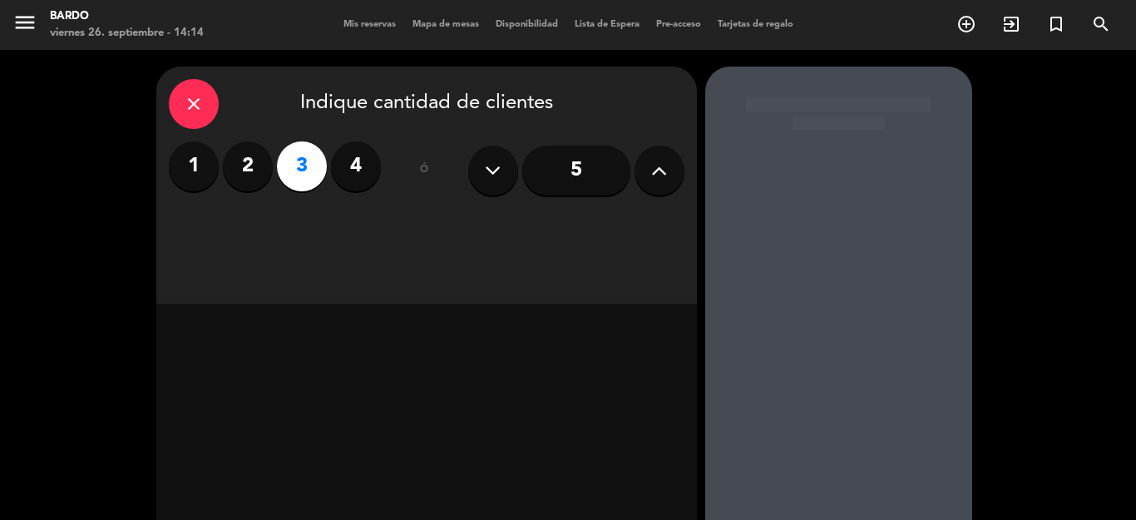
click at [891, 73] on div at bounding box center [838, 348] width 267 height 562
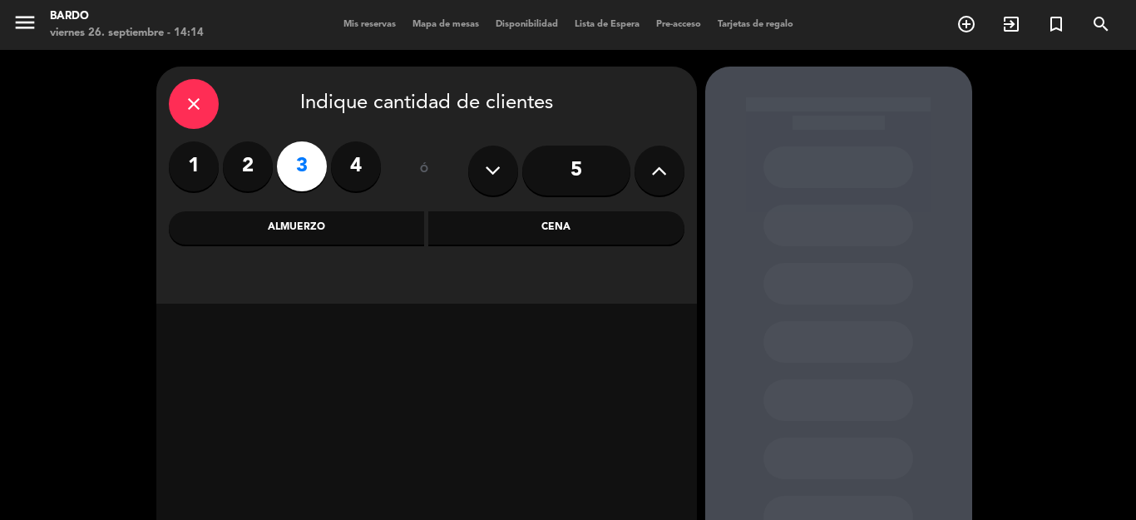
click at [469, 237] on div "Cena" at bounding box center [556, 227] width 256 height 33
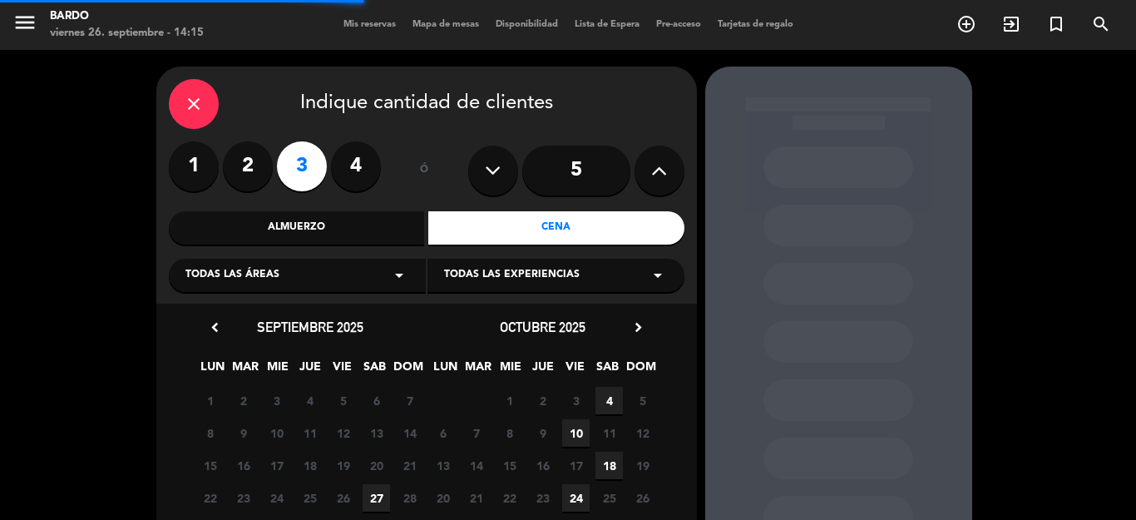
click at [195, 180] on label "1" at bounding box center [194, 166] width 50 height 50
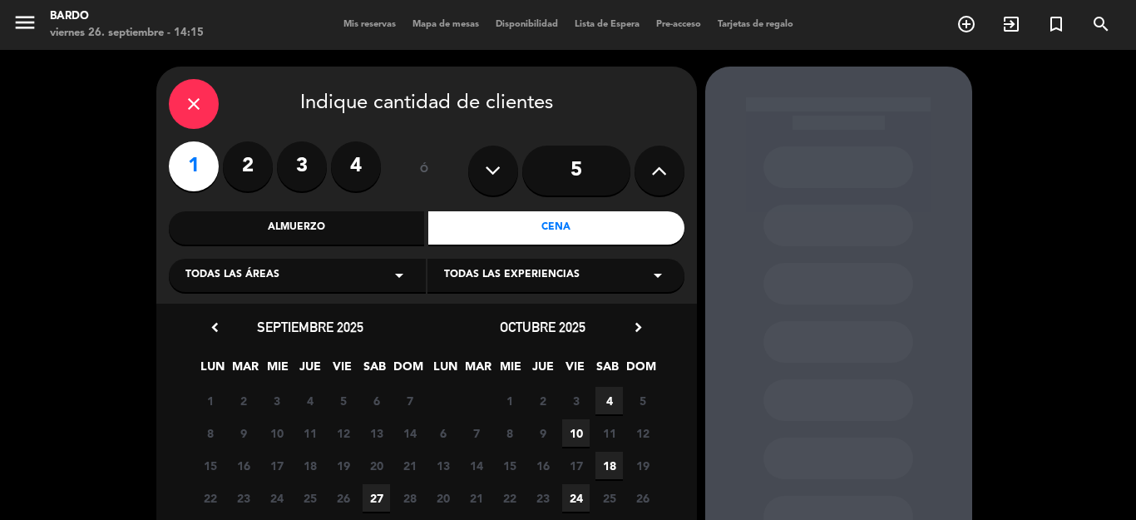
click at [372, 502] on span "27" at bounding box center [376, 497] width 27 height 27
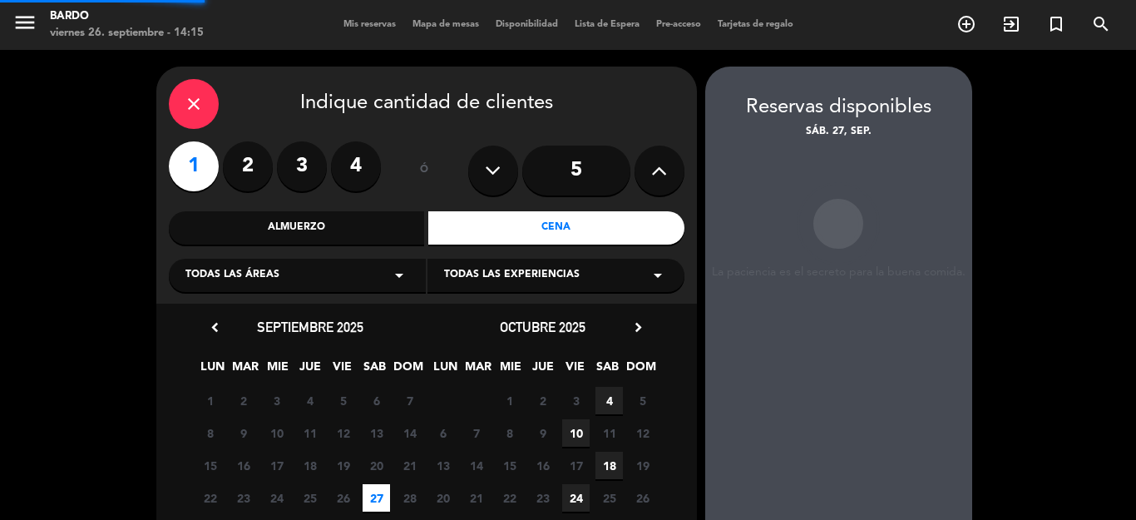
scroll to position [67, 0]
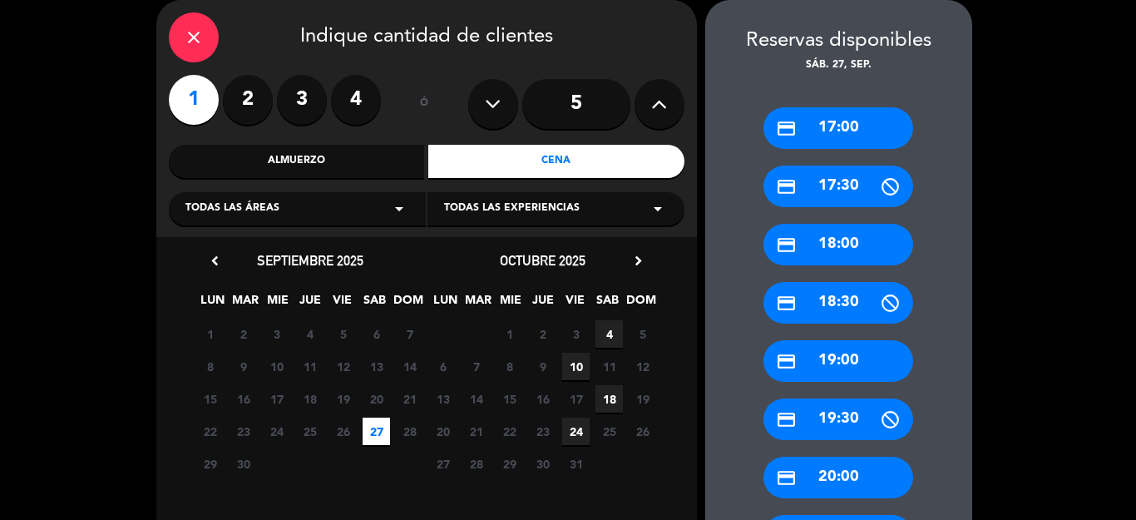
click at [808, 115] on div "credit_card 17:00" at bounding box center [838, 128] width 150 height 42
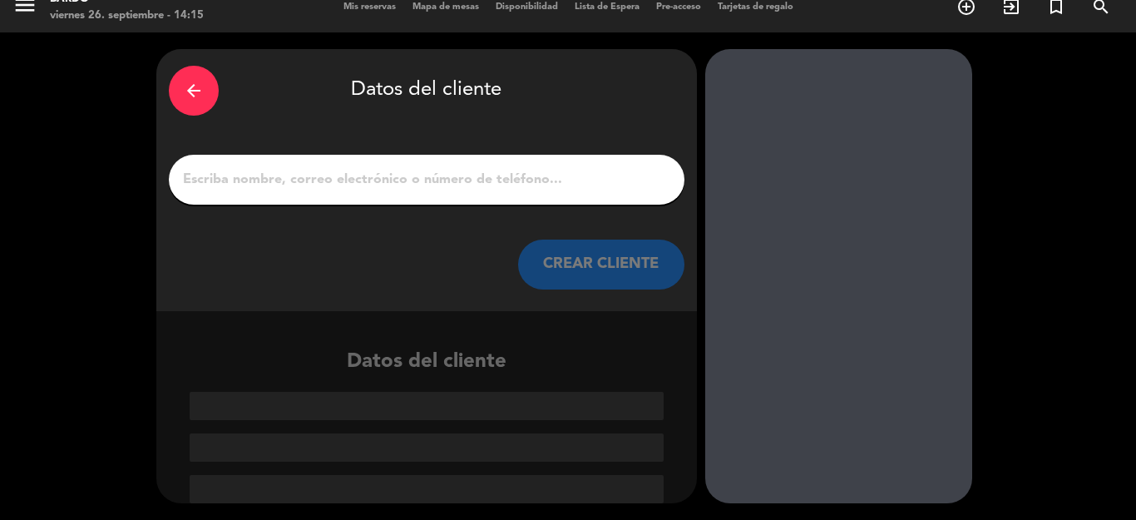
scroll to position [17, 0]
click at [454, 185] on input "1" at bounding box center [426, 179] width 491 height 23
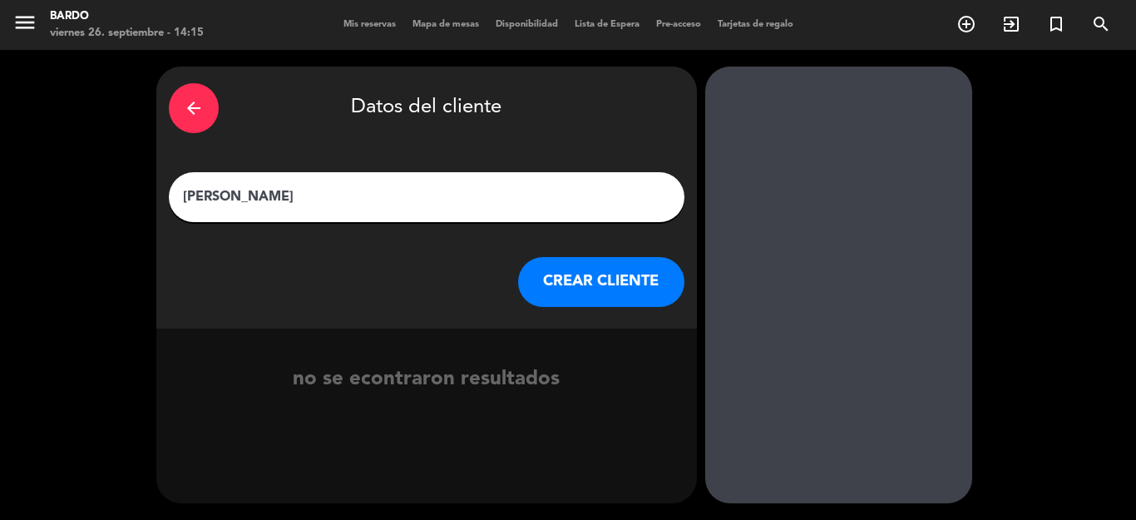
type input "[PERSON_NAME]"
click at [608, 288] on button "CREAR CLIENTE" at bounding box center [601, 282] width 166 height 50
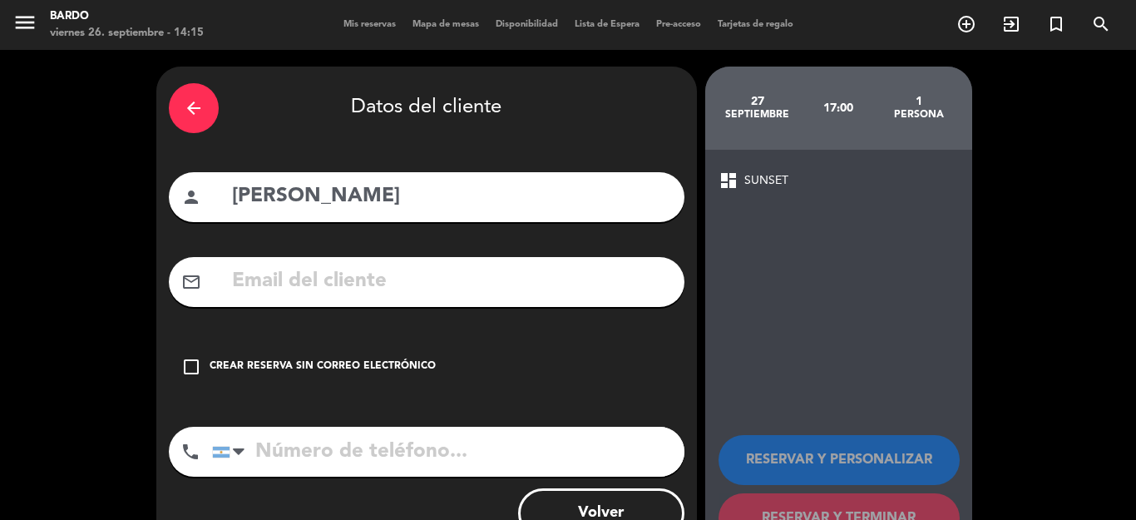
click at [343, 376] on div "check_box_outline_blank Crear reserva sin correo electrónico" at bounding box center [427, 367] width 516 height 50
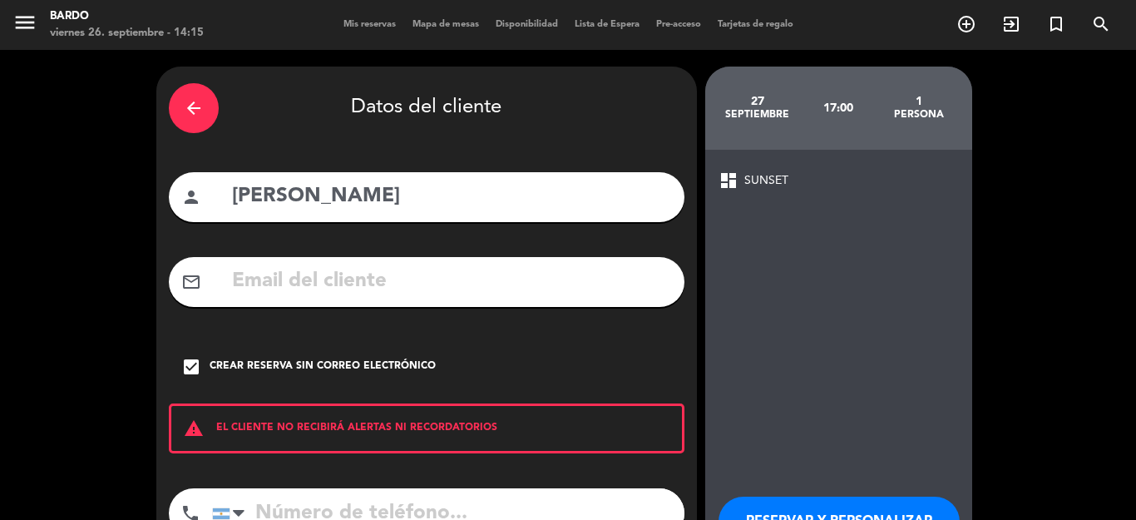
click at [767, 499] on button "RESERVAR Y PERSONALIZAR" at bounding box center [838, 521] width 241 height 50
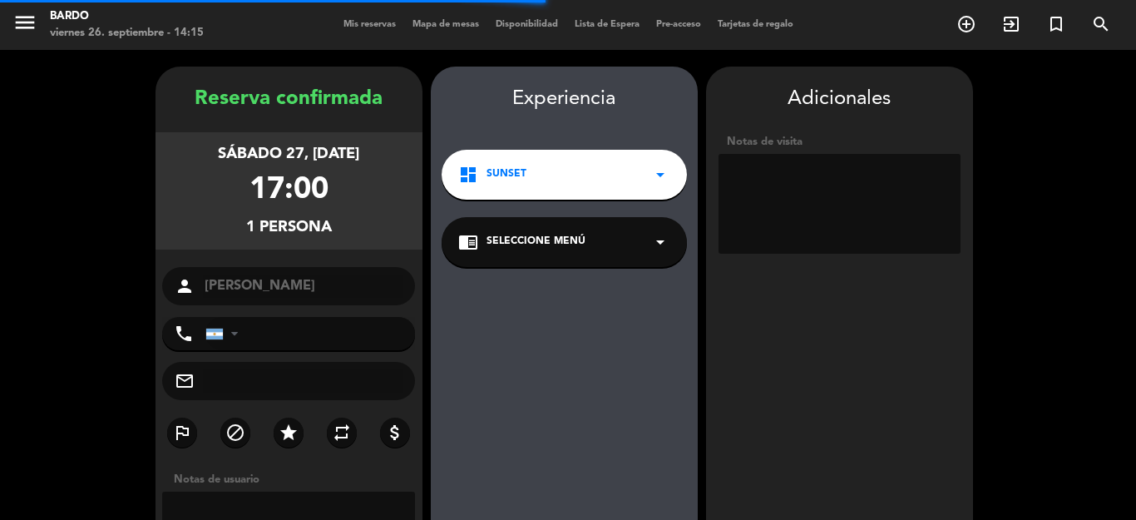
scroll to position [67, 0]
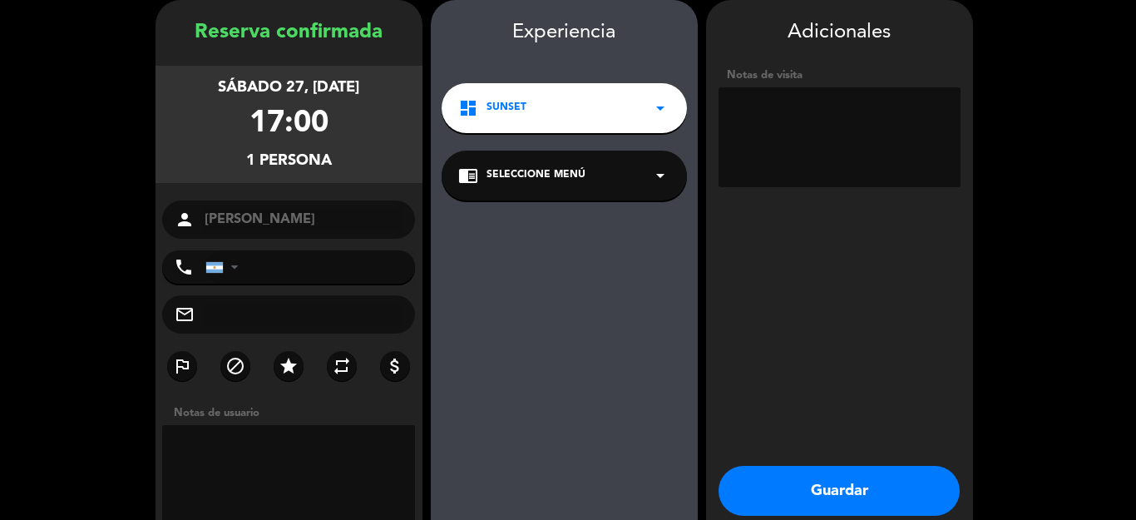
click at [284, 465] on textarea at bounding box center [289, 475] width 254 height 100
type textarea "free"
click at [782, 155] on textarea at bounding box center [839, 137] width 242 height 100
type textarea "free"
click at [823, 491] on button "Guardar" at bounding box center [838, 491] width 241 height 50
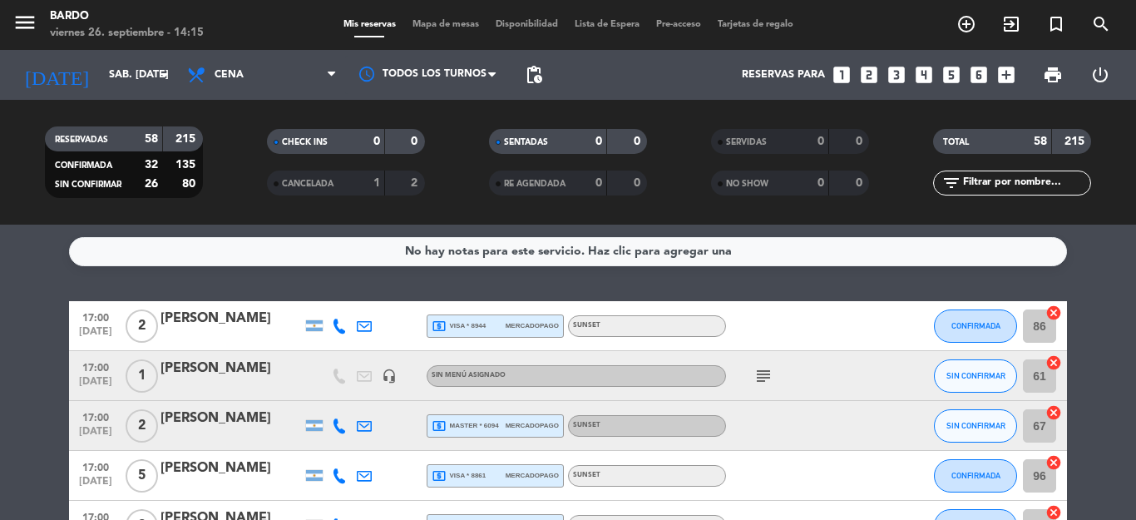
click at [844, 73] on icon "looks_one" at bounding box center [842, 75] width 22 height 22
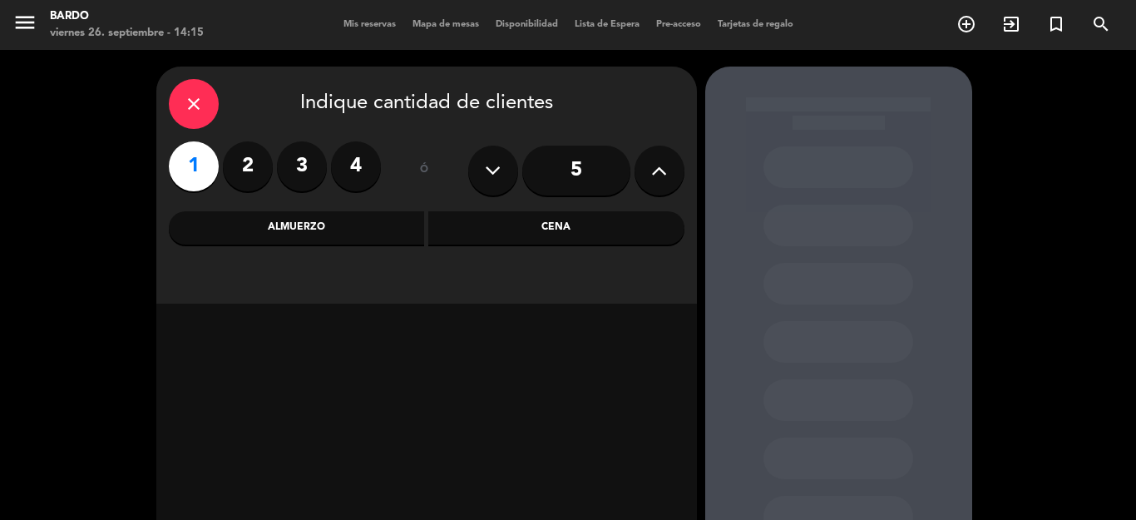
click at [448, 226] on div "Cena" at bounding box center [556, 227] width 256 height 33
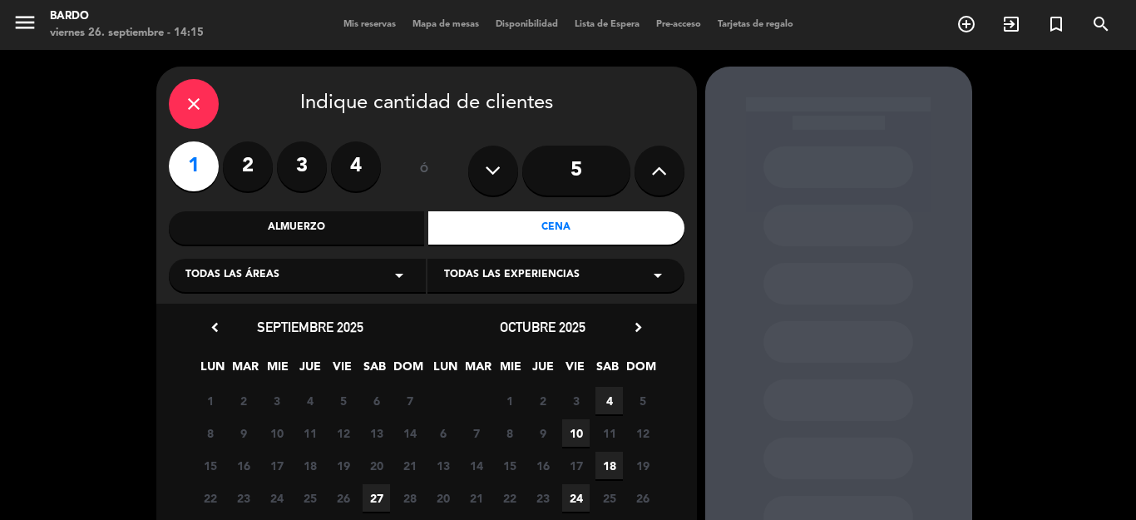
click at [364, 487] on span "27" at bounding box center [376, 497] width 27 height 27
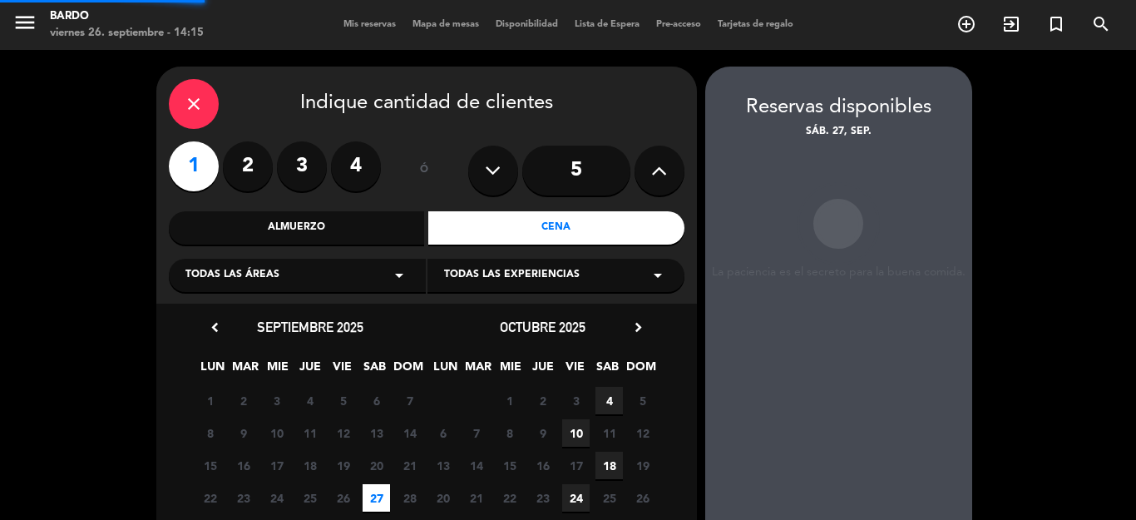
scroll to position [67, 0]
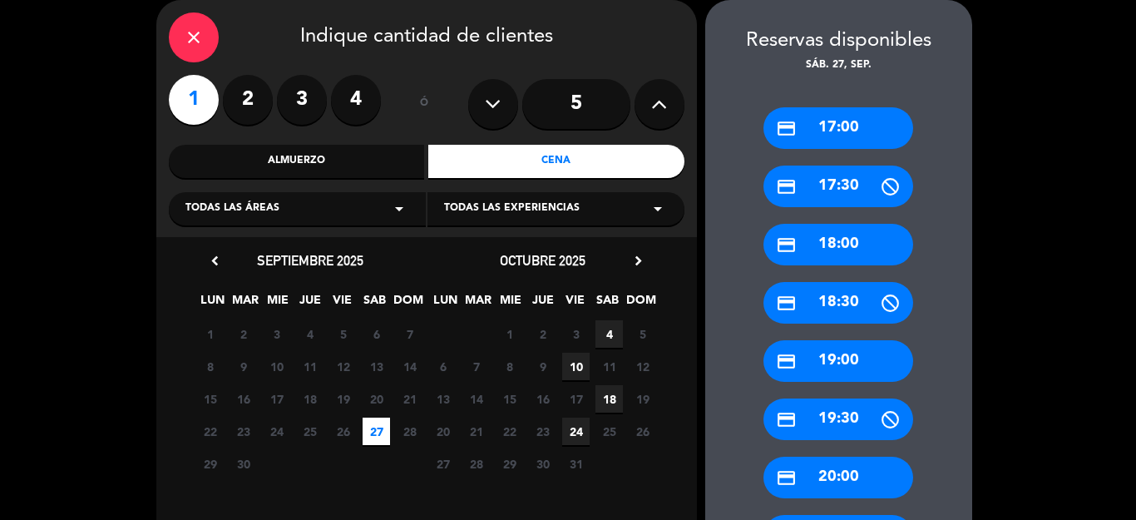
click at [786, 127] on icon "credit_card" at bounding box center [786, 128] width 21 height 21
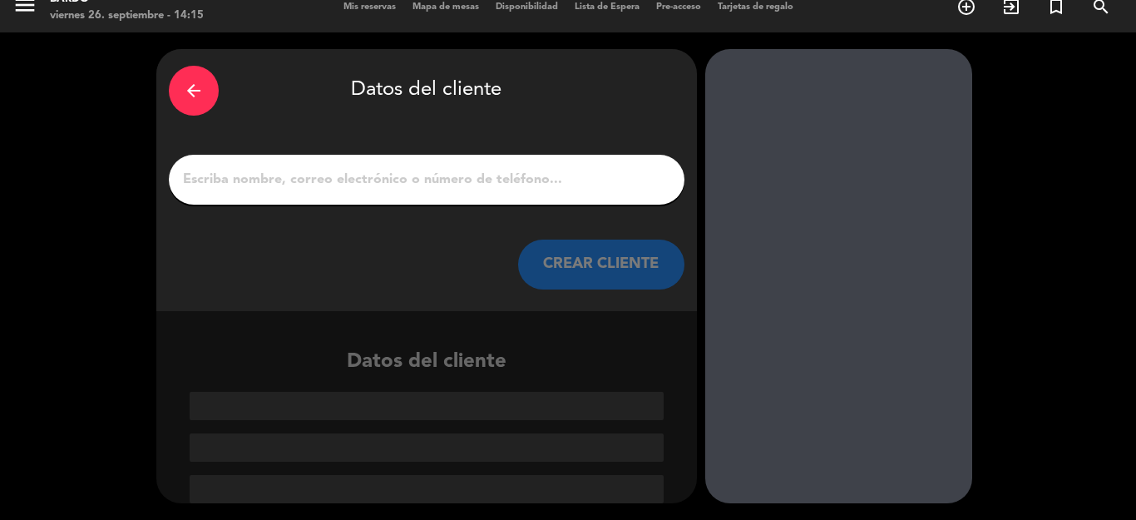
scroll to position [17, 0]
click at [521, 194] on div at bounding box center [427, 180] width 516 height 50
click at [521, 185] on input "1" at bounding box center [426, 179] width 491 height 23
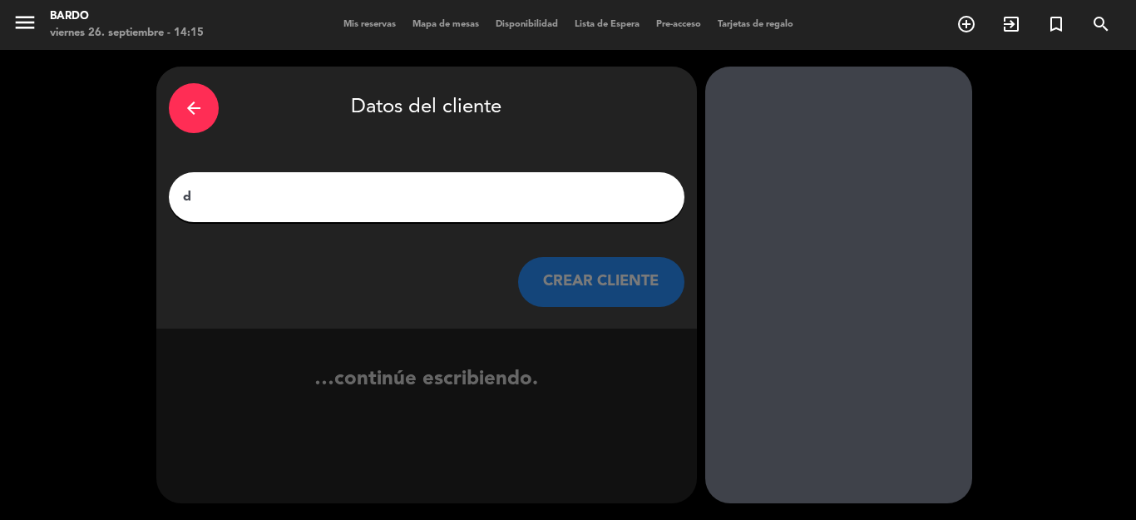
scroll to position [0, 0]
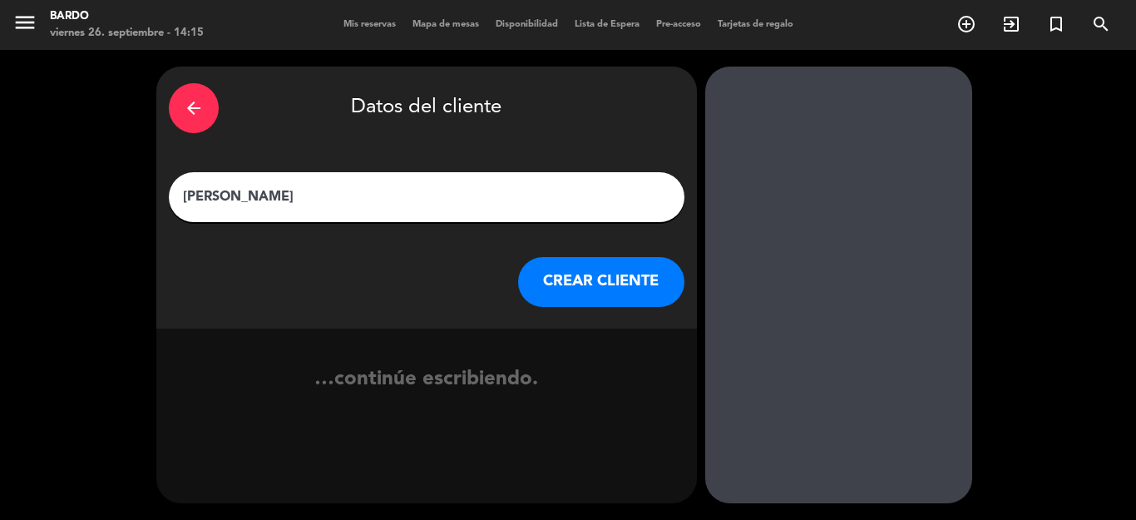
type input "[PERSON_NAME]"
click at [603, 292] on button "CREAR CLIENTE" at bounding box center [601, 282] width 166 height 50
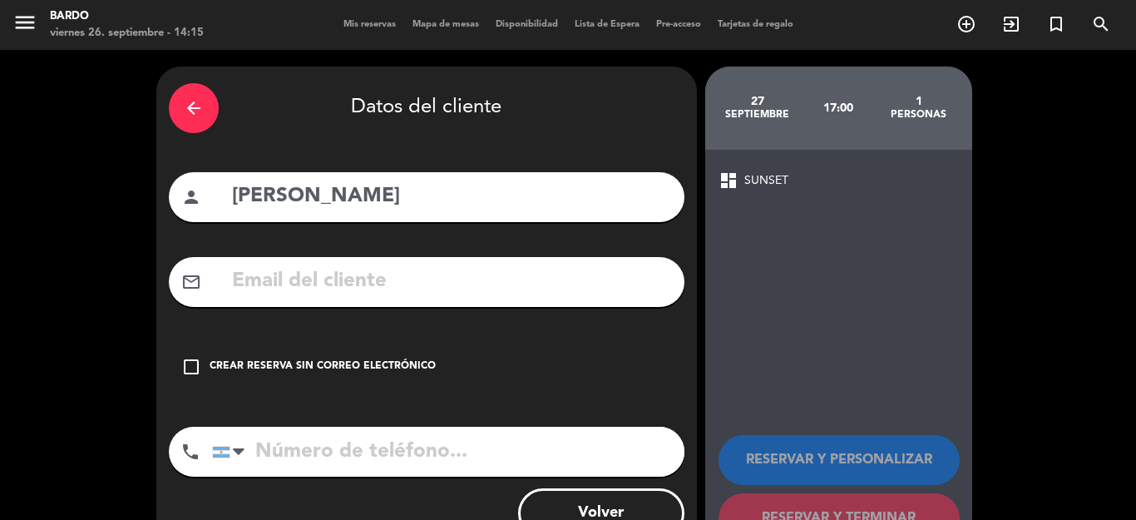
click at [304, 368] on div "Crear reserva sin correo electrónico" at bounding box center [323, 366] width 226 height 17
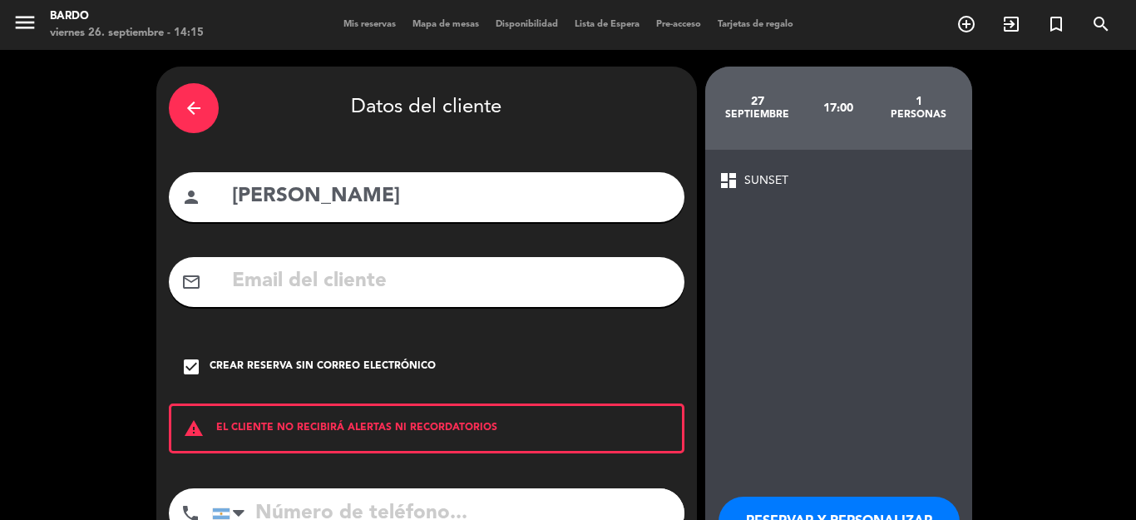
click at [740, 510] on button "RESERVAR Y PERSONALIZAR" at bounding box center [838, 521] width 241 height 50
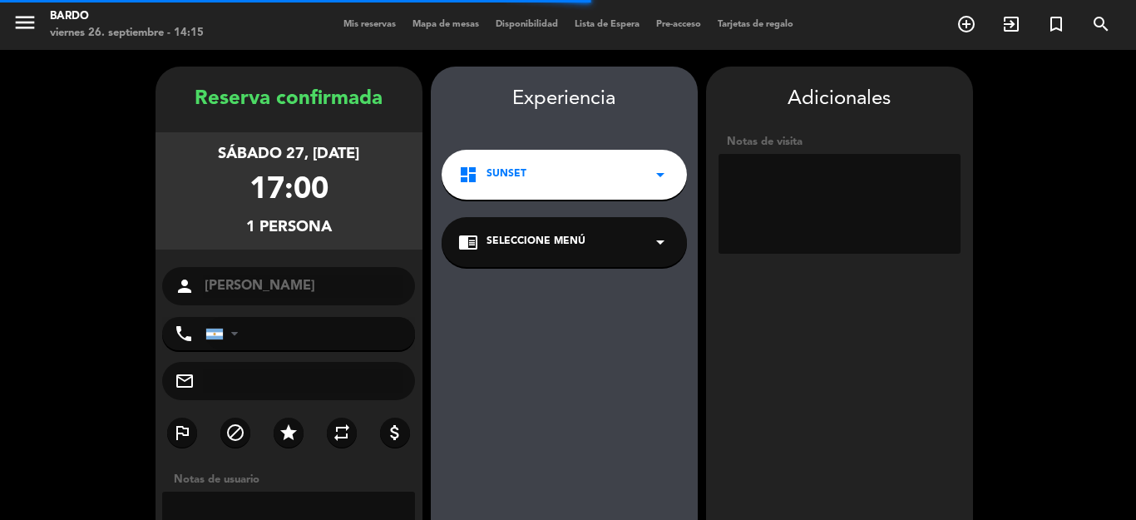
scroll to position [67, 0]
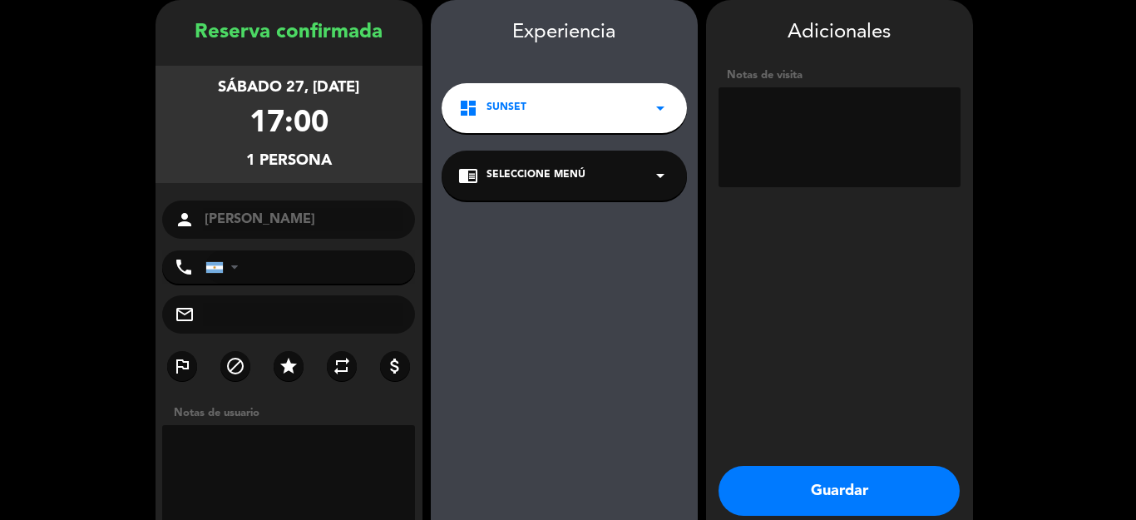
click at [227, 439] on textarea at bounding box center [289, 475] width 254 height 100
type textarea "freee"
click at [806, 126] on textarea at bounding box center [839, 137] width 242 height 100
type textarea "free"
click at [789, 472] on button "Guardar" at bounding box center [838, 491] width 241 height 50
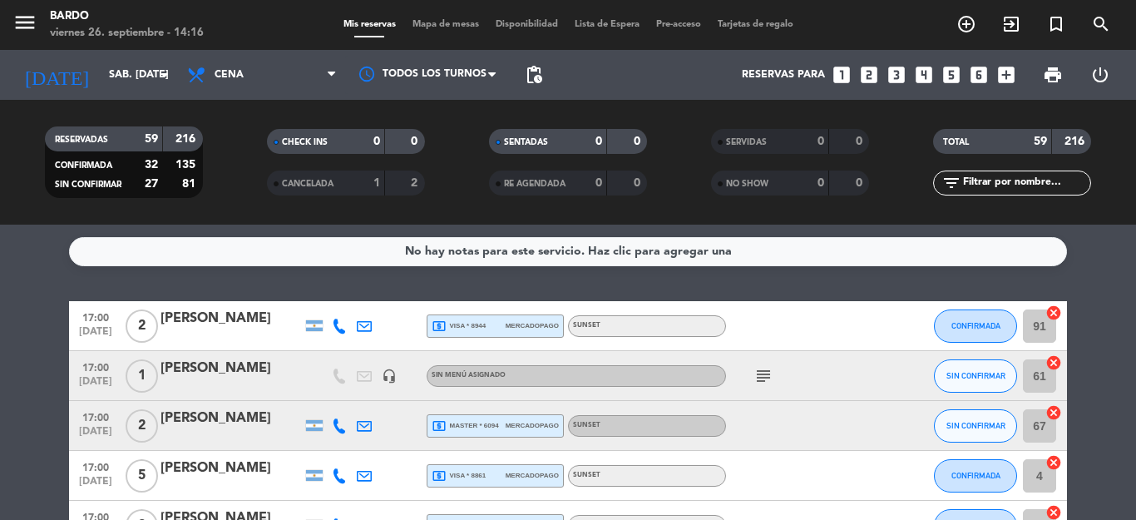
click at [841, 79] on icon "looks_one" at bounding box center [842, 75] width 22 height 22
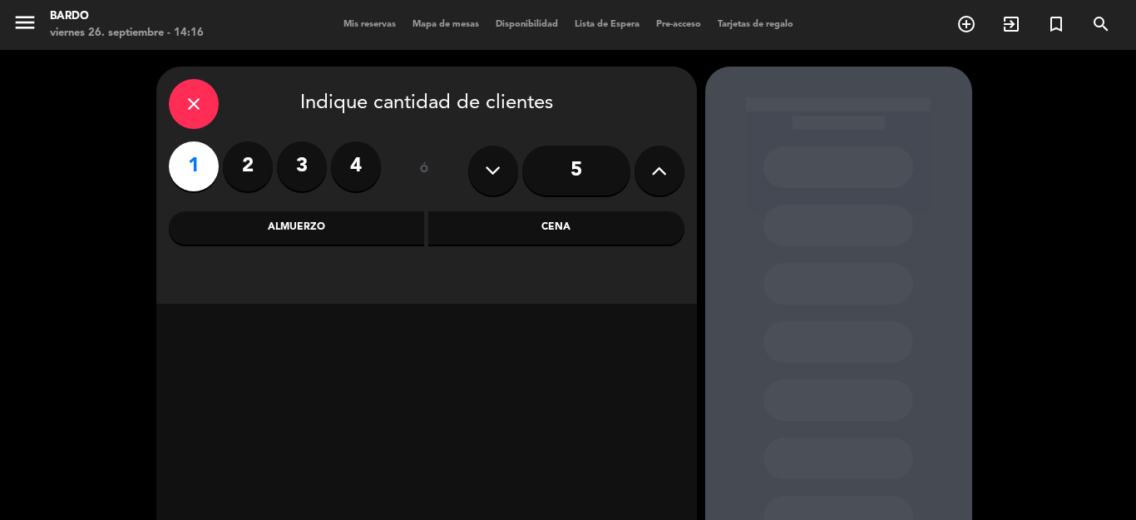
click at [607, 234] on div "Cena" at bounding box center [556, 227] width 256 height 33
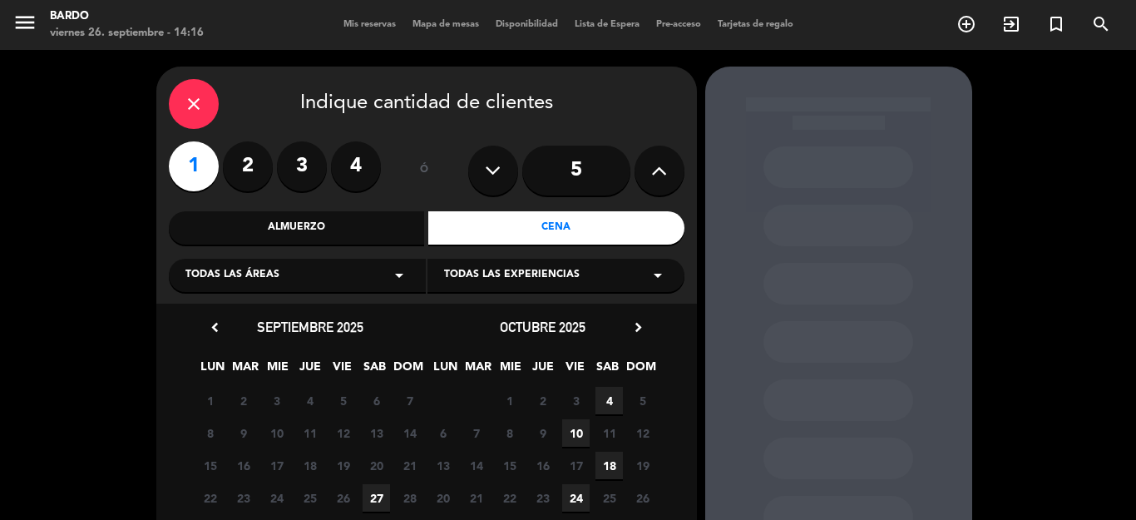
click at [371, 492] on span "27" at bounding box center [376, 497] width 27 height 27
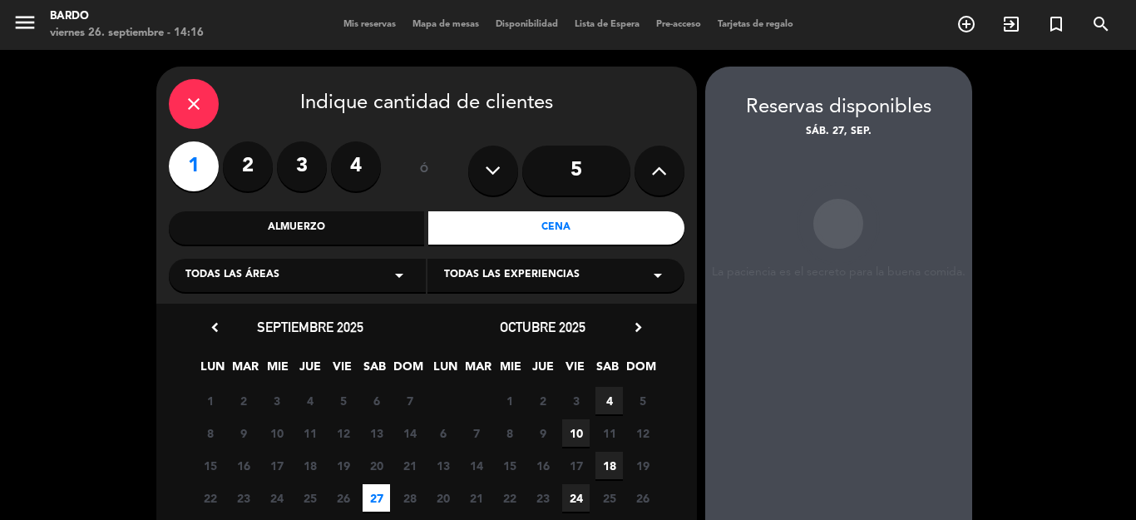
scroll to position [67, 0]
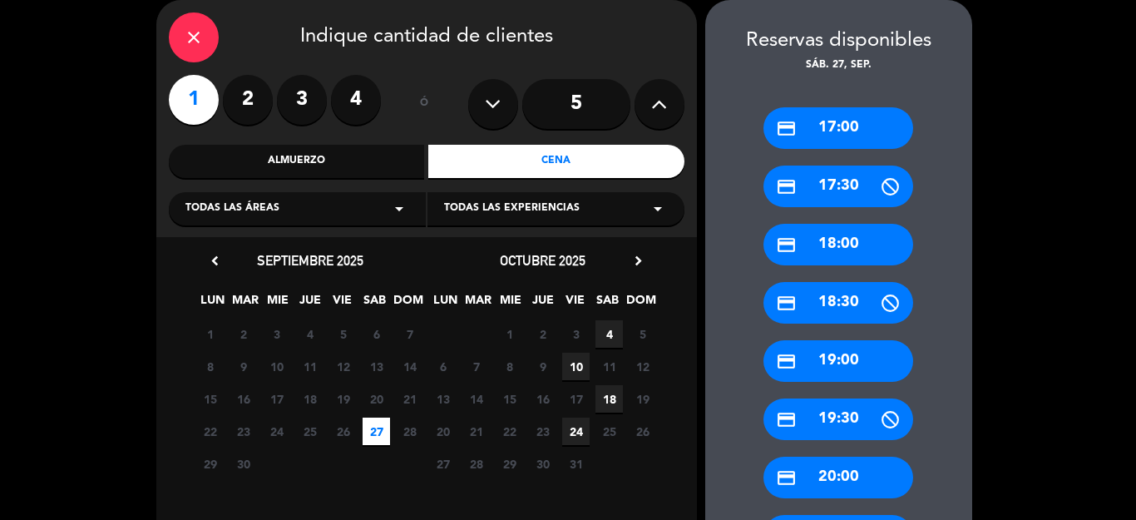
click at [816, 120] on div "credit_card 17:00" at bounding box center [838, 128] width 150 height 42
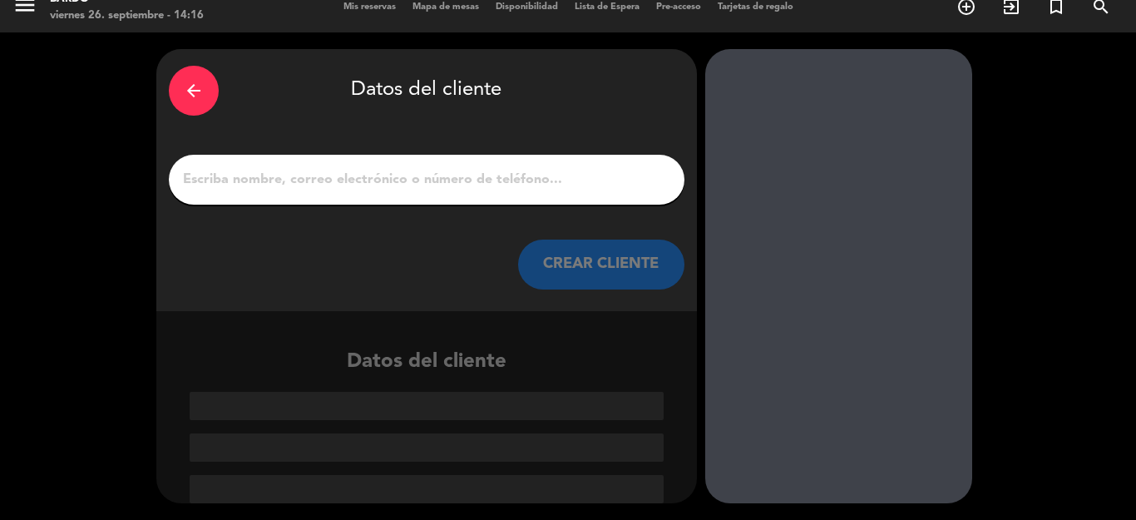
scroll to position [17, 0]
click at [318, 185] on input "1" at bounding box center [426, 179] width 491 height 23
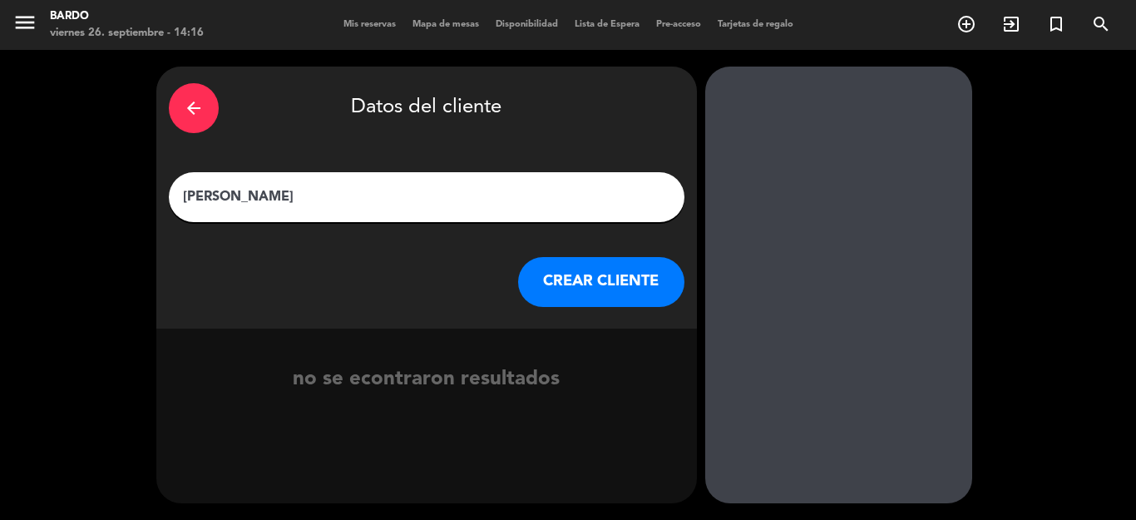
type input "[PERSON_NAME]"
click at [648, 268] on button "CREAR CLIENTE" at bounding box center [601, 282] width 166 height 50
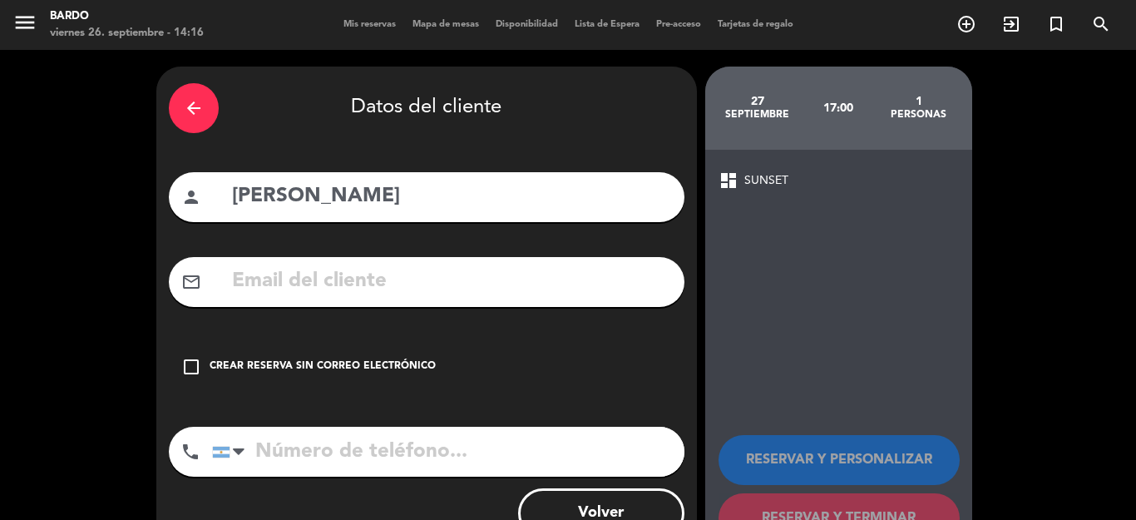
click at [371, 372] on div "Crear reserva sin correo electrónico" at bounding box center [323, 366] width 226 height 17
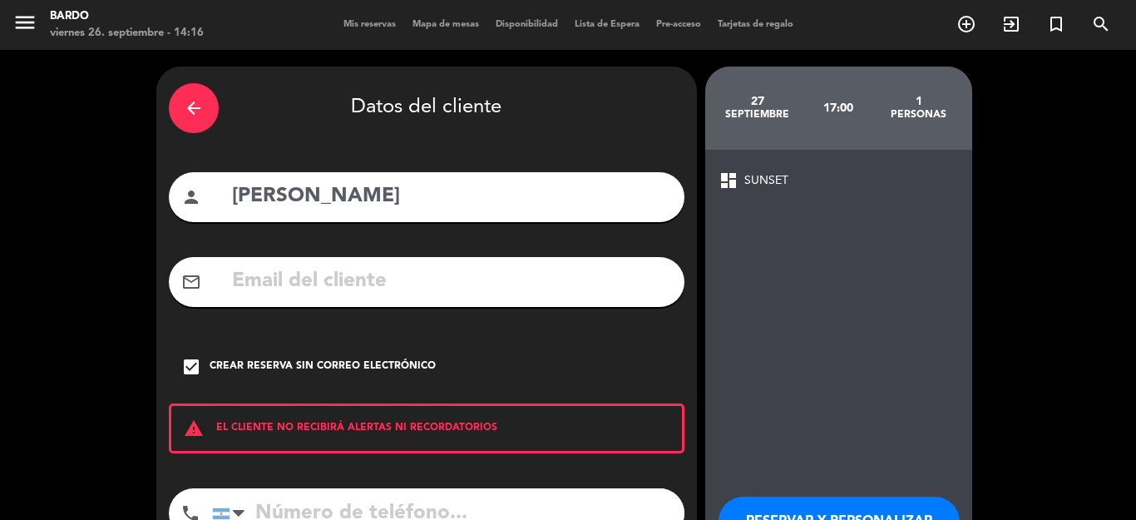
click at [758, 507] on button "RESERVAR Y PERSONALIZAR" at bounding box center [838, 521] width 241 height 50
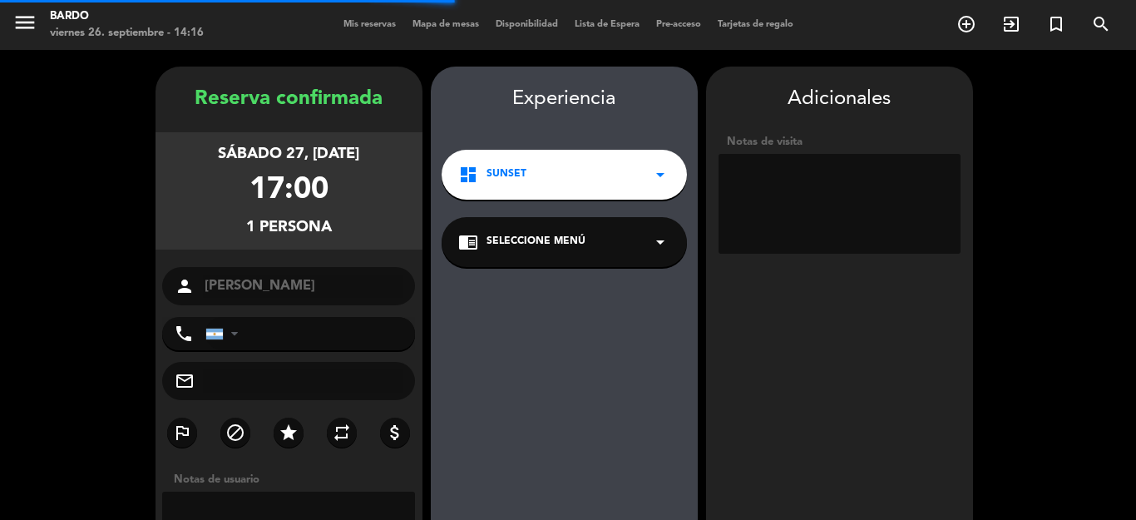
scroll to position [67, 0]
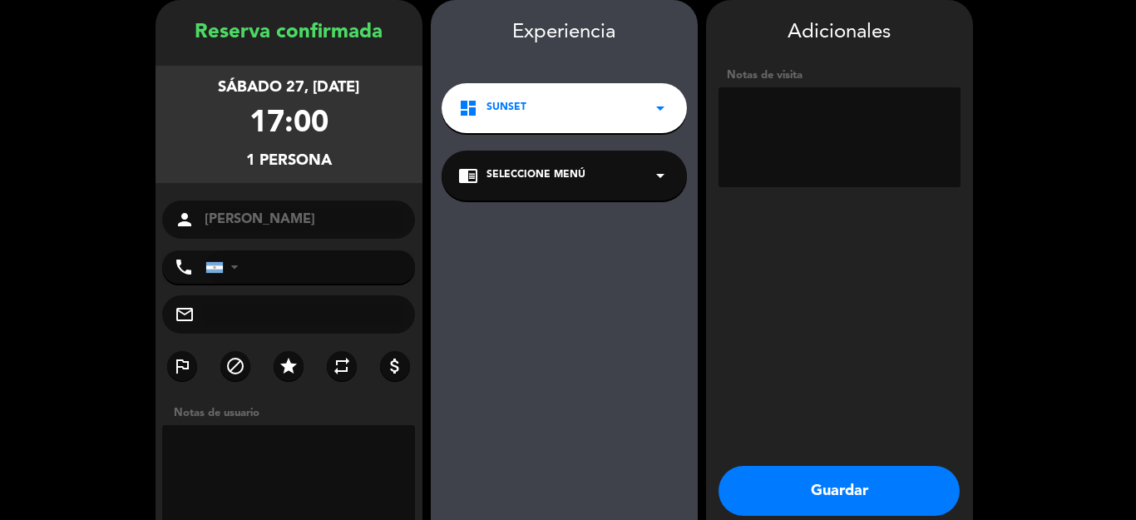
click at [294, 440] on textarea at bounding box center [289, 475] width 254 height 100
type textarea "free"
click at [861, 166] on textarea at bounding box center [839, 137] width 242 height 100
type textarea "free"
click at [810, 477] on button "Guardar" at bounding box center [838, 491] width 241 height 50
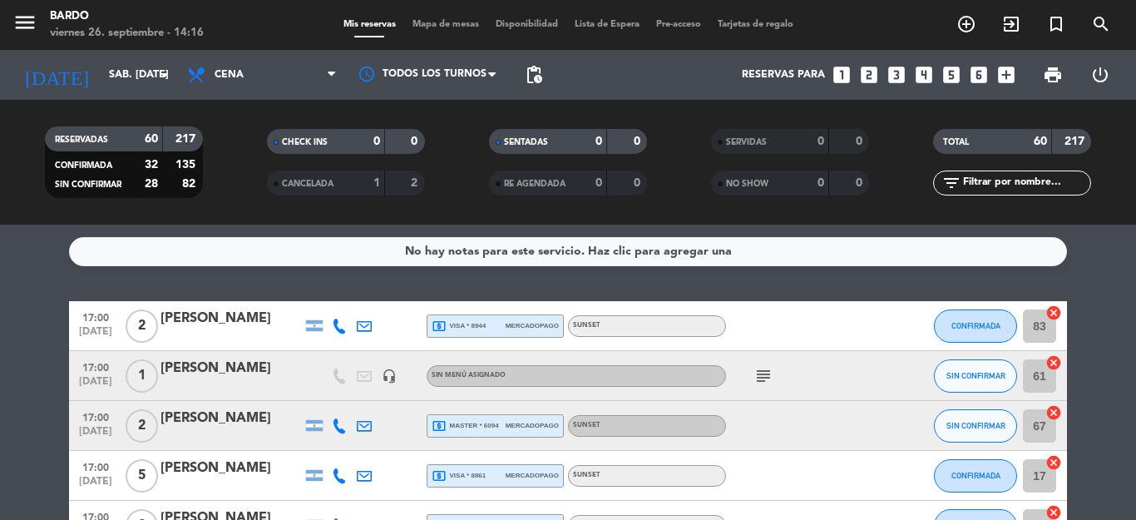
click at [842, 72] on icon "looks_one" at bounding box center [842, 75] width 22 height 22
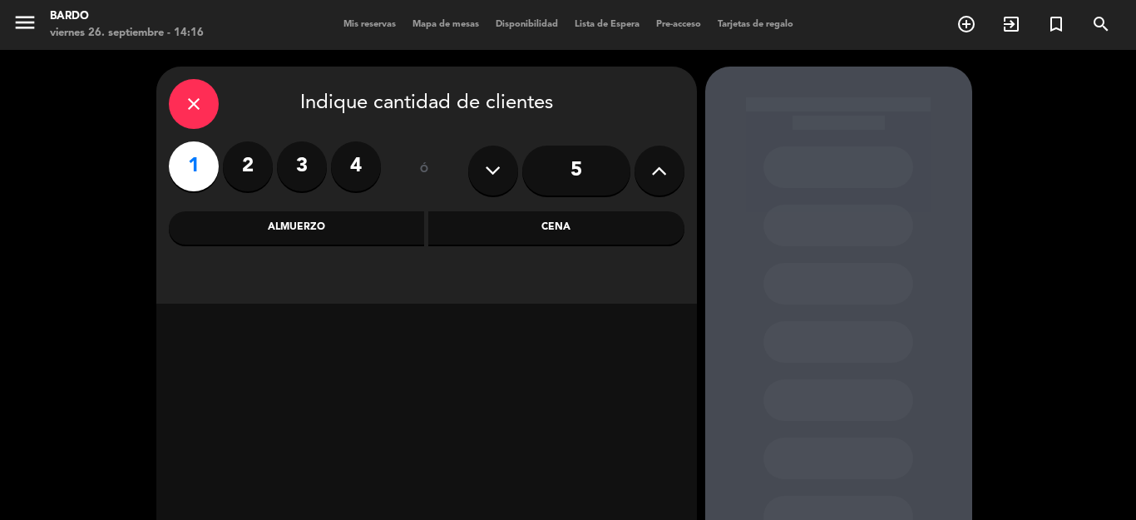
click at [519, 233] on div "Cena" at bounding box center [556, 227] width 256 height 33
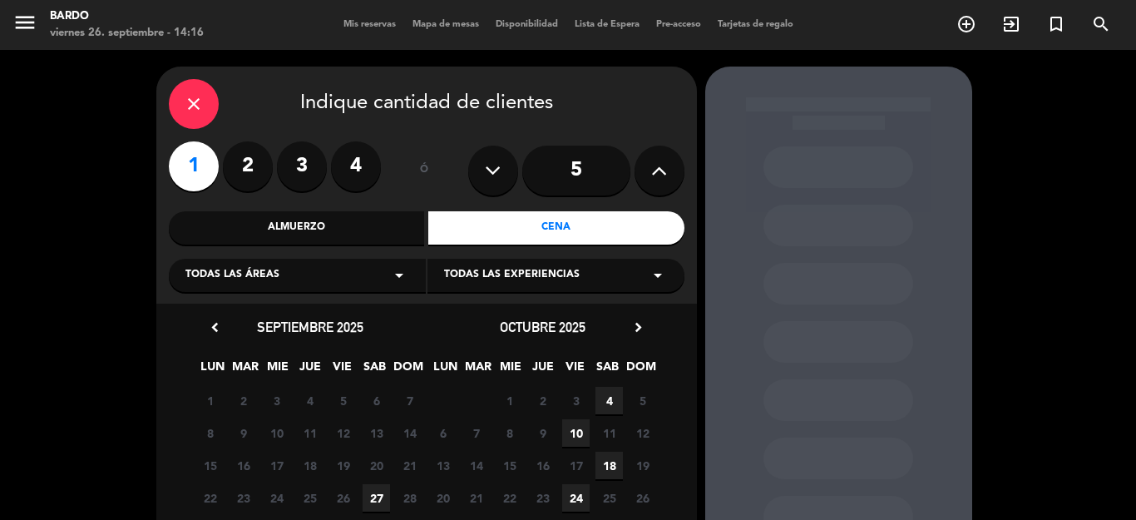
click at [377, 503] on span "27" at bounding box center [376, 497] width 27 height 27
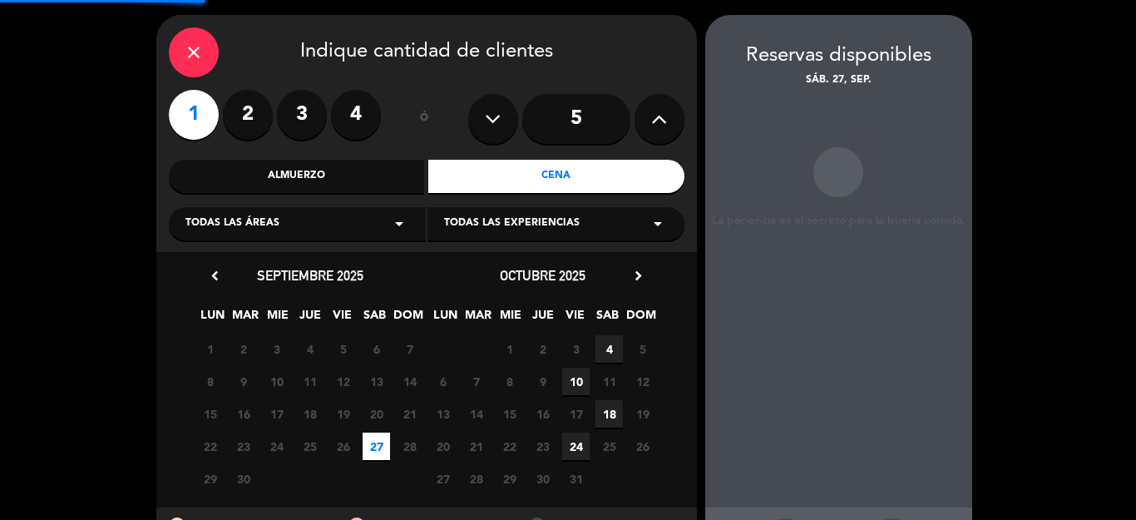
scroll to position [67, 0]
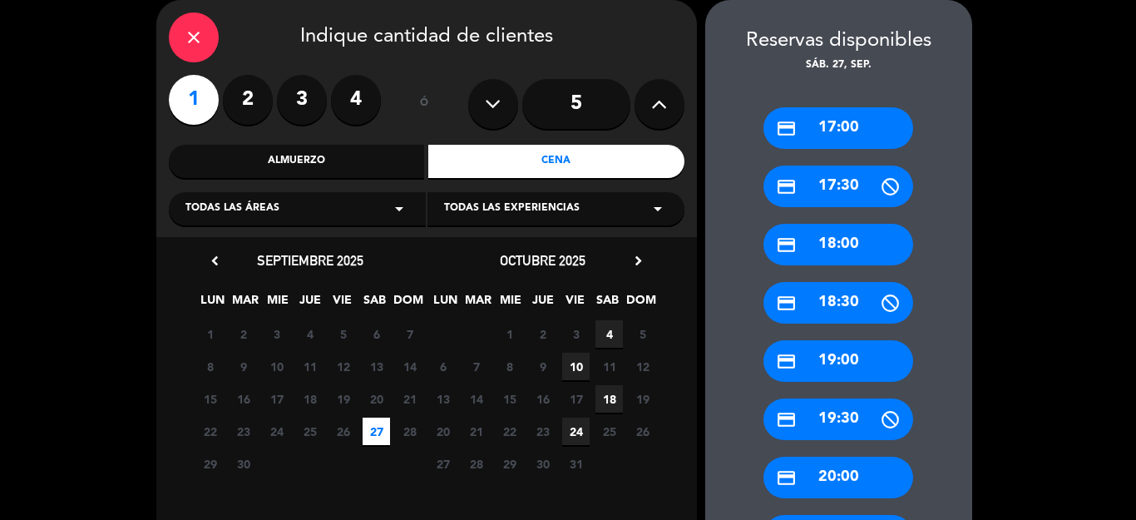
click at [801, 112] on div "credit_card 17:00" at bounding box center [838, 128] width 150 height 42
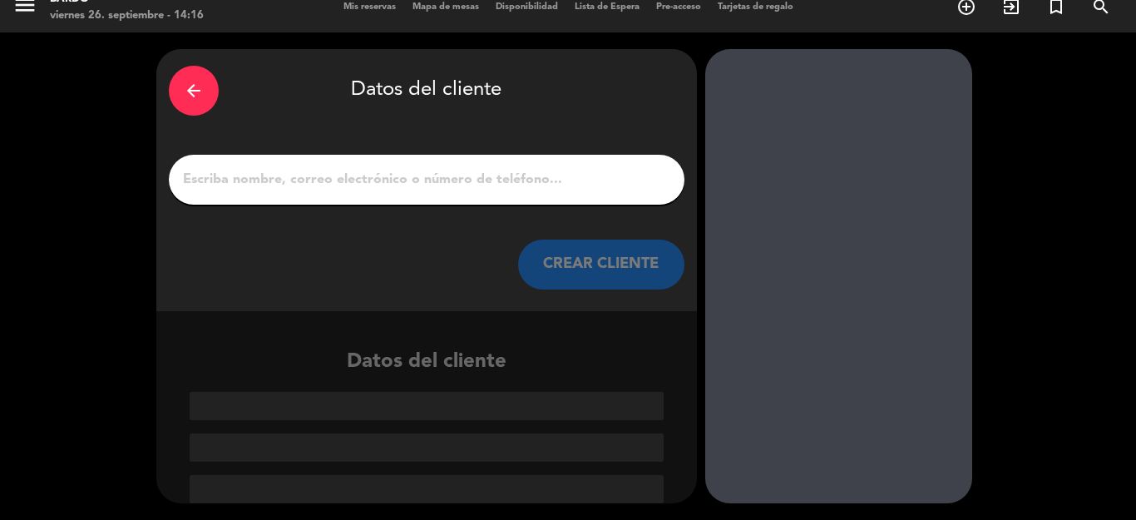
click at [438, 190] on input "1" at bounding box center [426, 179] width 491 height 23
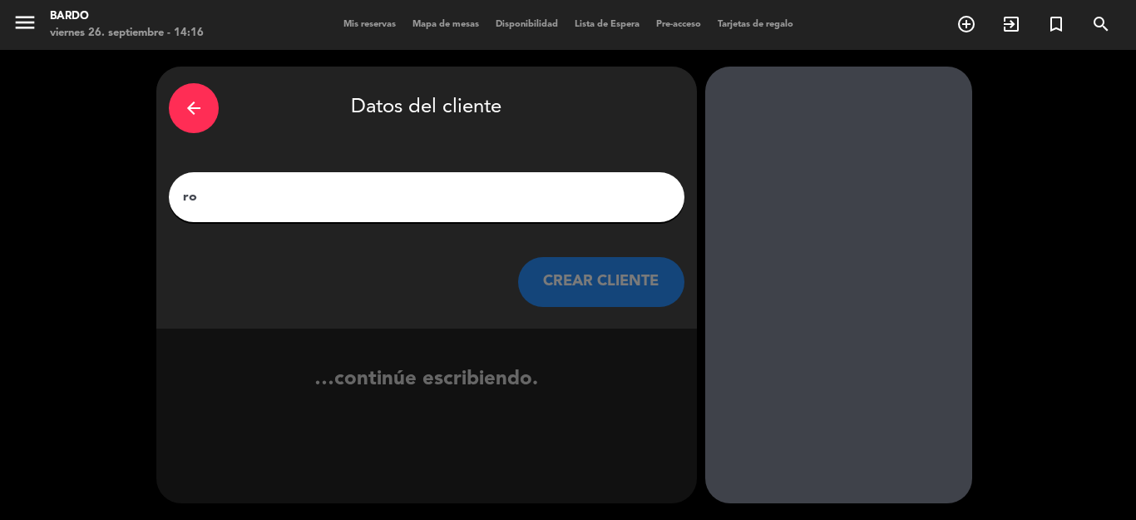
scroll to position [0, 0]
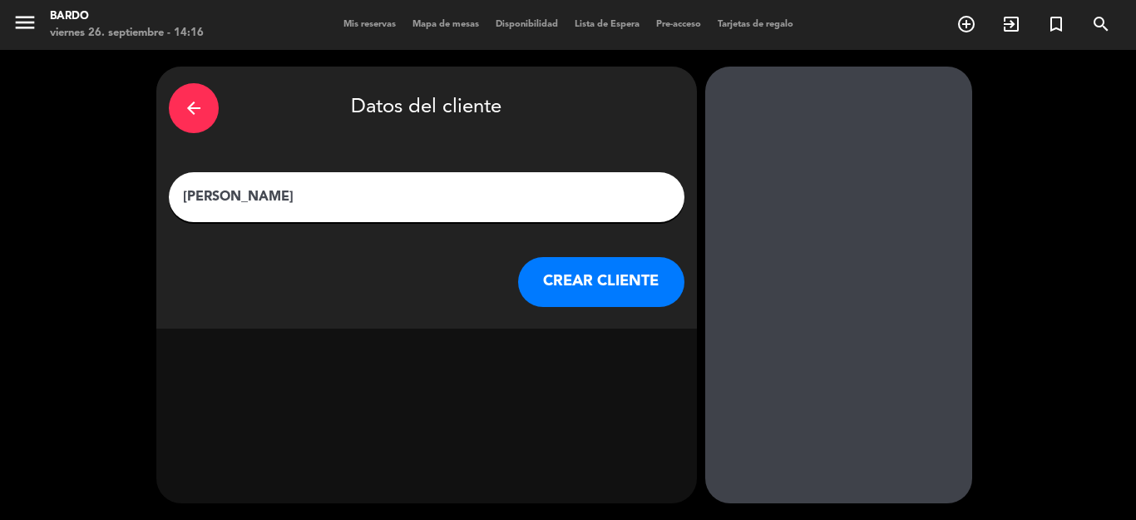
type input "[PERSON_NAME]"
click at [580, 274] on button "CREAR CLIENTE" at bounding box center [601, 282] width 166 height 50
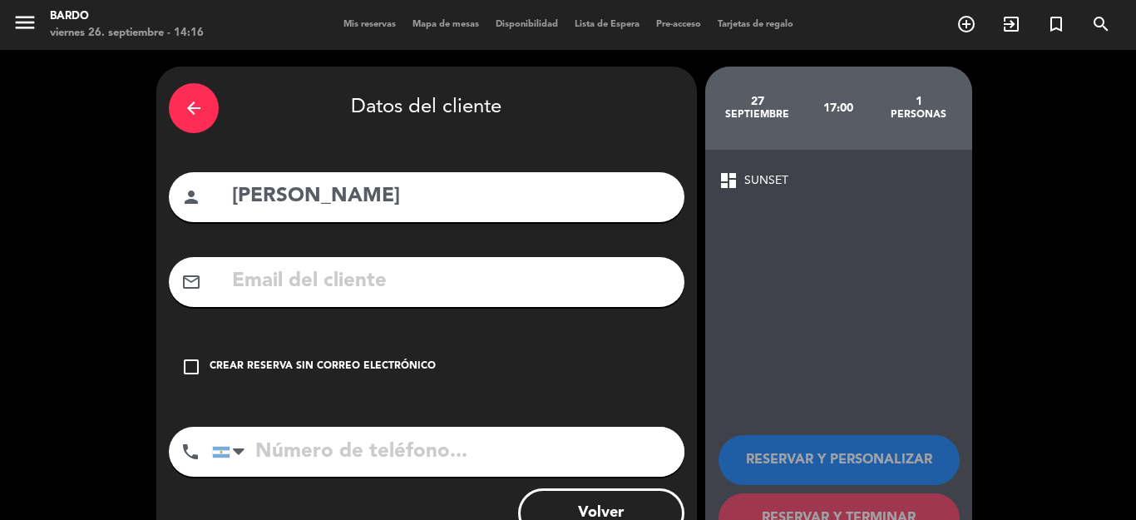
click at [352, 385] on div "check_box_outline_blank Crear reserva sin correo electrónico" at bounding box center [427, 367] width 516 height 50
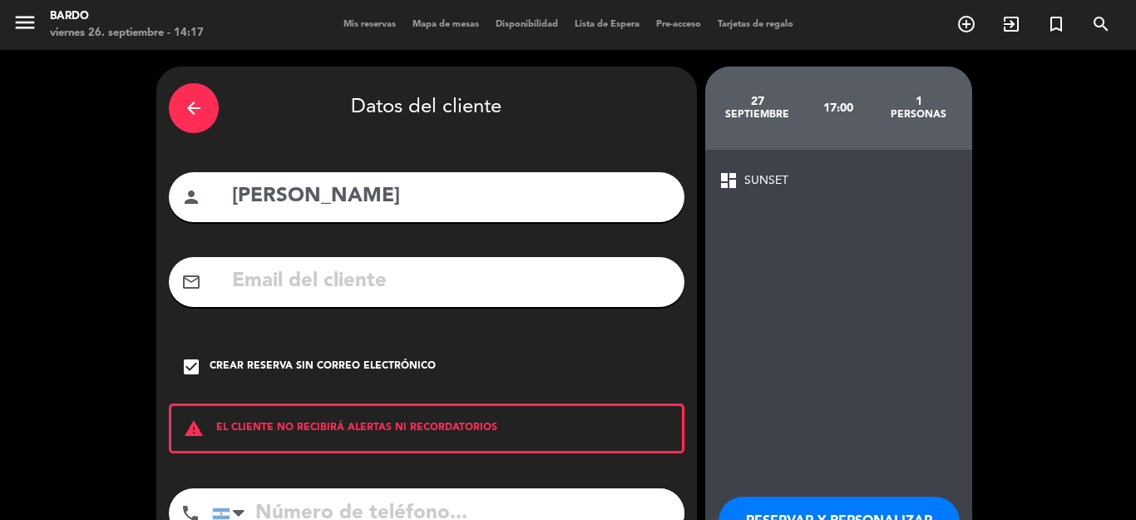
click at [740, 504] on button "RESERVAR Y PERSONALIZAR" at bounding box center [838, 521] width 241 height 50
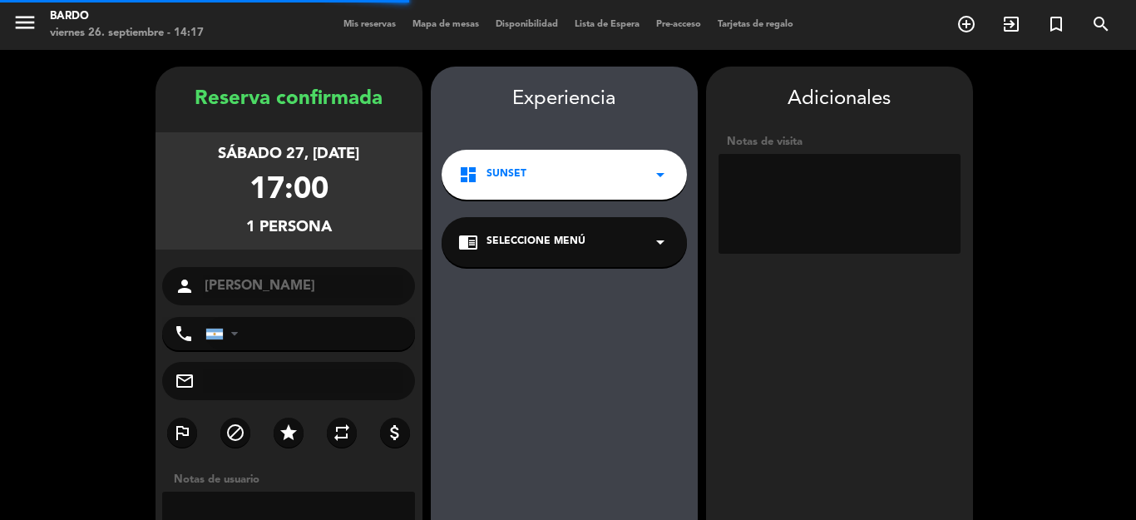
scroll to position [67, 0]
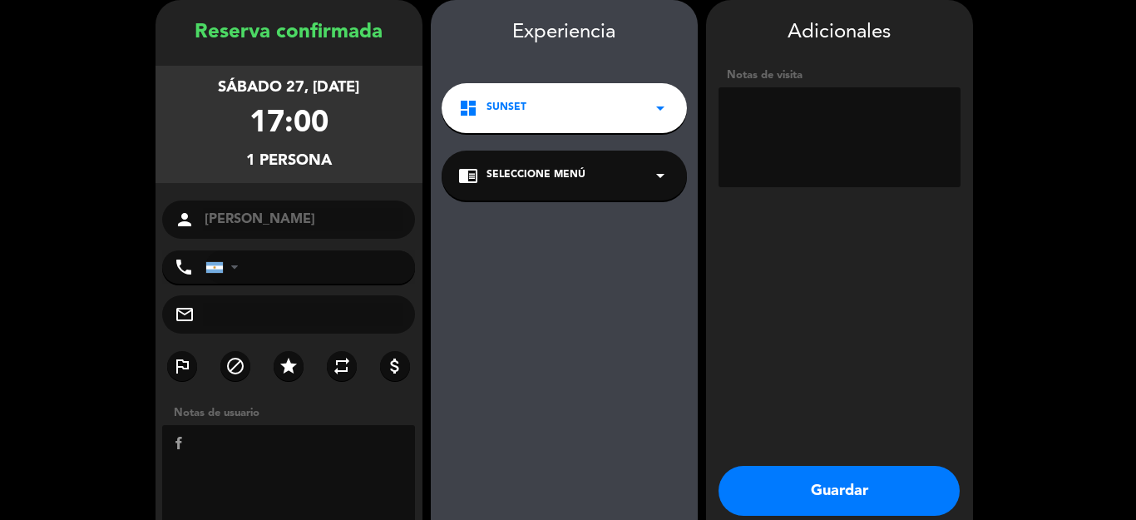
click at [286, 442] on textarea at bounding box center [289, 475] width 254 height 100
type textarea "freee"
click at [806, 130] on textarea at bounding box center [839, 137] width 242 height 100
type textarea "freee"
click at [789, 476] on button "Guardar" at bounding box center [838, 491] width 241 height 50
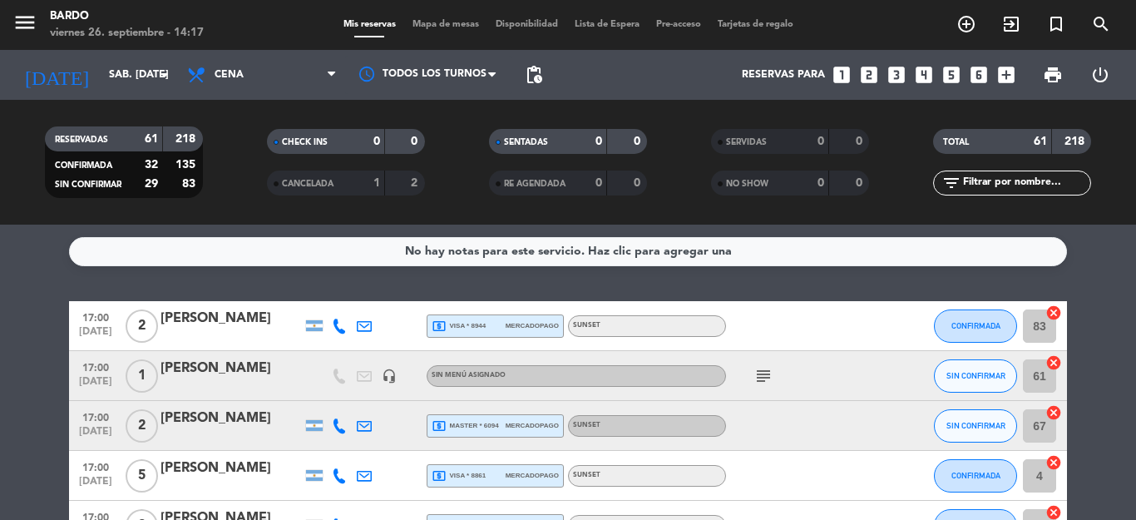
click at [843, 81] on icon "looks_one" at bounding box center [842, 75] width 22 height 22
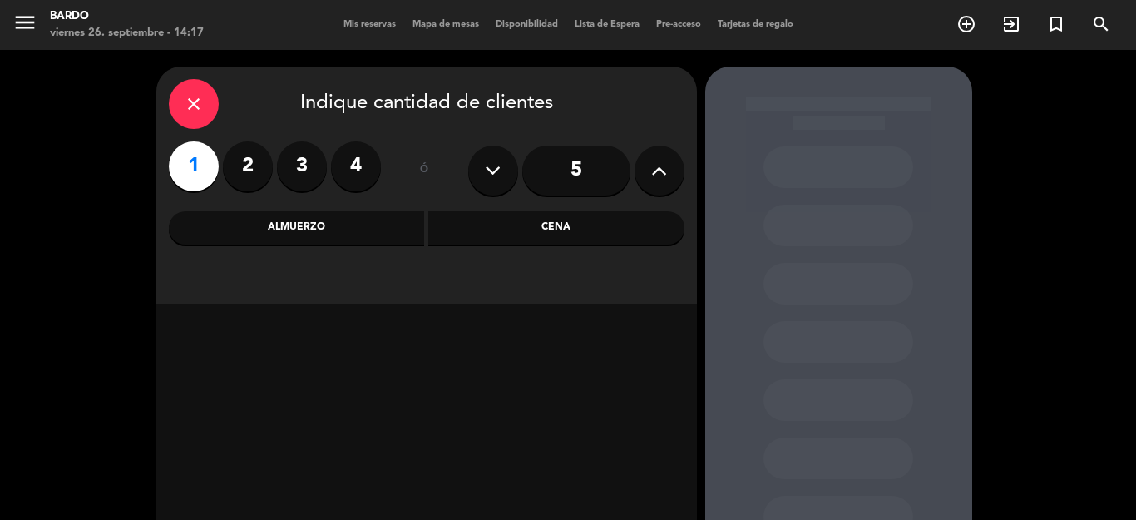
click at [495, 215] on div "Cena" at bounding box center [556, 227] width 256 height 33
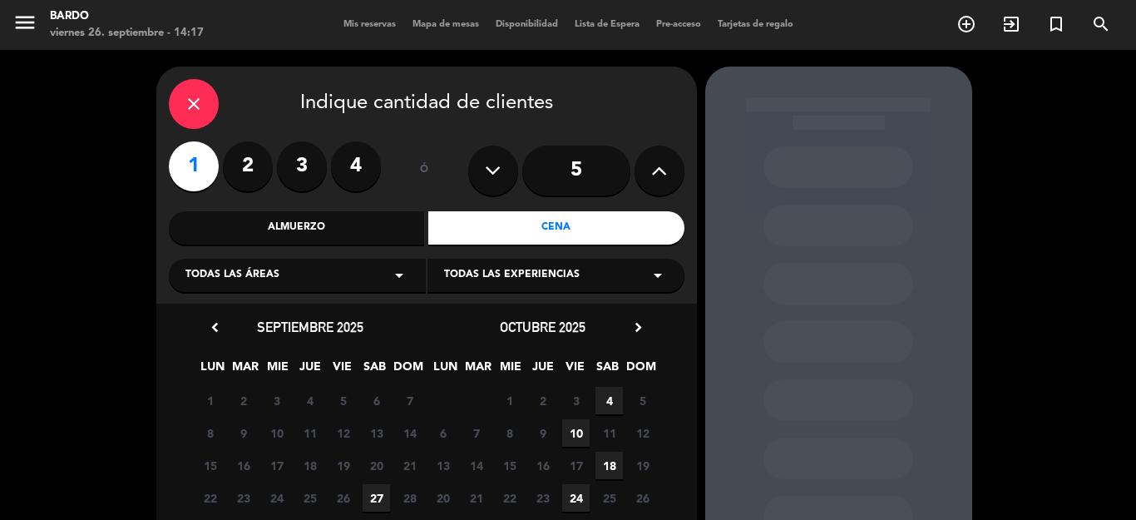
click at [373, 488] on span "27" at bounding box center [376, 497] width 27 height 27
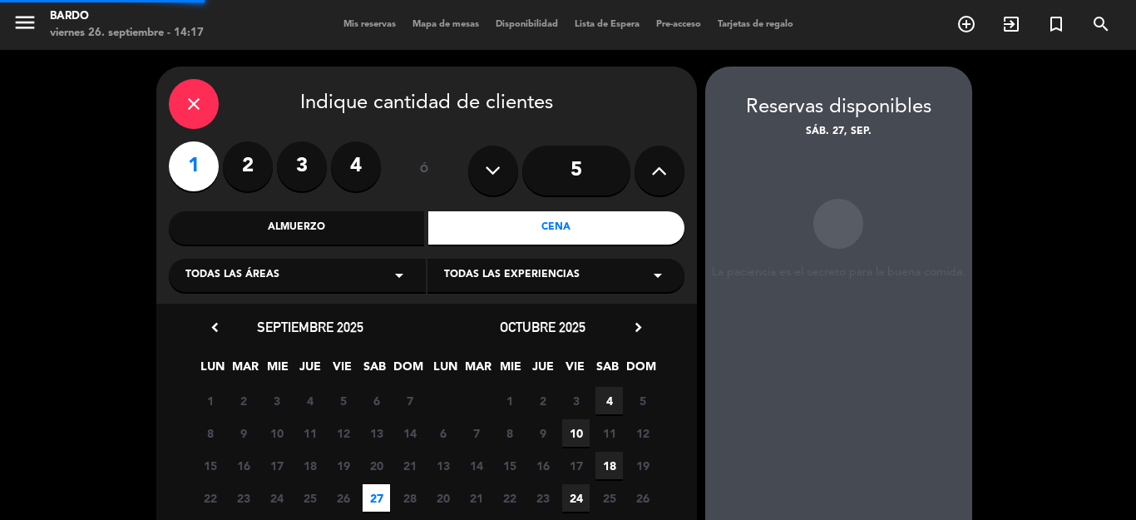
scroll to position [67, 0]
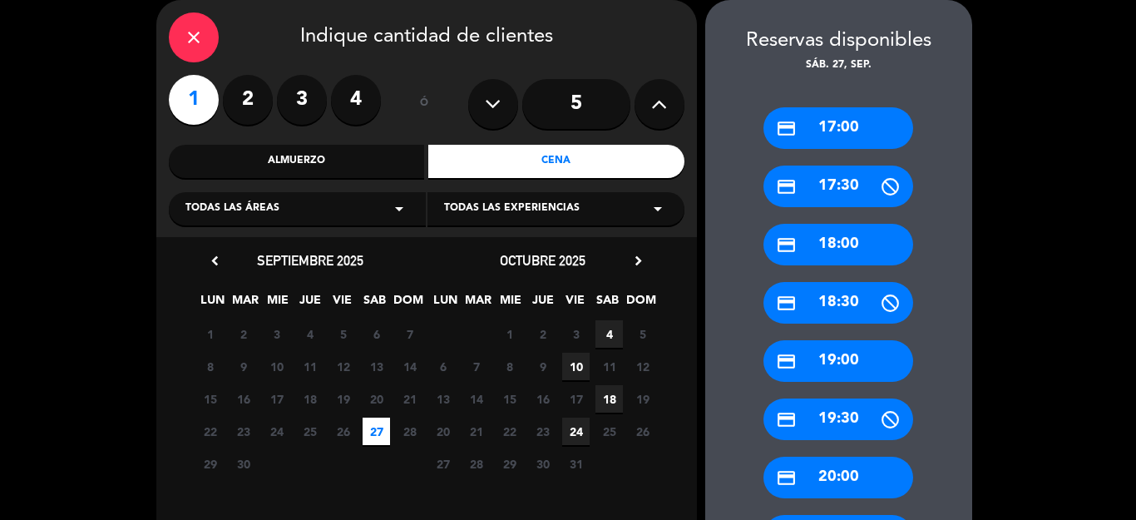
click at [788, 133] on div "credit_card 17:00" at bounding box center [838, 128] width 150 height 42
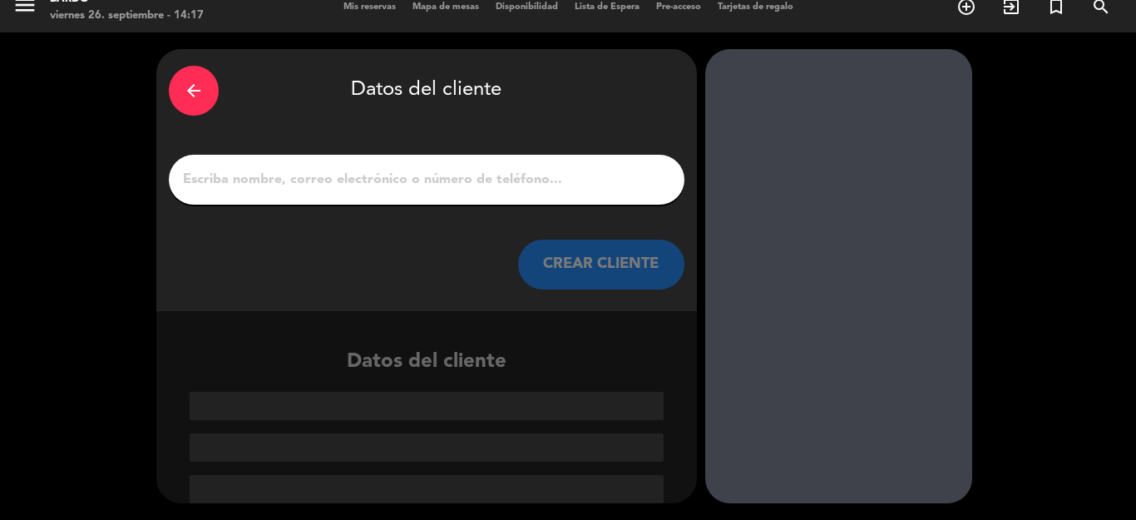
click at [482, 168] on input "1" at bounding box center [426, 179] width 491 height 23
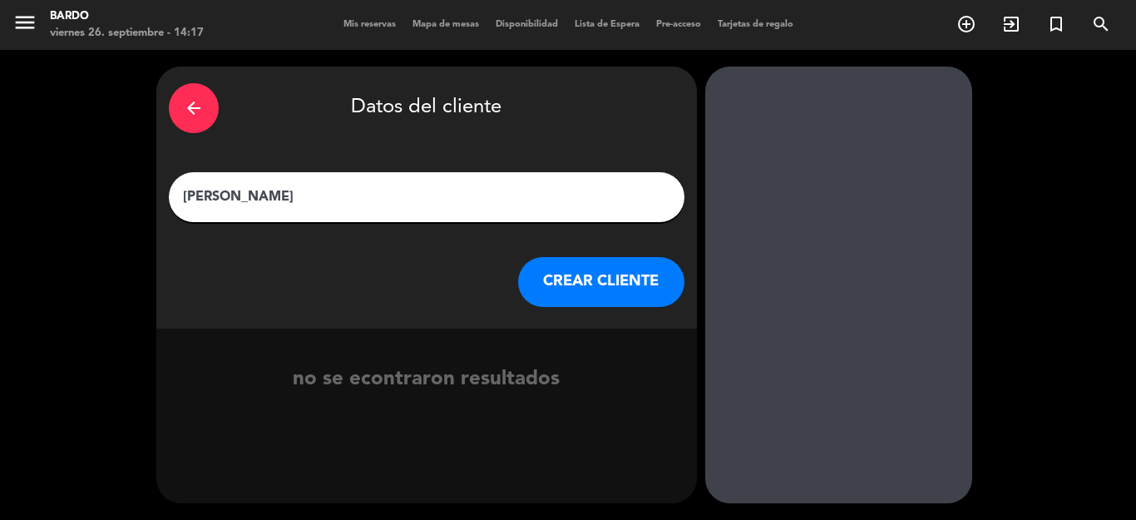
type input "[PERSON_NAME]"
click at [583, 294] on button "CREAR CLIENTE" at bounding box center [601, 282] width 166 height 50
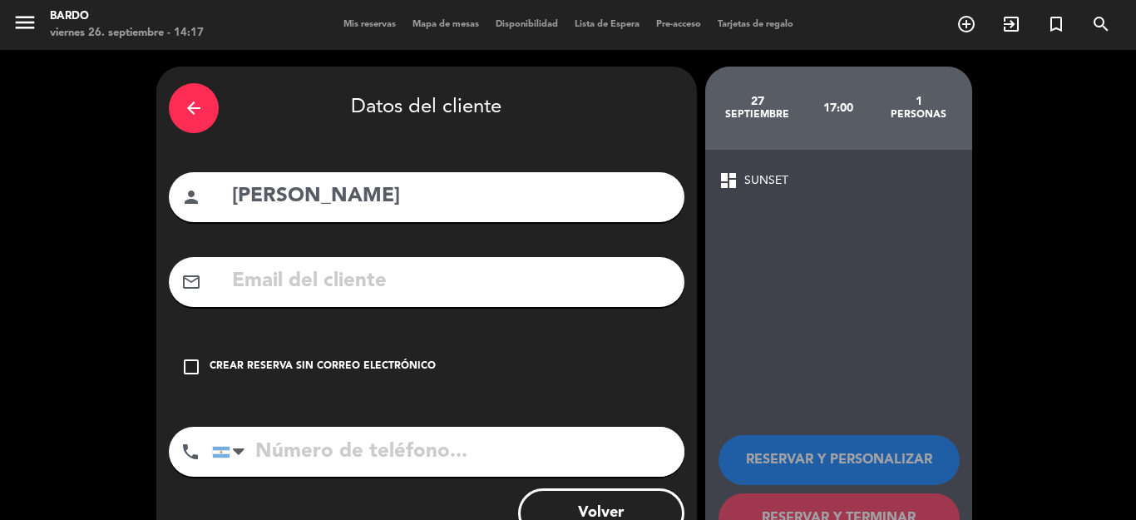
click at [315, 378] on div "check_box_outline_blank Crear reserva sin correo electrónico" at bounding box center [427, 367] width 516 height 50
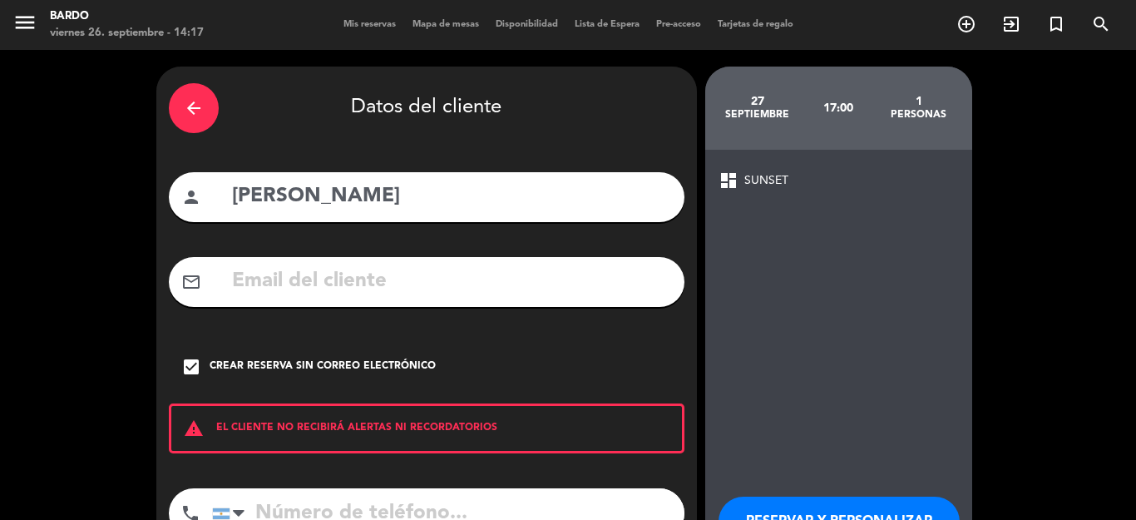
click at [734, 501] on button "RESERVAR Y PERSONALIZAR" at bounding box center [838, 521] width 241 height 50
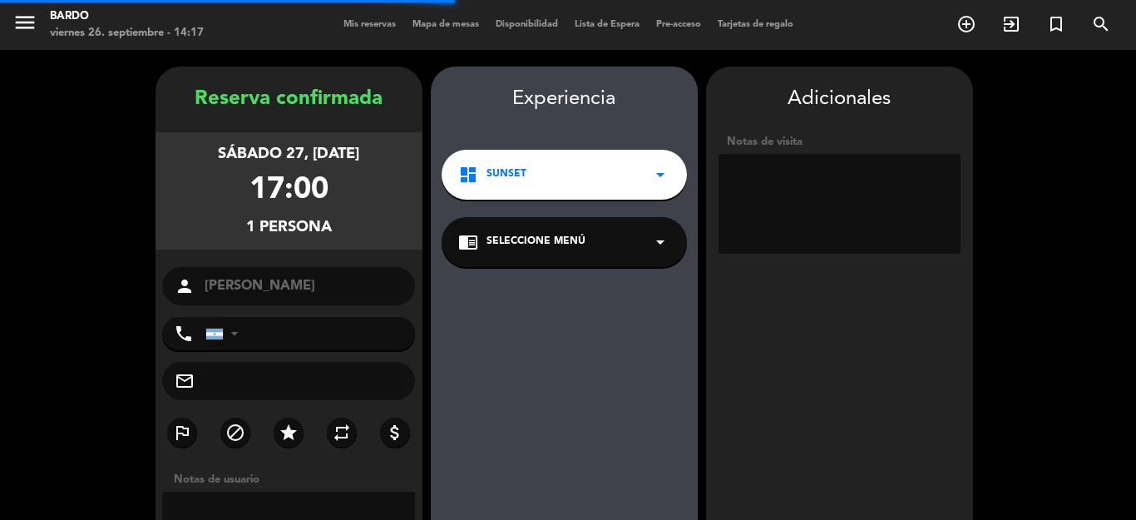
scroll to position [67, 0]
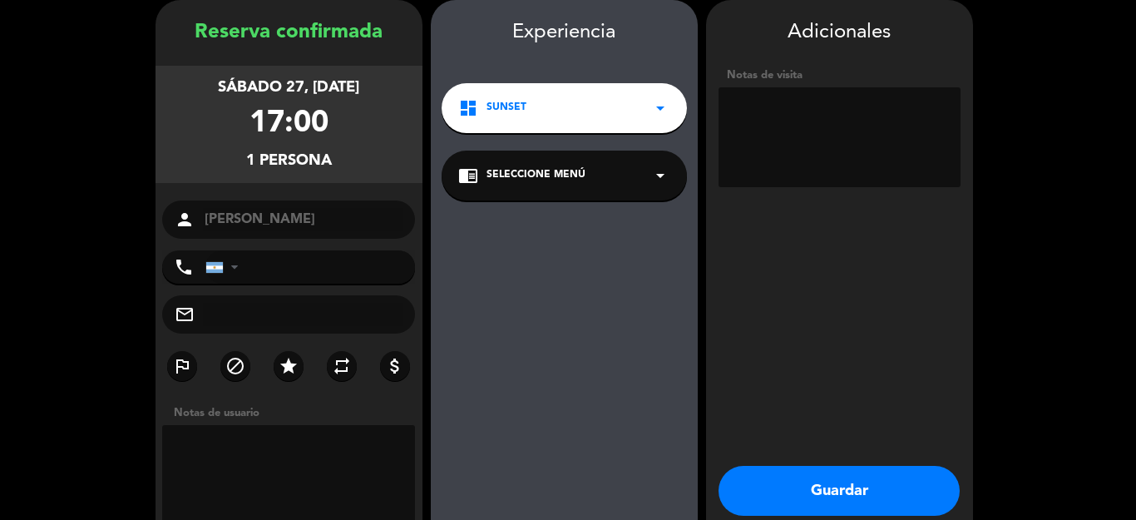
click at [759, 114] on textarea at bounding box center [839, 137] width 242 height 100
type textarea "free"
click at [367, 442] on textarea at bounding box center [289, 475] width 254 height 100
type textarea "free"
click at [763, 496] on button "Guardar" at bounding box center [838, 491] width 241 height 50
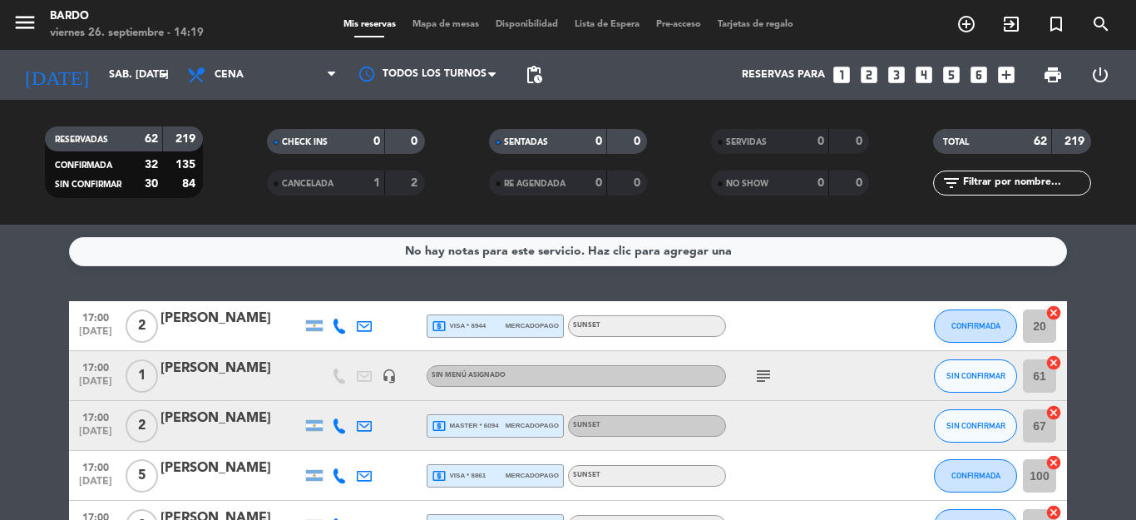
click at [1004, 72] on icon "add_box" at bounding box center [1006, 75] width 22 height 22
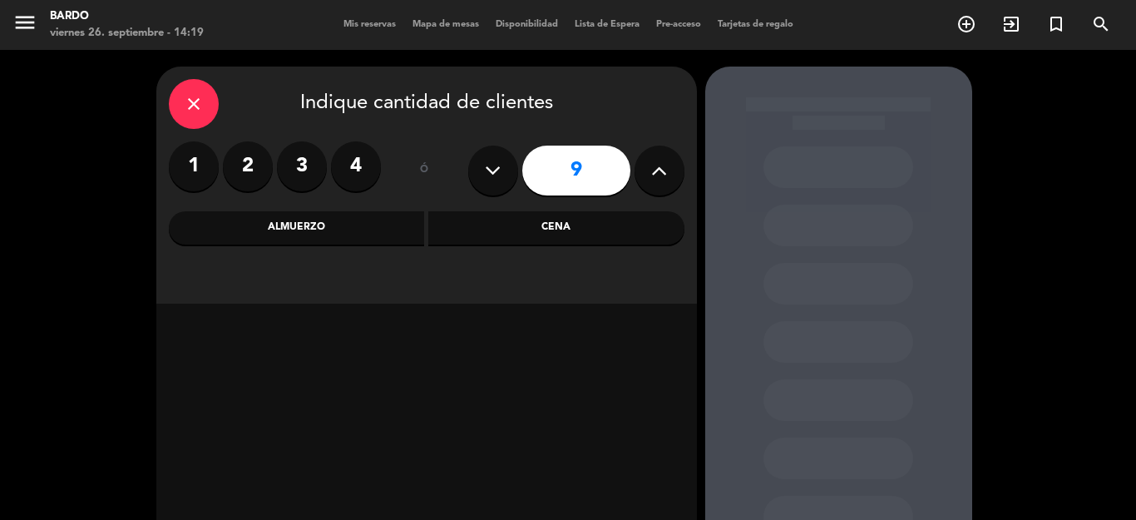
click at [480, 174] on button at bounding box center [493, 171] width 50 height 50
type input "8"
click at [467, 223] on div "Cena" at bounding box center [556, 227] width 256 height 33
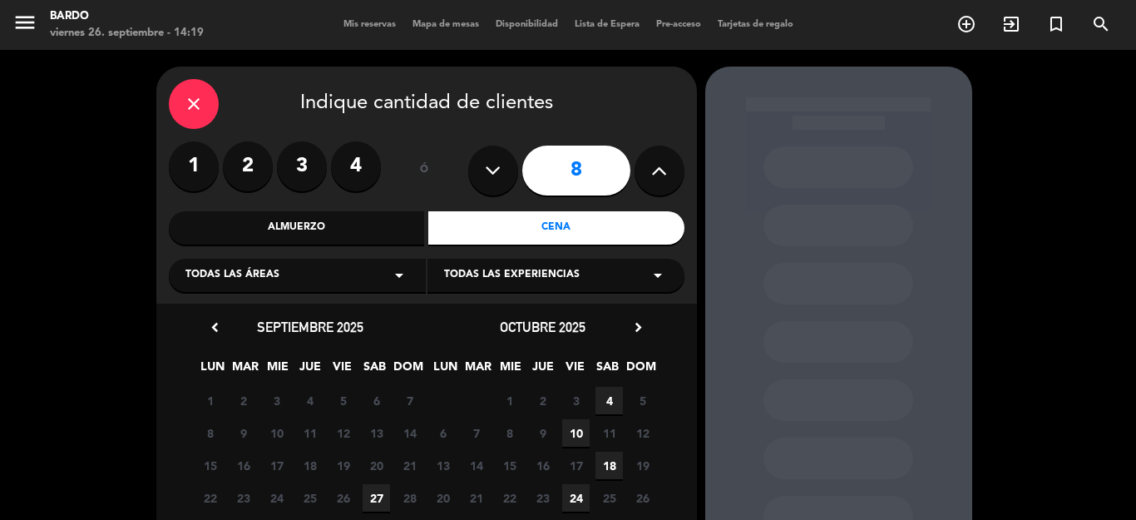
click at [363, 499] on span "27" at bounding box center [376, 497] width 27 height 27
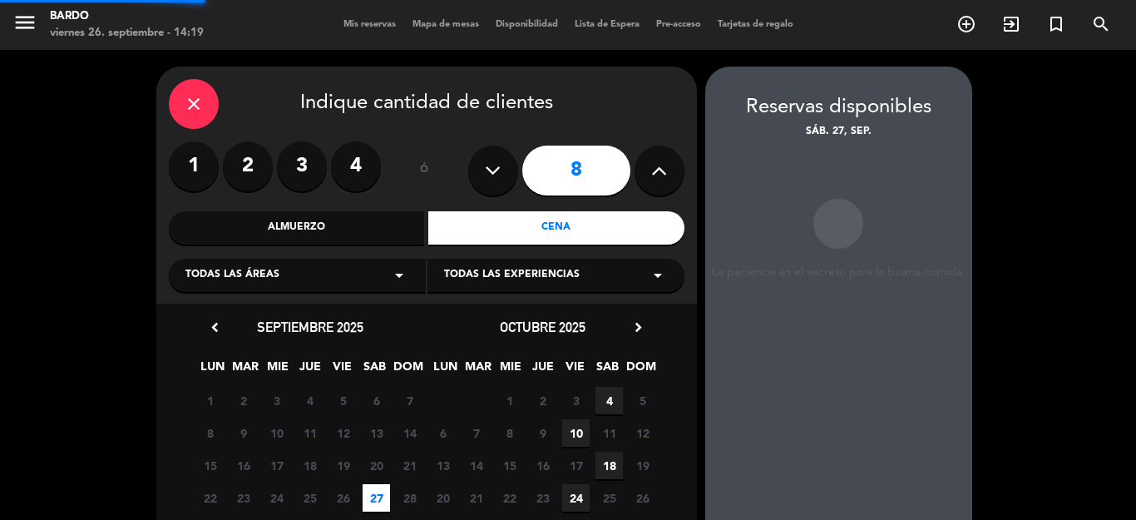
scroll to position [67, 0]
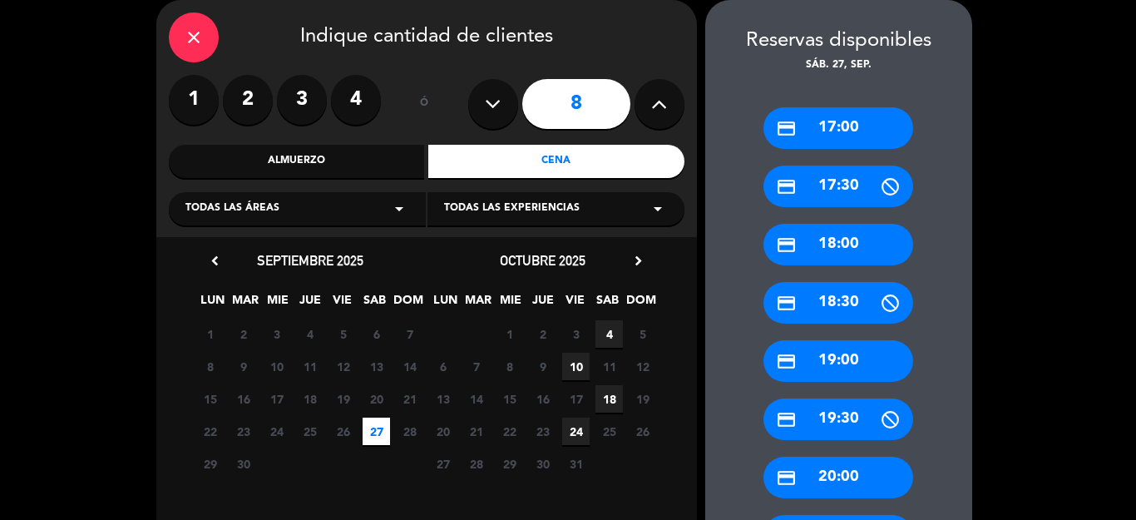
drag, startPoint x: 833, startPoint y: 144, endPoint x: 806, endPoint y: 126, distance: 33.0
click at [806, 126] on div "credit_card 17:00" at bounding box center [838, 128] width 150 height 42
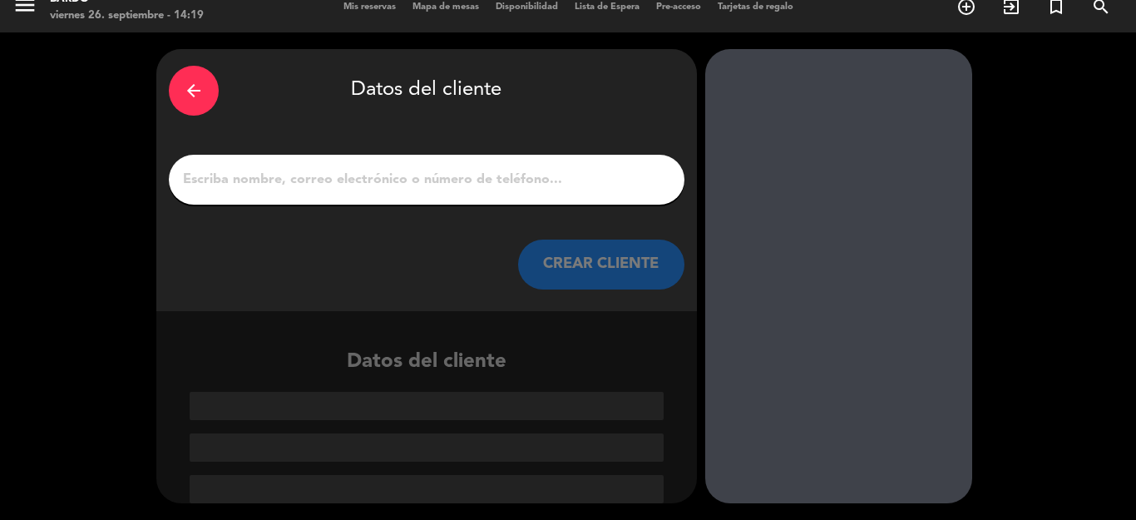
scroll to position [17, 0]
click at [334, 185] on input "1" at bounding box center [426, 179] width 491 height 23
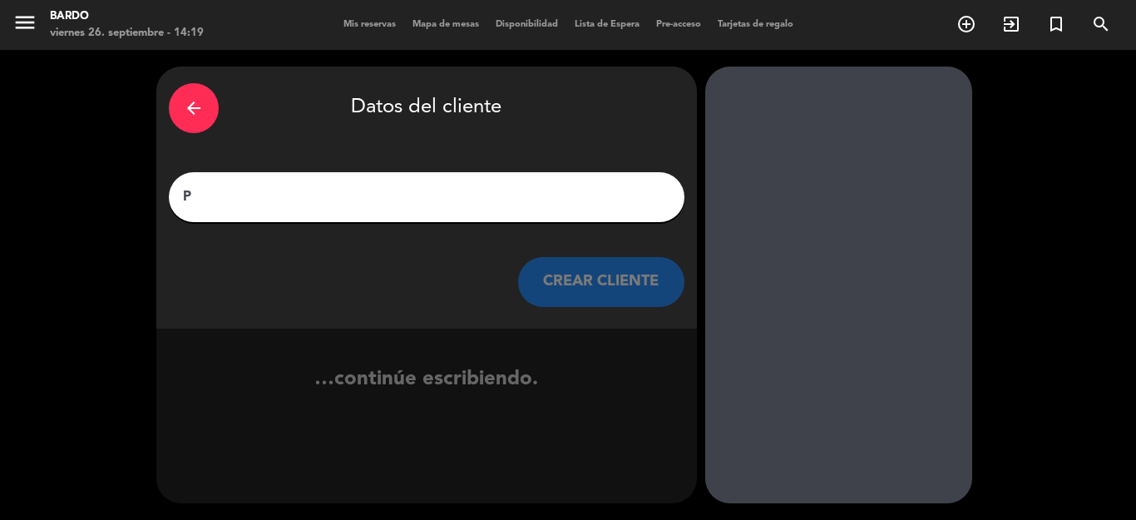
scroll to position [0, 0]
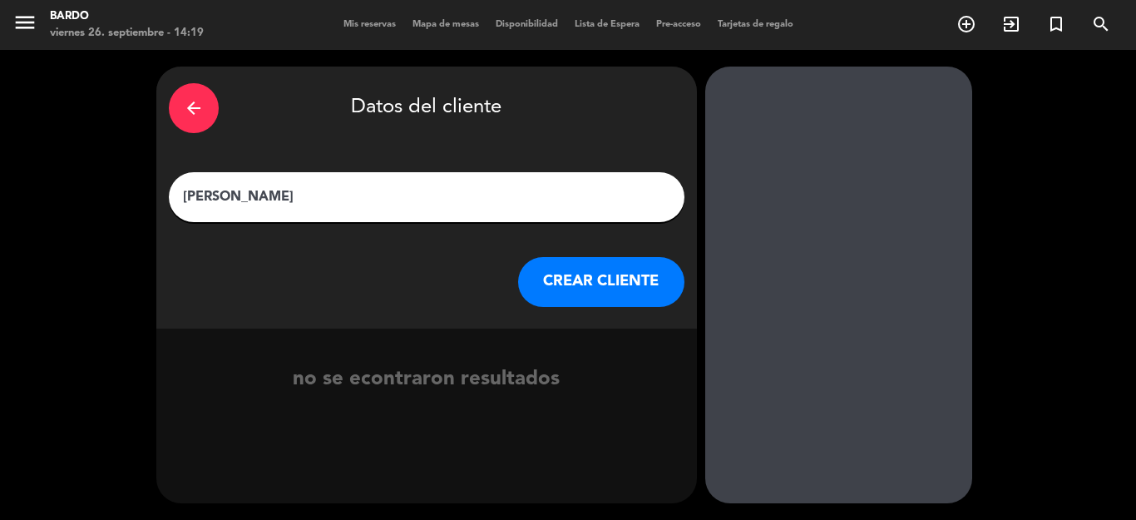
type input "[PERSON_NAME]"
click at [595, 283] on button "CREAR CLIENTE" at bounding box center [601, 282] width 166 height 50
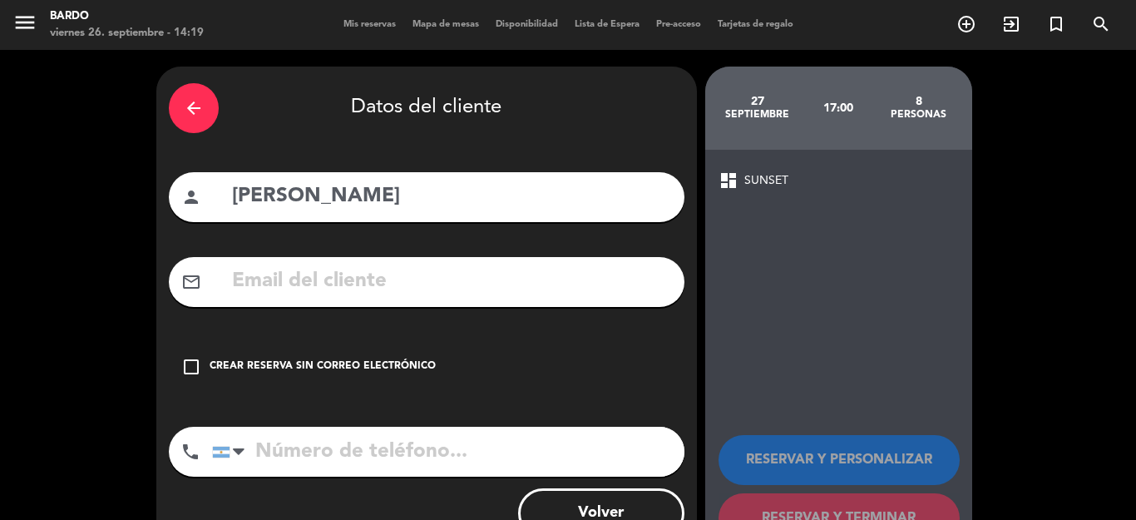
click at [384, 359] on div "Crear reserva sin correo electrónico" at bounding box center [323, 366] width 226 height 17
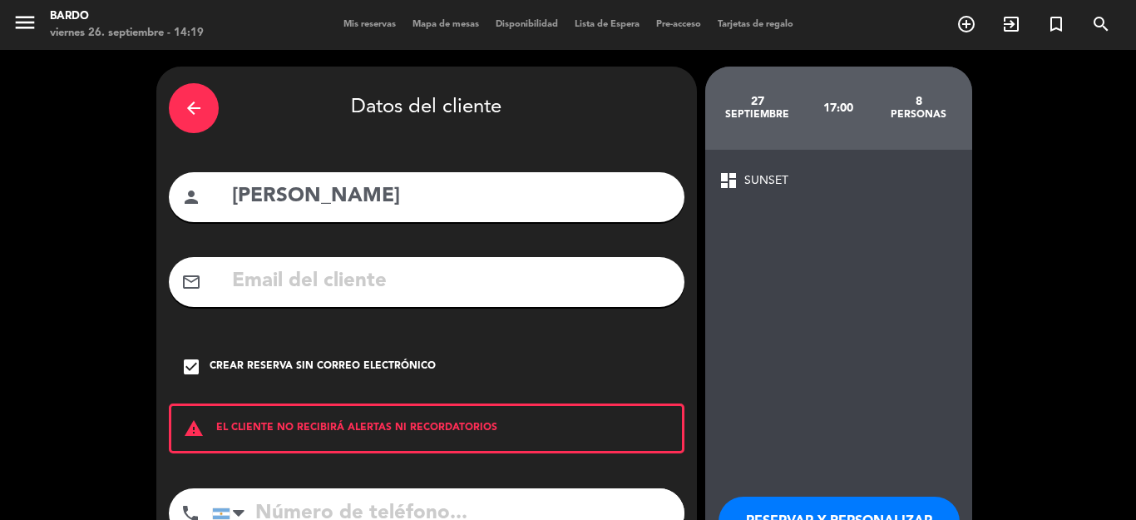
click at [803, 510] on button "RESERVAR Y PERSONALIZAR" at bounding box center [838, 521] width 241 height 50
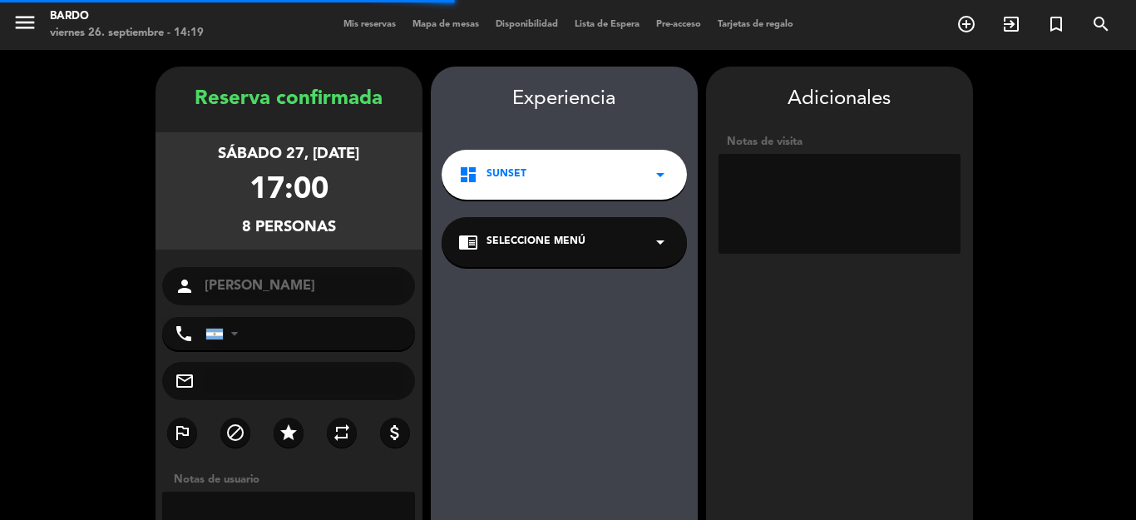
scroll to position [67, 0]
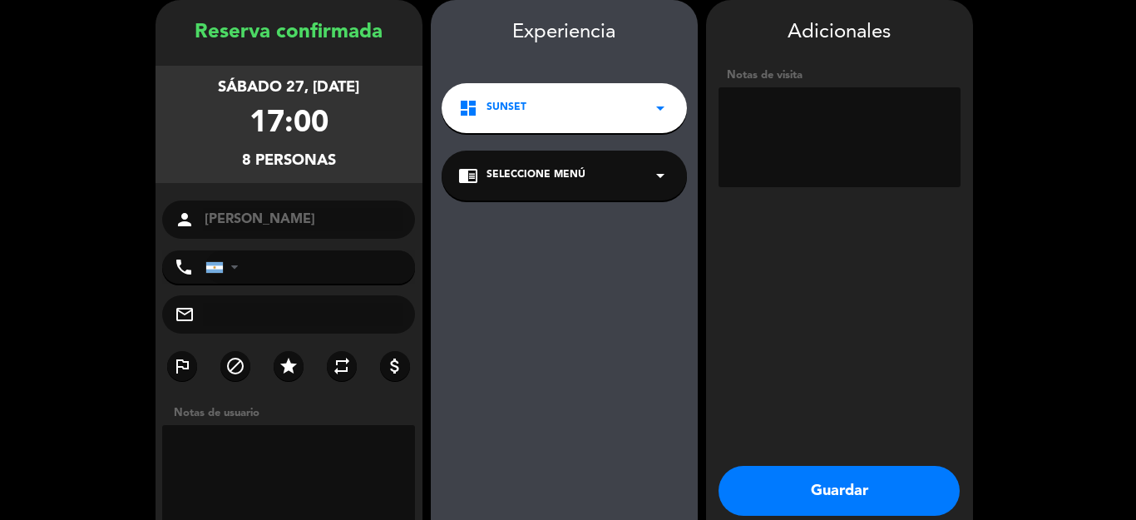
click at [754, 111] on textarea at bounding box center [839, 137] width 242 height 100
type textarea "8 entradas a 30k"
click at [340, 448] on textarea at bounding box center [289, 475] width 254 height 100
type textarea "8 entradas a 30k"
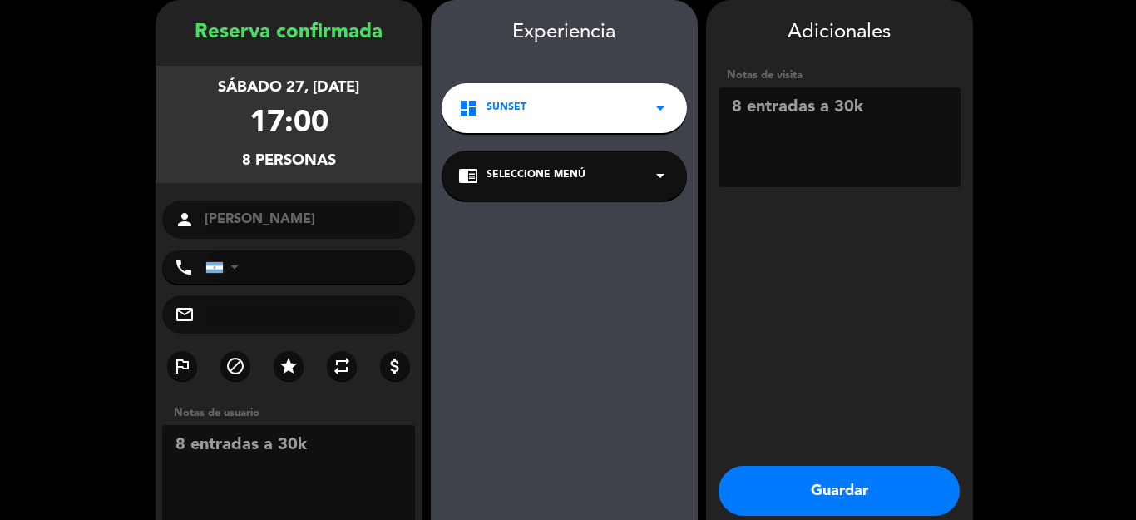
click at [850, 497] on button "Guardar" at bounding box center [838, 491] width 241 height 50
